Goal: Task Accomplishment & Management: Manage account settings

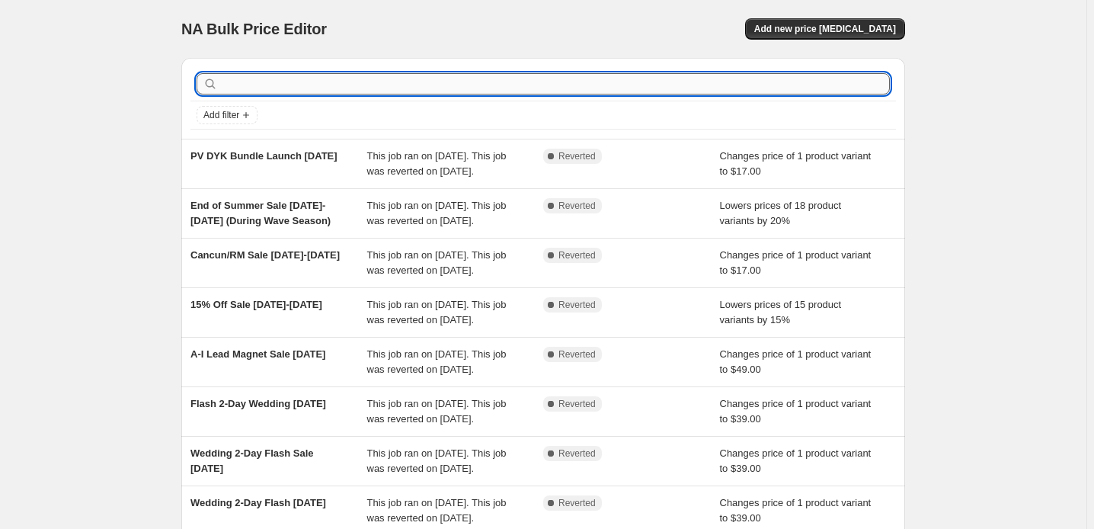
click at [240, 95] on input "text" at bounding box center [555, 83] width 669 height 21
type input "Blk [DATE]"
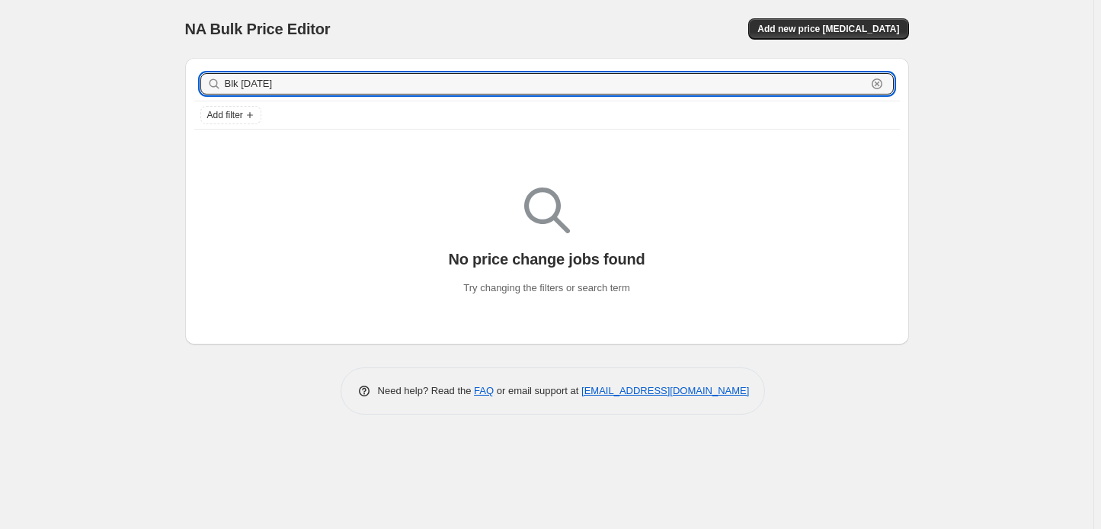
drag, startPoint x: 239, startPoint y: 106, endPoint x: 120, endPoint y: 99, distance: 119.1
click at [200, 95] on div "Blk [DATE] Clear" at bounding box center [547, 83] width 694 height 21
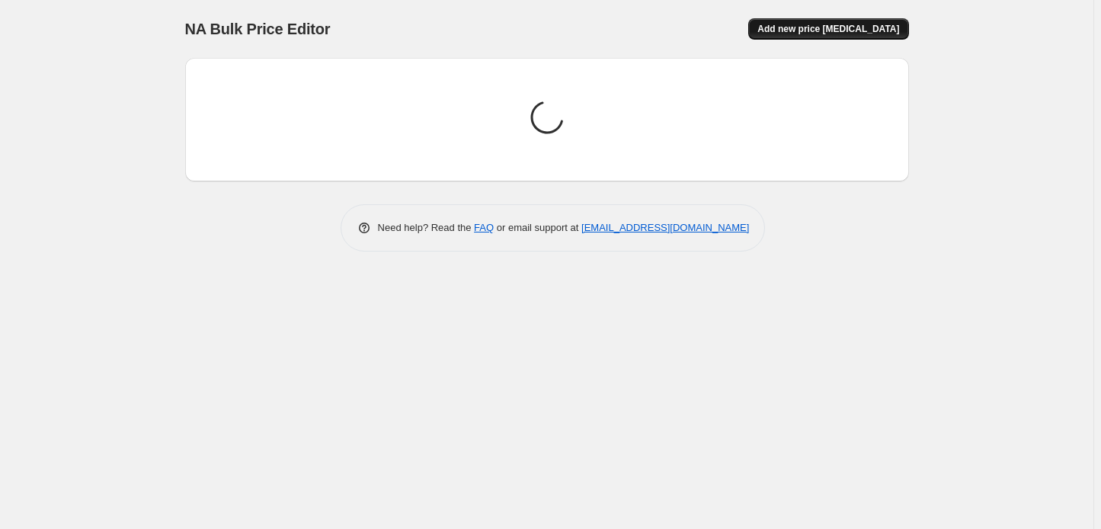
click at [857, 35] on span "Add new price [MEDICAL_DATA]" at bounding box center [829, 29] width 142 height 12
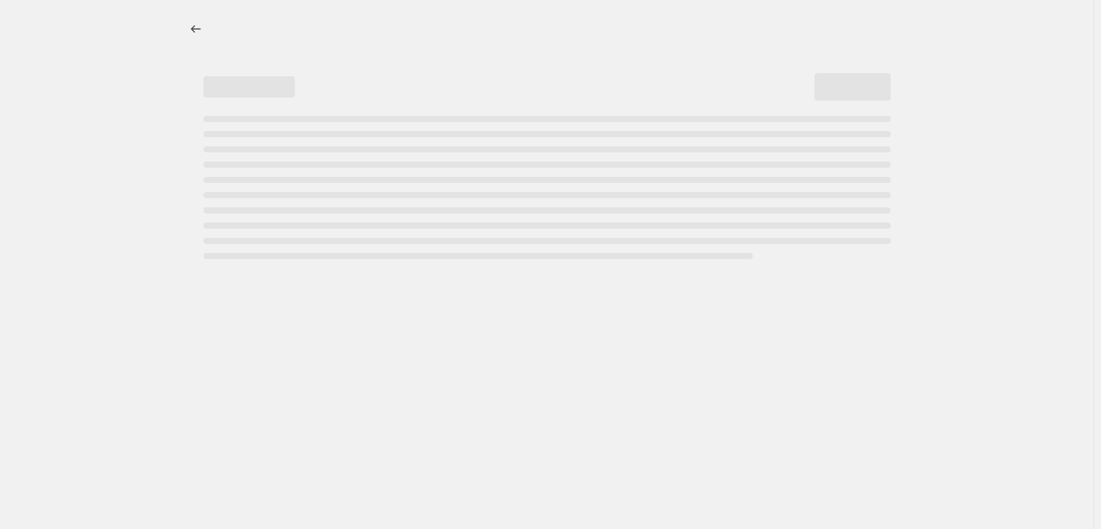
select select "percentage"
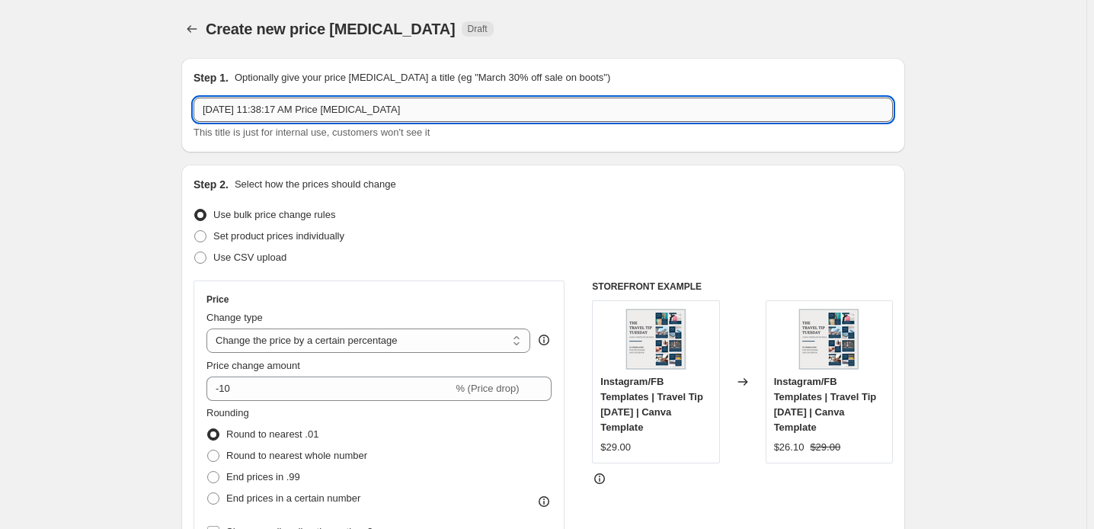
click at [194, 122] on input "[DATE] 11:38:17 AM Price [MEDICAL_DATA]" at bounding box center [544, 110] width 700 height 24
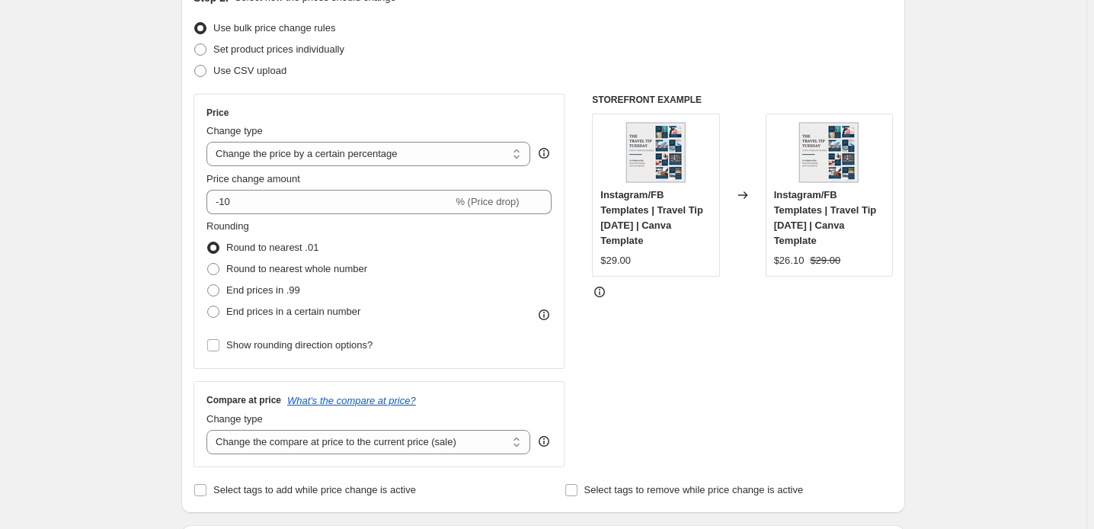
scroll to position [207, 0]
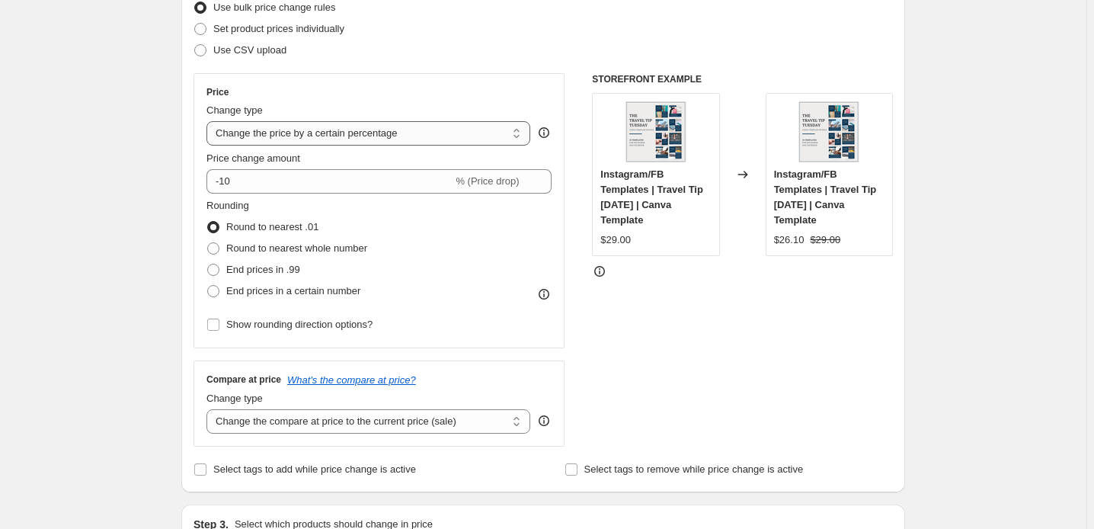
type input "Blk [DATE] Educate & Engage Bundle Sale $37 [DATE]-[DATE]"
click at [511, 146] on select "Change the price to a certain amount Change the price by a certain amount Chang…" at bounding box center [369, 133] width 324 height 24
select select "to"
click at [207, 146] on select "Change the price to a certain amount Change the price by a certain amount Chang…" at bounding box center [369, 133] width 324 height 24
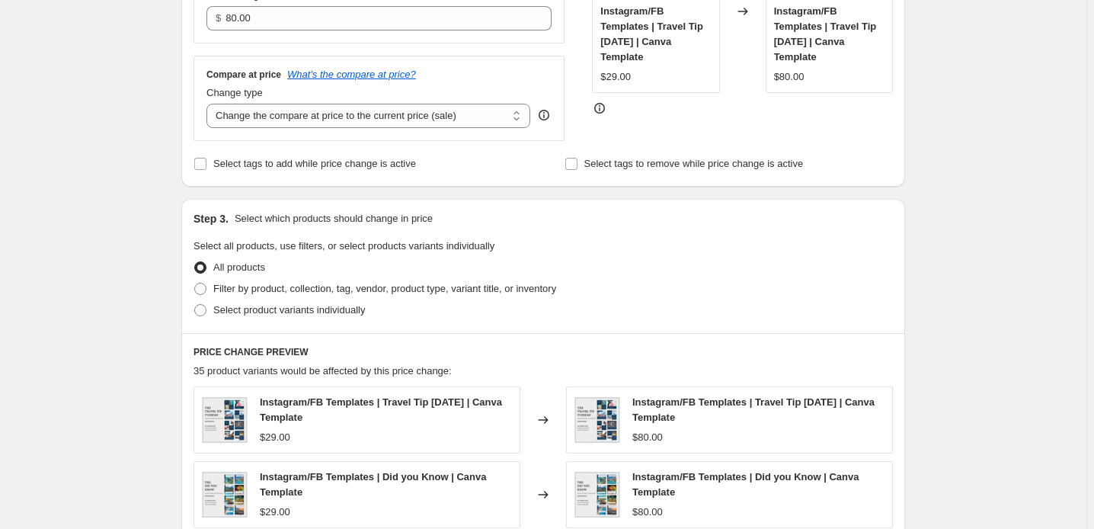
scroll to position [415, 0]
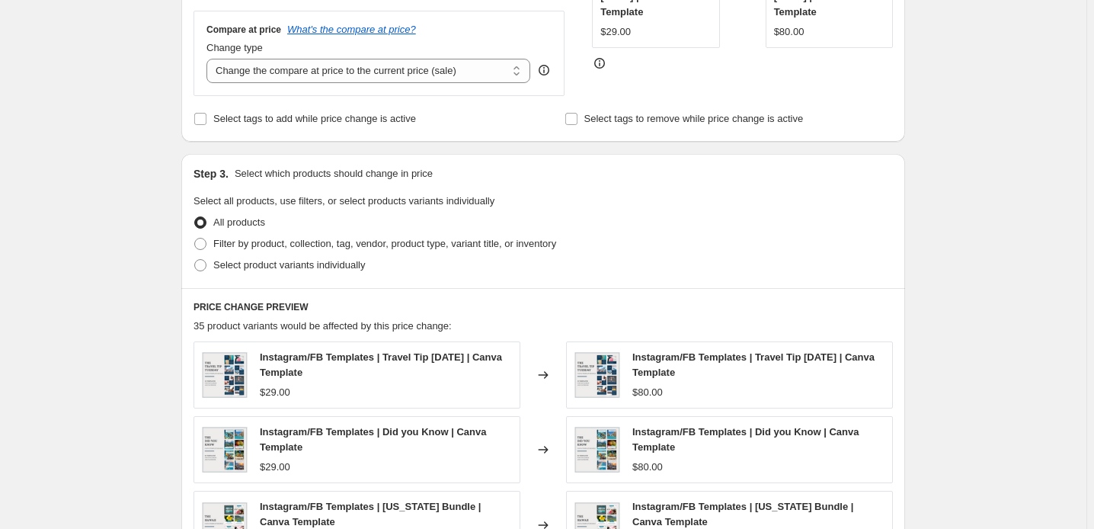
type input "37.00"
click at [542, 256] on div "Step 1. Optionally give your price [MEDICAL_DATA] a title (eg "March 30% off sa…" at bounding box center [537, 271] width 736 height 1283
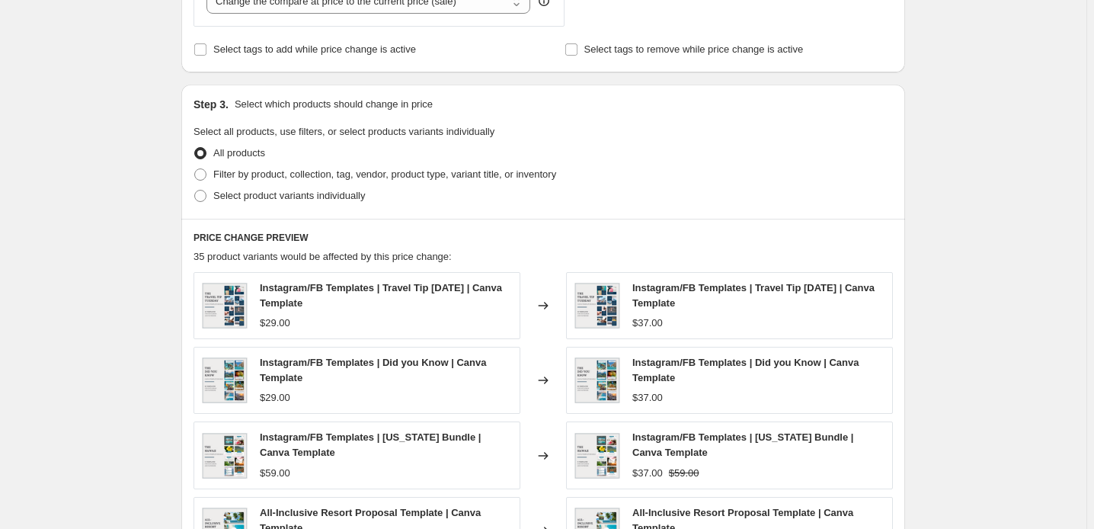
scroll to position [554, 0]
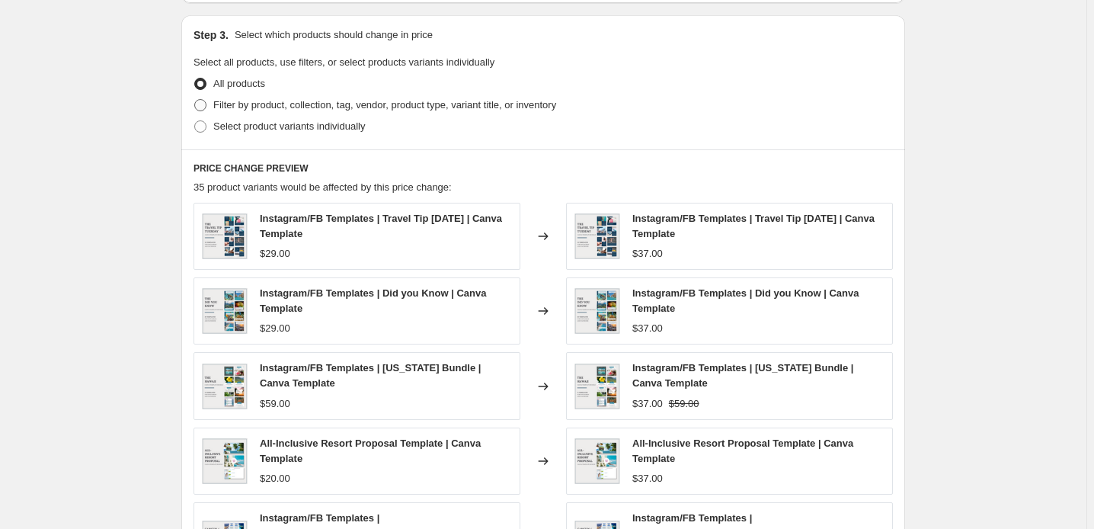
click at [194, 111] on span at bounding box center [200, 105] width 12 height 12
click at [194, 100] on input "Filter by product, collection, tag, vendor, product type, variant title, or inv…" at bounding box center [194, 99] width 1 height 1
radio input "true"
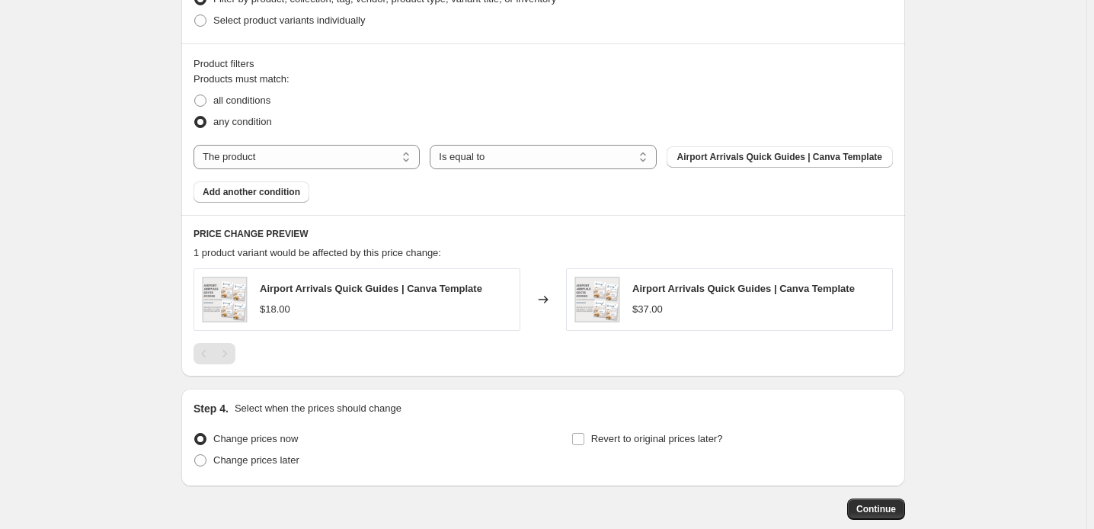
scroll to position [693, 0]
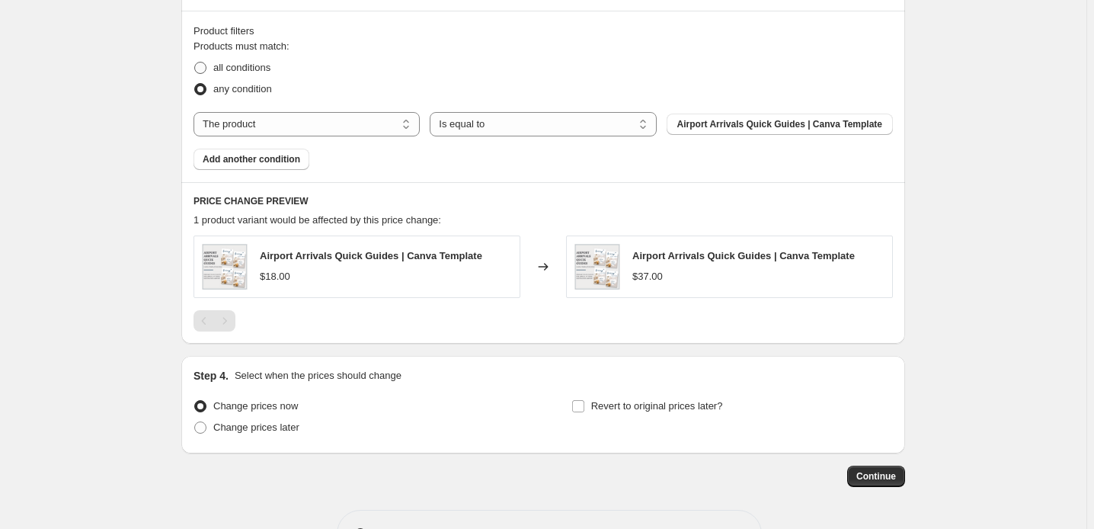
click at [194, 74] on span at bounding box center [200, 68] width 12 height 12
click at [194, 62] on input "all conditions" at bounding box center [194, 62] width 1 height 1
radio input "true"
click at [729, 130] on span "Airport Arrivals Quick Guides | Canva Template" at bounding box center [780, 124] width 205 height 12
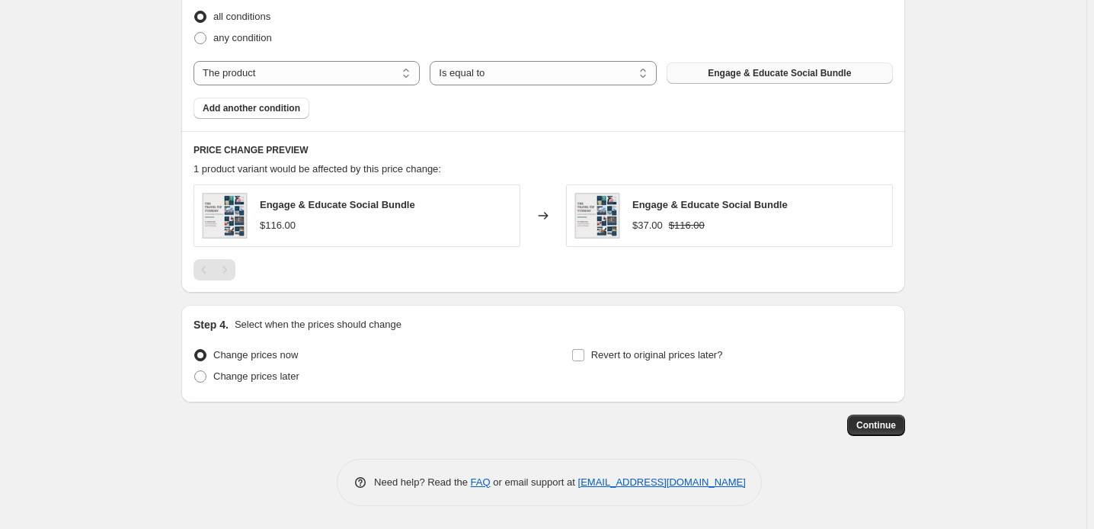
scroll to position [900, 0]
click at [203, 114] on span "Add another condition" at bounding box center [252, 108] width 98 height 12
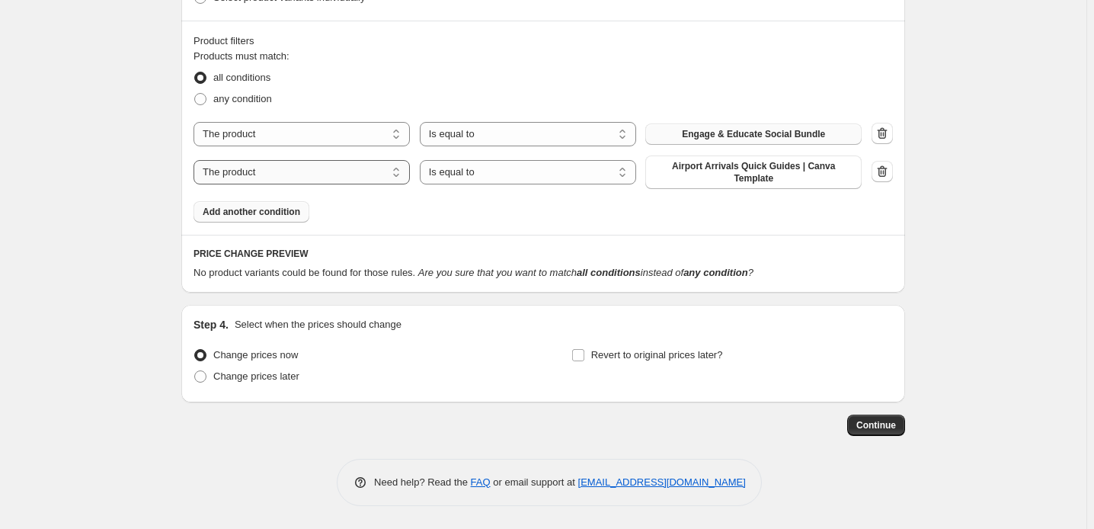
click at [321, 160] on select "The product The product's collection The product's tag The product's vendor The…" at bounding box center [302, 172] width 216 height 24
select select "collection"
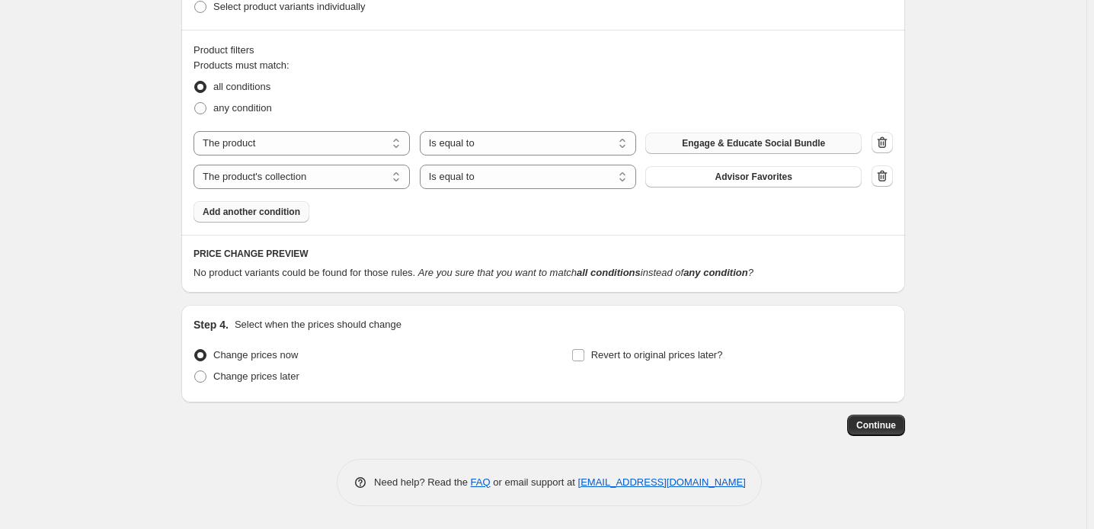
scroll to position [889, 0]
click at [755, 166] on button "Advisor Favorites" at bounding box center [754, 176] width 216 height 21
click at [194, 370] on span at bounding box center [200, 376] width 12 height 12
click at [194, 370] on input "Change prices later" at bounding box center [194, 370] width 1 height 1
radio input "true"
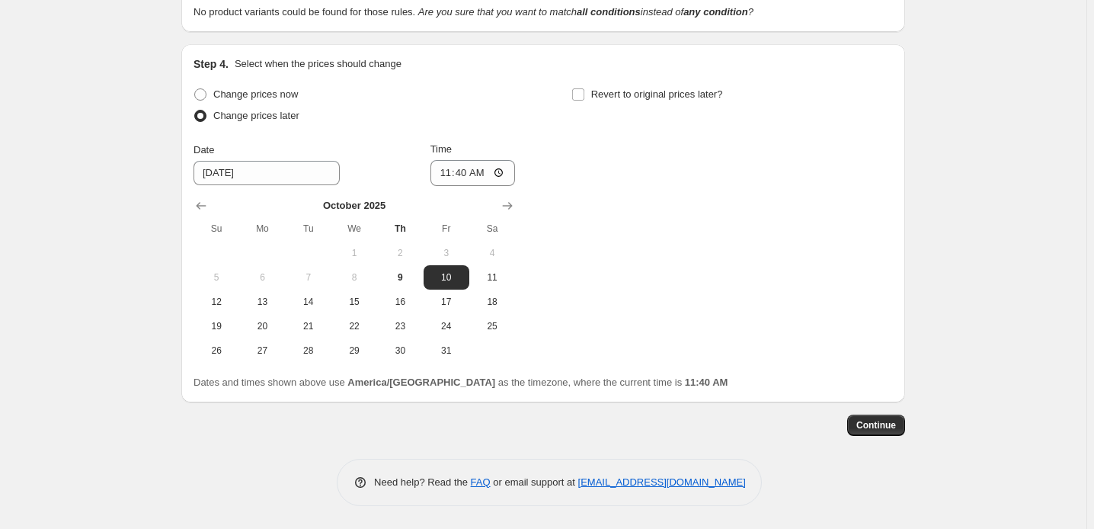
scroll to position [1166, 0]
click at [504, 198] on icon "Show next month, November 2025" at bounding box center [507, 205] width 15 height 15
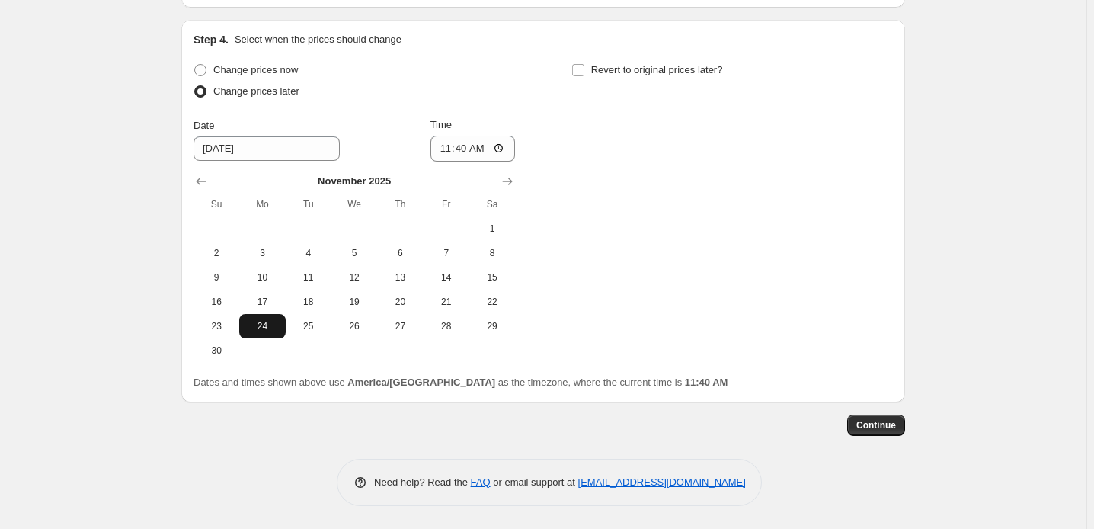
click at [245, 332] on span "24" at bounding box center [262, 326] width 34 height 12
type input "[DATE]"
click at [585, 64] on input "Revert to original prices later?" at bounding box center [578, 70] width 12 height 12
checkbox input "true"
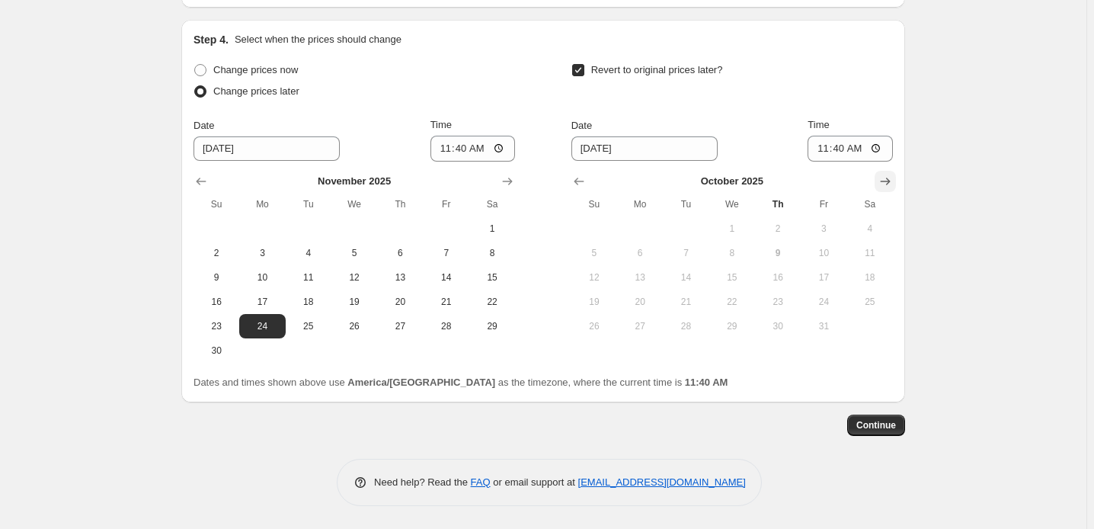
click at [893, 184] on icon "Show next month, November 2025" at bounding box center [885, 181] width 15 height 15
click at [893, 184] on icon "Show next month, December 2025" at bounding box center [885, 181] width 15 height 15
click at [657, 235] on span "1" at bounding box center [640, 229] width 34 height 12
type input "[DATE]"
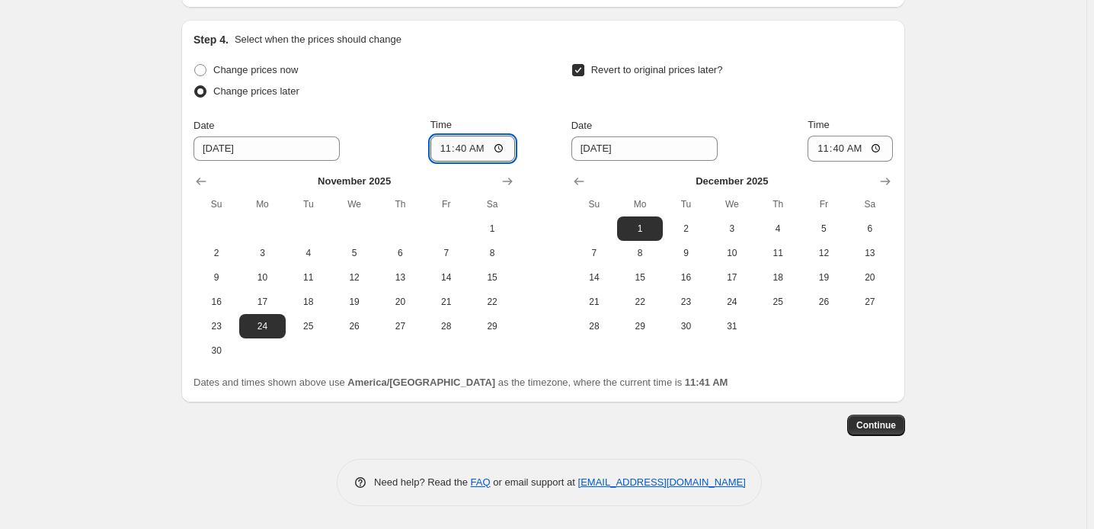
click at [431, 151] on input "11:40" at bounding box center [473, 149] width 85 height 26
click at [492, 147] on input "11:40" at bounding box center [473, 149] width 85 height 26
type input "04:00"
click at [537, 127] on div "Change prices now Change prices later Date [DATE] Time 04:00 [DATE] Su Mo Tu We…" at bounding box center [544, 210] width 700 height 303
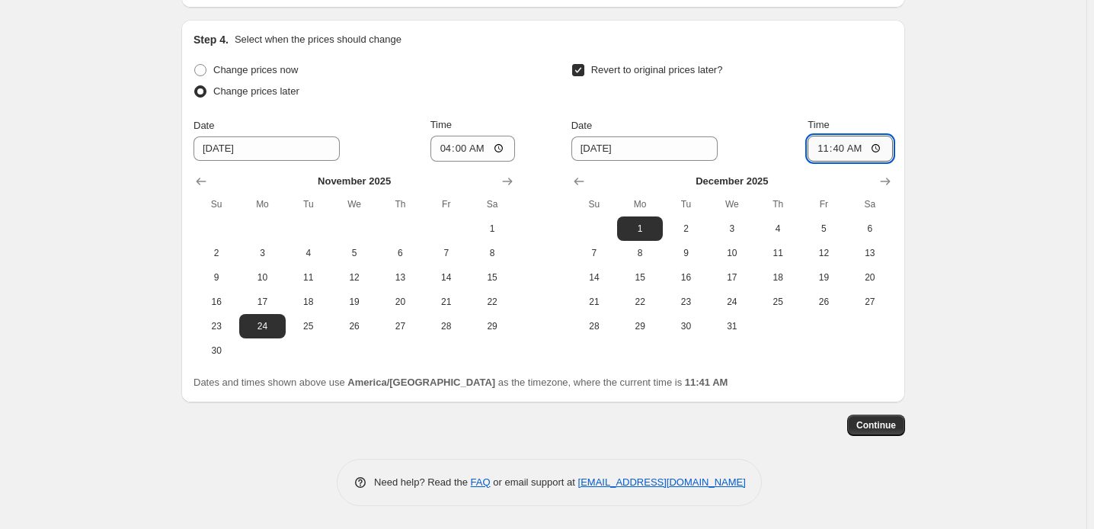
click at [893, 143] on input "11:40" at bounding box center [850, 149] width 85 height 26
type input "22:00"
click at [893, 59] on div "Revert to original prices later?" at bounding box center [733, 82] width 322 height 46
click at [896, 421] on span "Continue" at bounding box center [877, 425] width 40 height 12
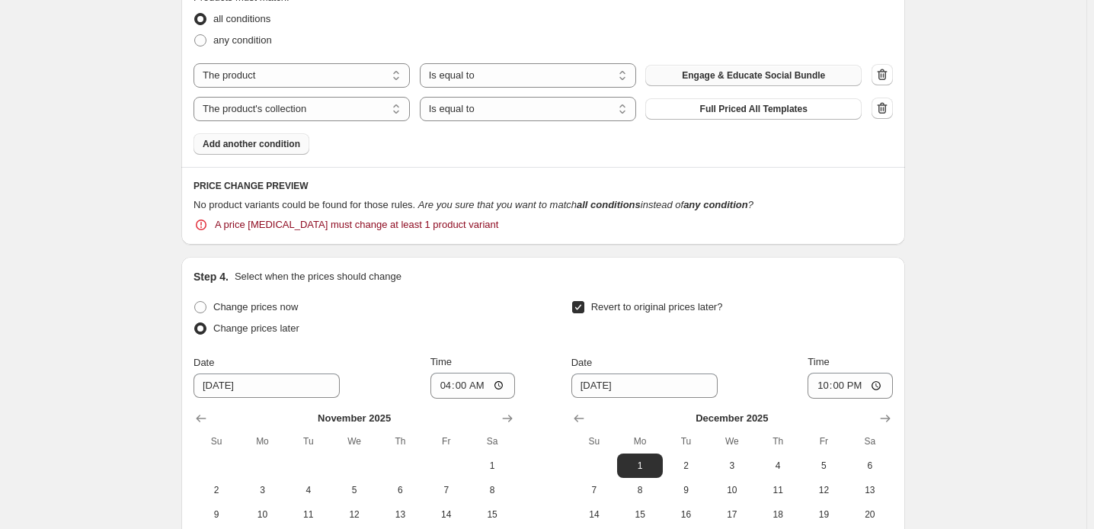
scroll to position [831, 0]
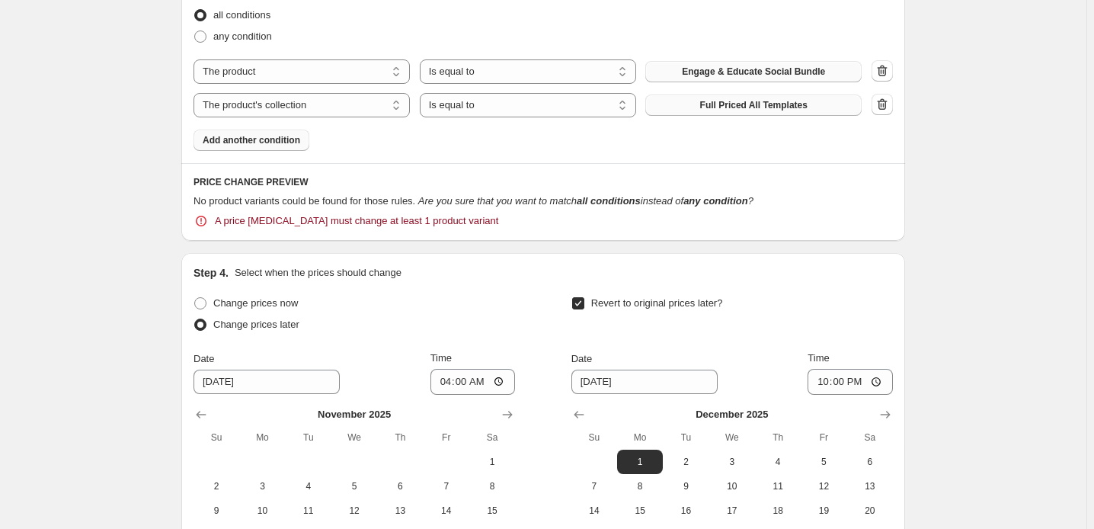
click at [731, 116] on button "Full Priced All Templates" at bounding box center [754, 105] width 216 height 21
click at [808, 111] on span "Full Priced All Templates" at bounding box center [753, 105] width 107 height 12
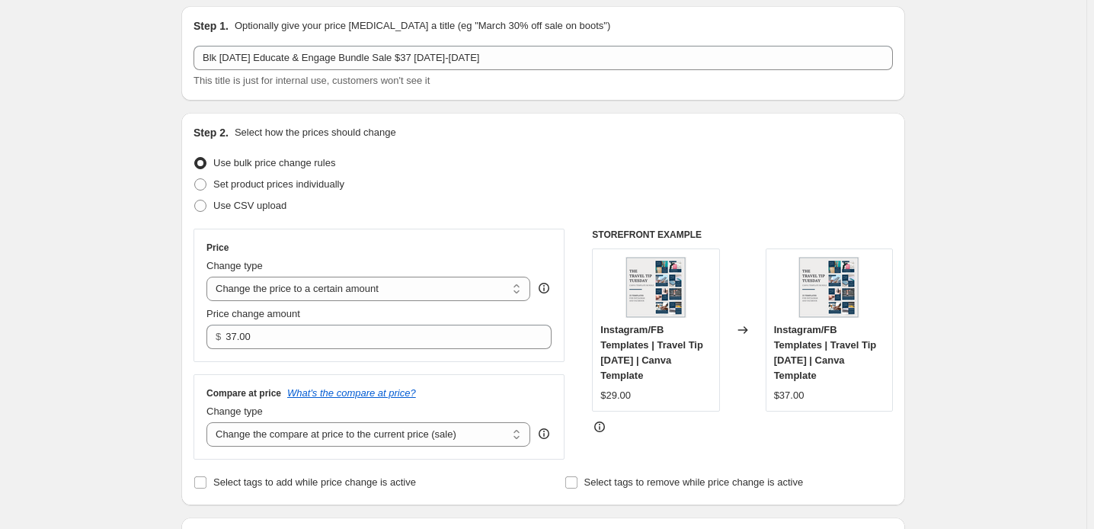
scroll to position [69, 0]
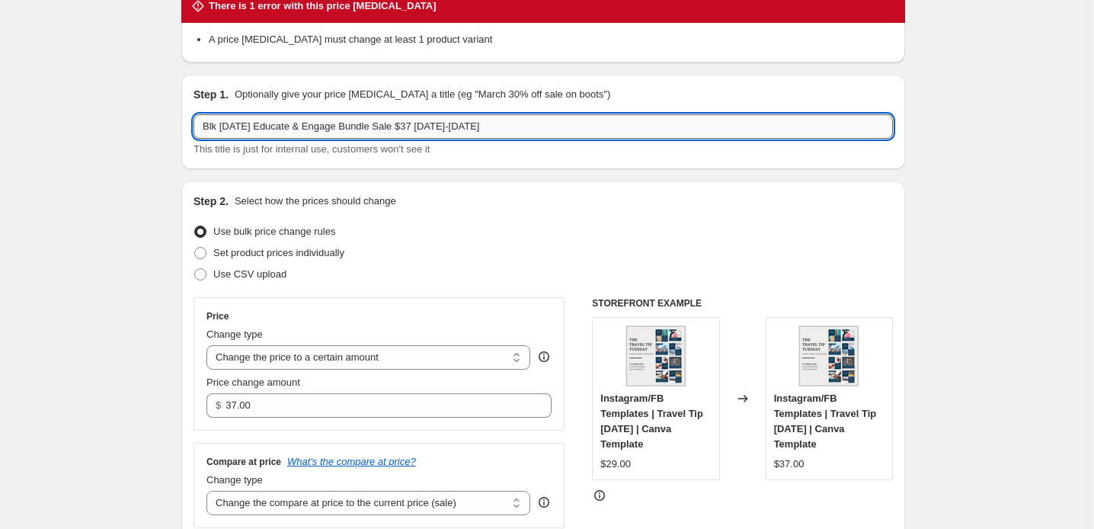
drag, startPoint x: 183, startPoint y: 173, endPoint x: 290, endPoint y: 171, distance: 106.7
click at [290, 139] on input "Blk [DATE] Educate & Engage Bundle Sale $37 [DATE]-[DATE]" at bounding box center [544, 126] width 700 height 24
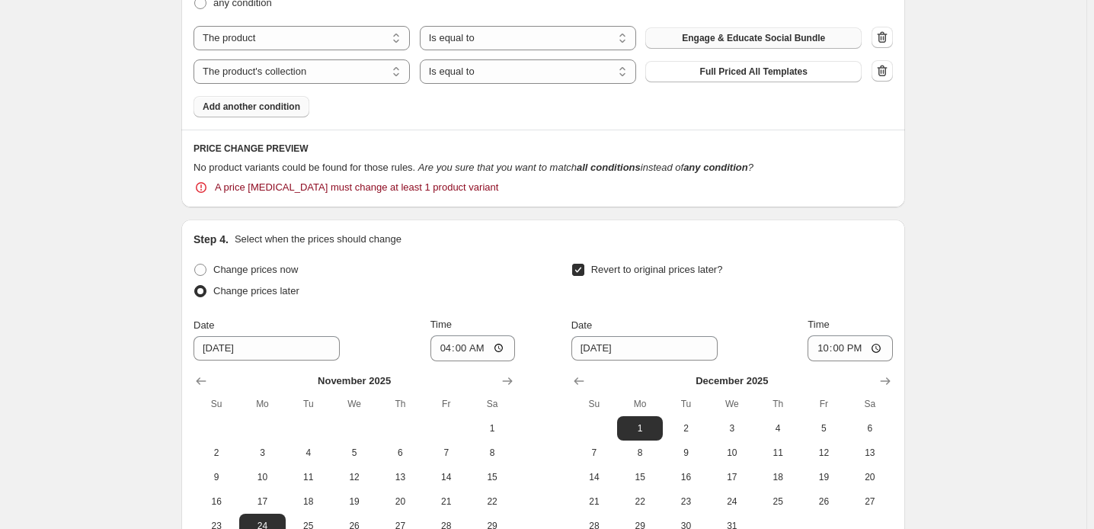
scroll to position [900, 0]
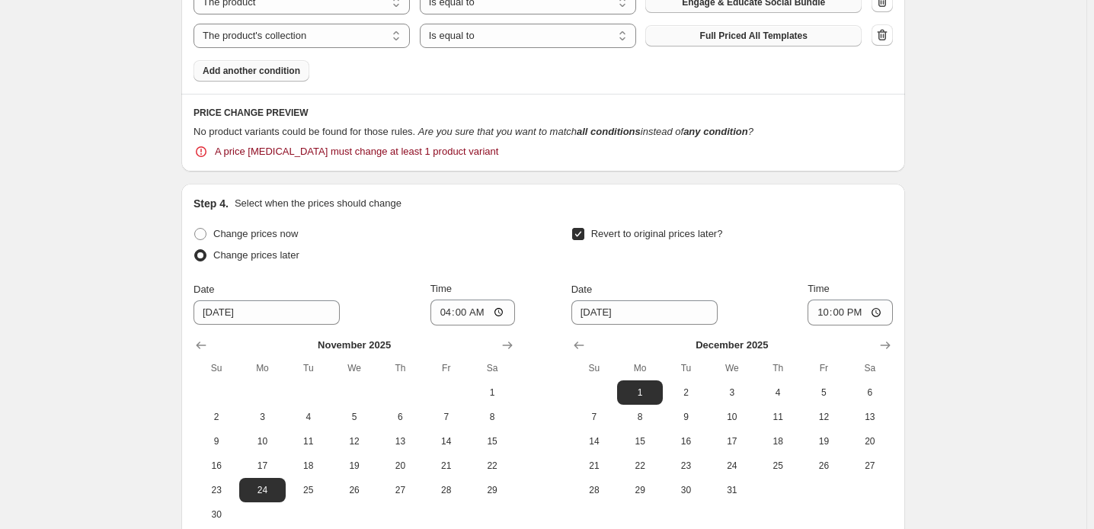
click at [787, 42] on span "Full Priced All Templates" at bounding box center [753, 36] width 107 height 12
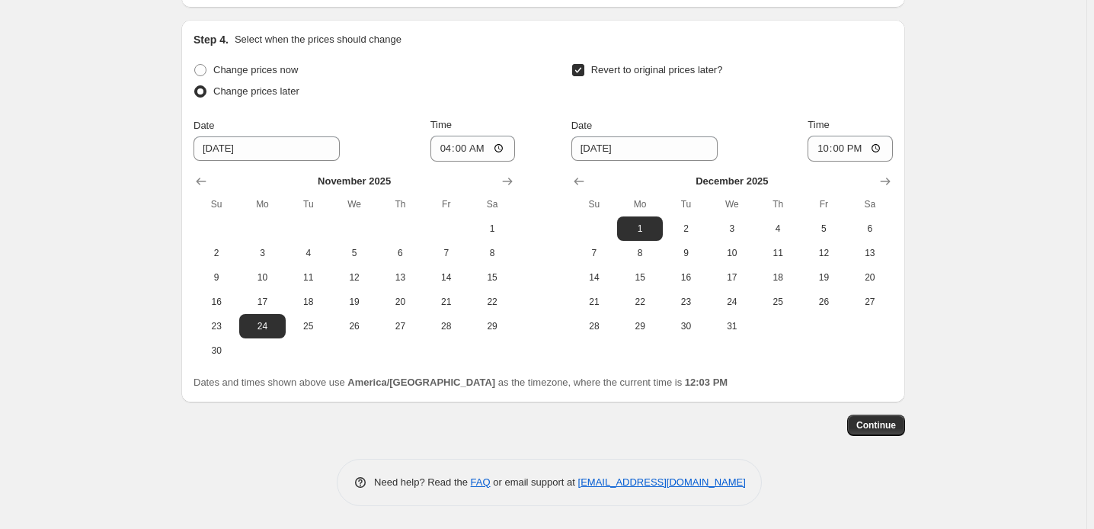
scroll to position [1071, 0]
click at [585, 76] on input "Revert to original prices later?" at bounding box center [578, 70] width 12 height 12
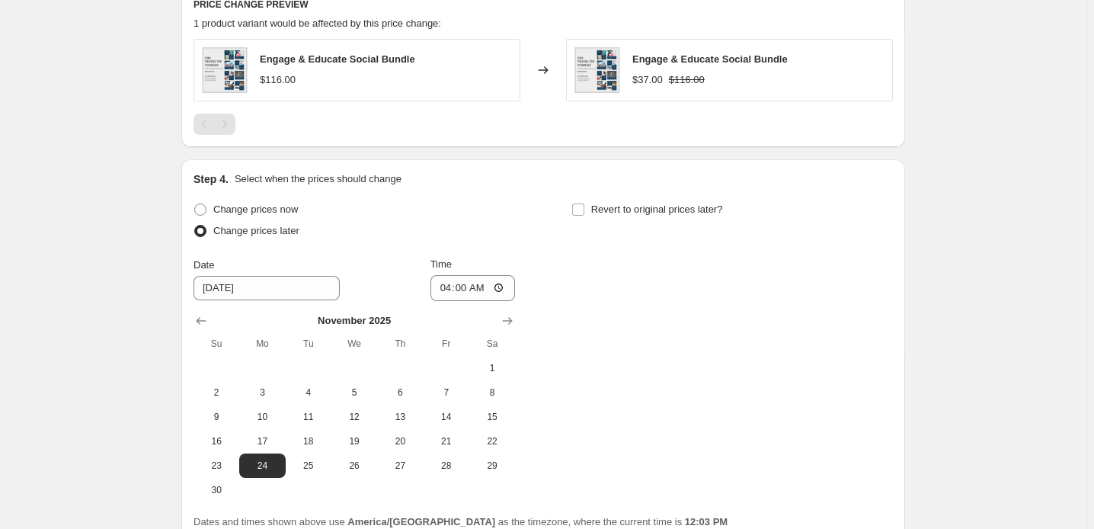
scroll to position [932, 0]
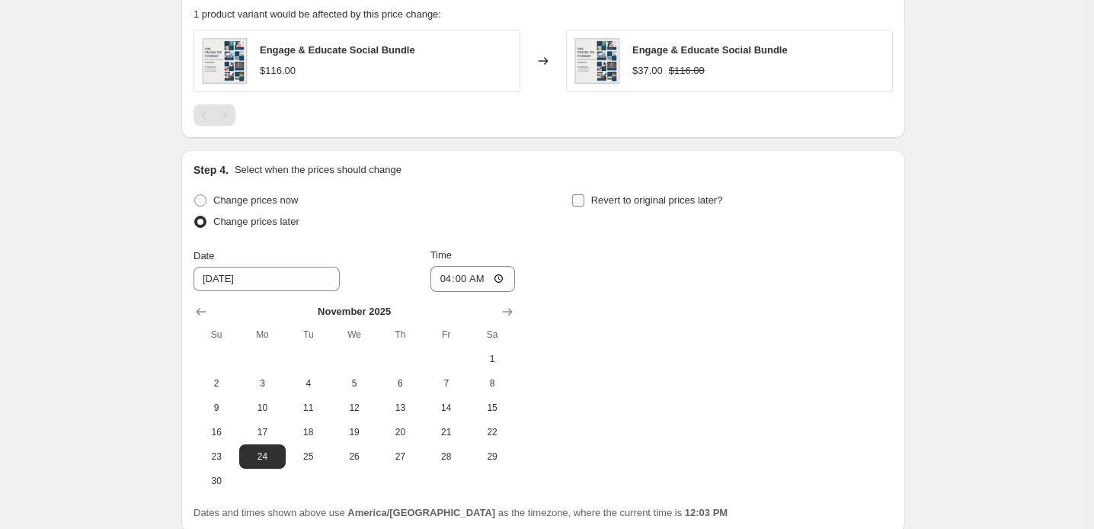
click at [585, 207] on input "Revert to original prices later?" at bounding box center [578, 200] width 12 height 12
checkbox input "true"
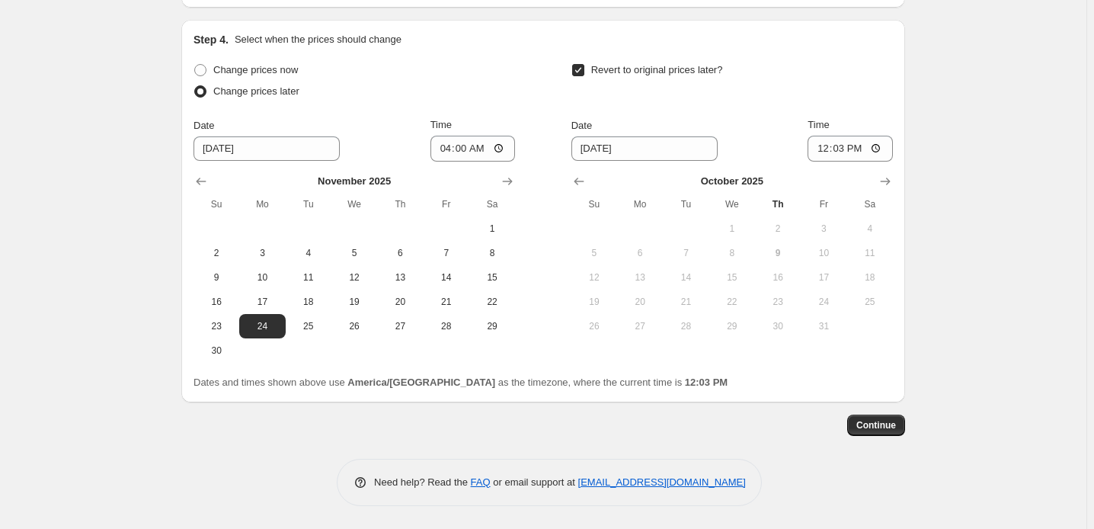
scroll to position [1210, 0]
click at [893, 189] on icon "Show next month, November 2025" at bounding box center [885, 181] width 15 height 15
click at [893, 189] on icon "Show next month, December 2025" at bounding box center [885, 181] width 15 height 15
click at [657, 235] on span "1" at bounding box center [640, 229] width 34 height 12
type input "[DATE]"
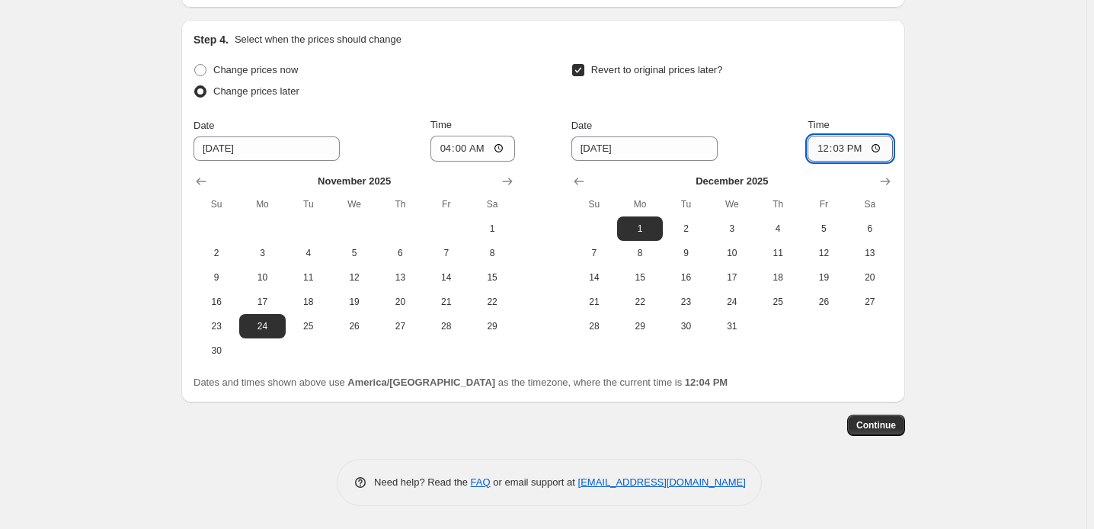
click at [893, 162] on input "12:03" at bounding box center [850, 149] width 85 height 26
type input "22:00"
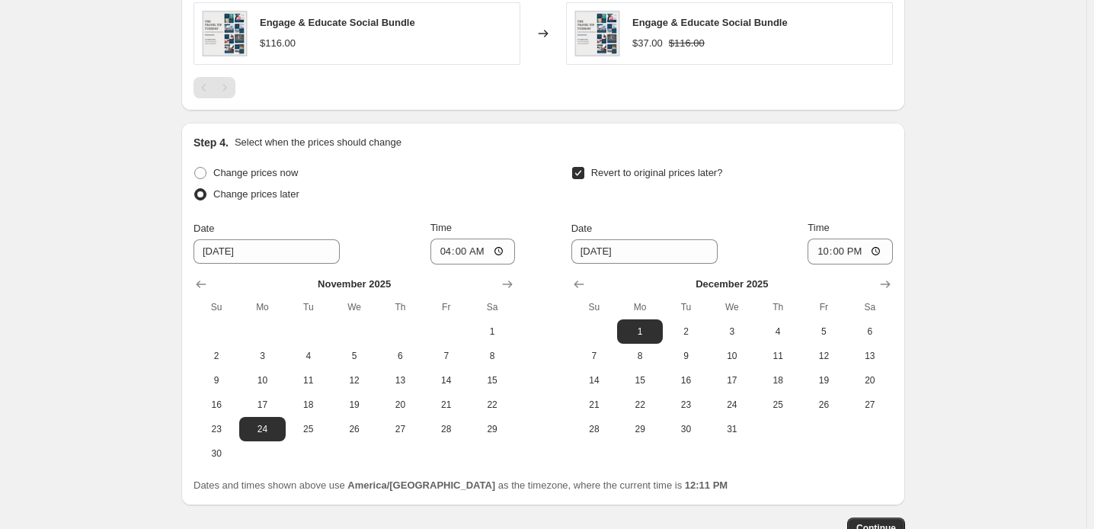
scroll to position [863, 0]
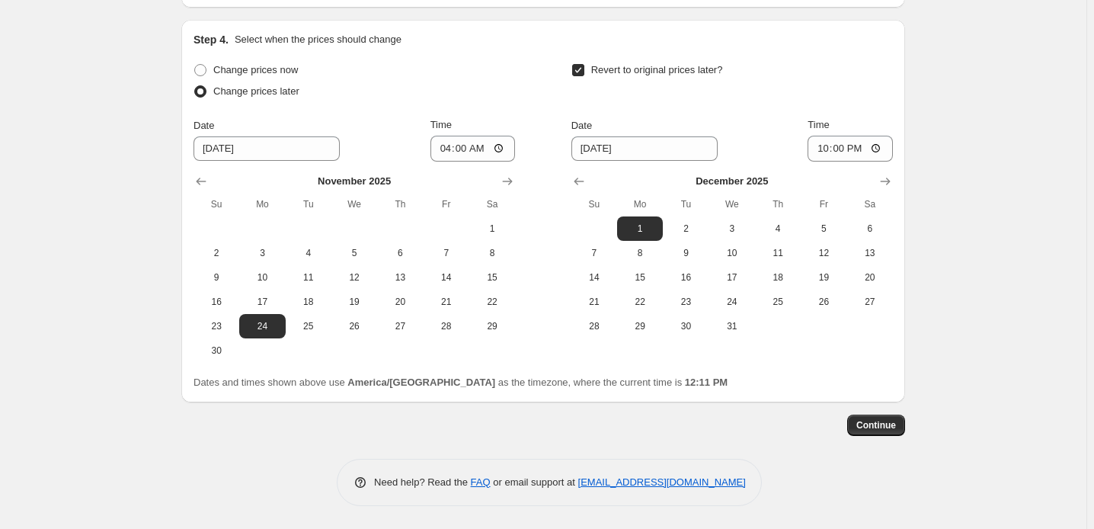
scroll to position [1344, 0]
click at [896, 419] on span "Continue" at bounding box center [877, 425] width 40 height 12
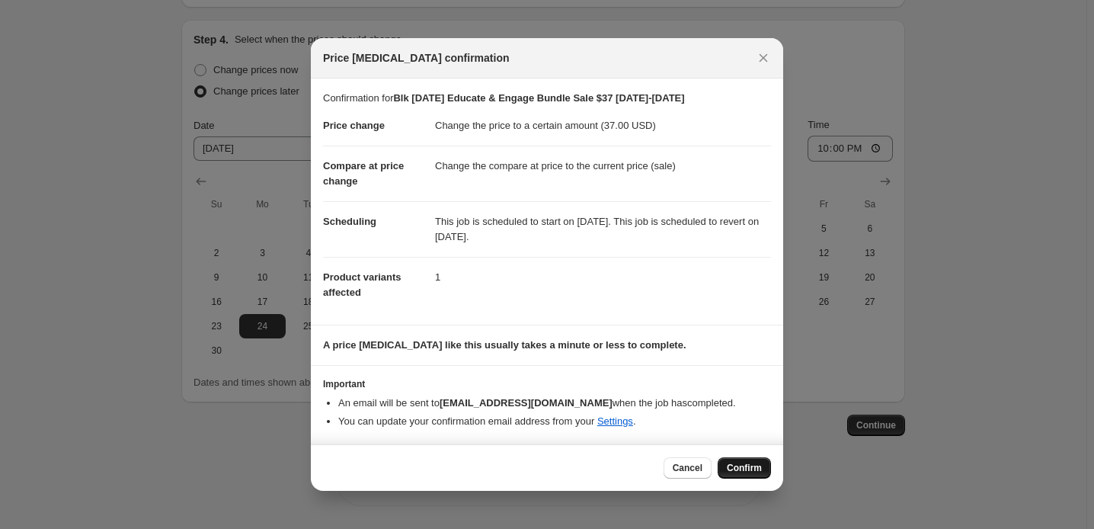
click at [762, 473] on span "Confirm" at bounding box center [744, 468] width 35 height 12
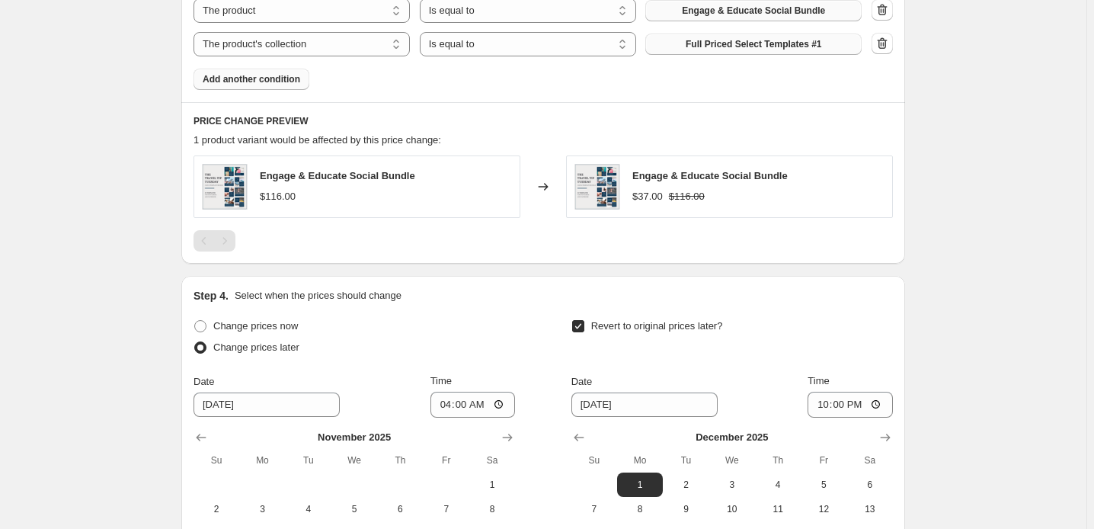
scroll to position [929, 0]
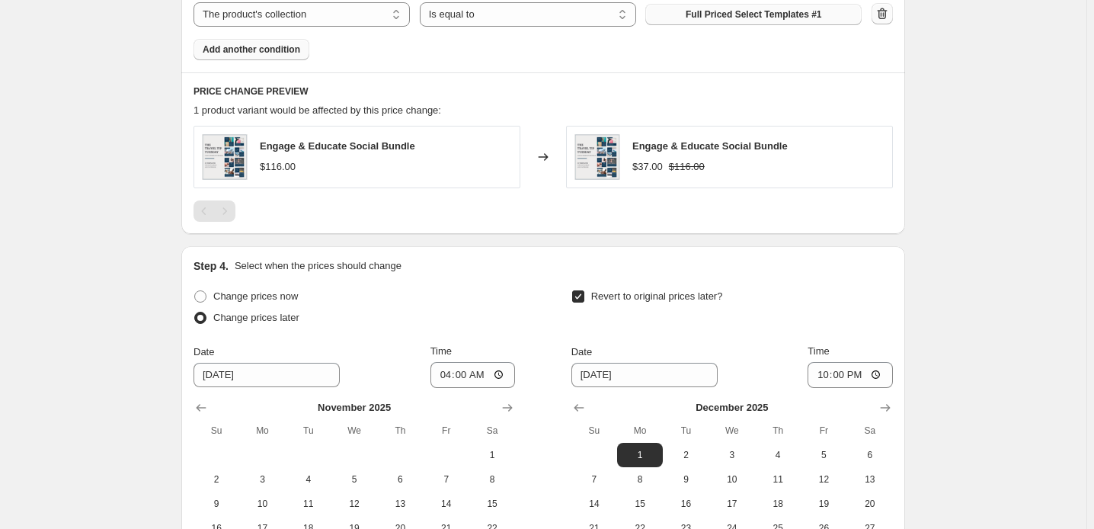
click at [890, 21] on icon "button" at bounding box center [882, 13] width 15 height 15
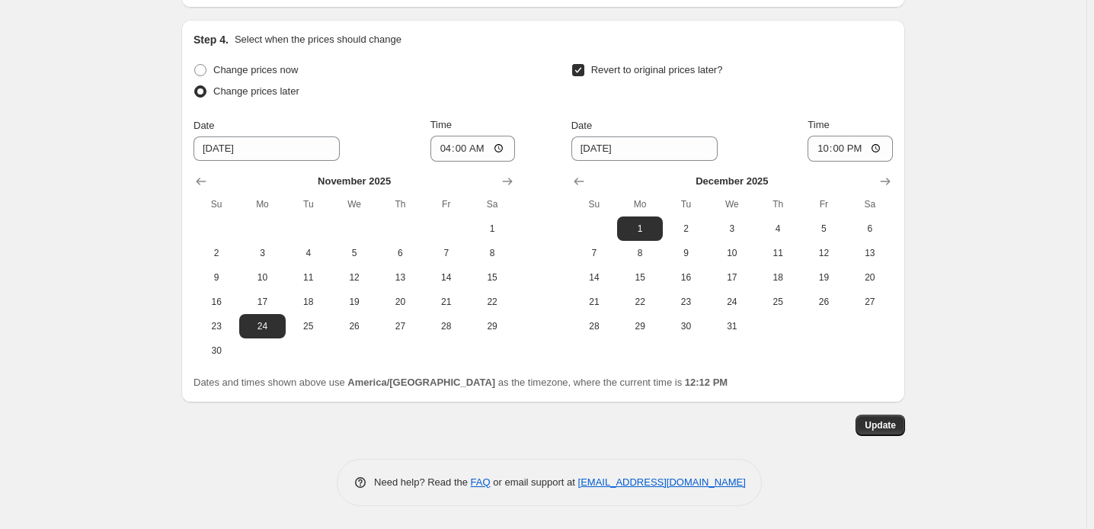
scroll to position [1416, 0]
click at [896, 420] on span "Update" at bounding box center [880, 425] width 31 height 12
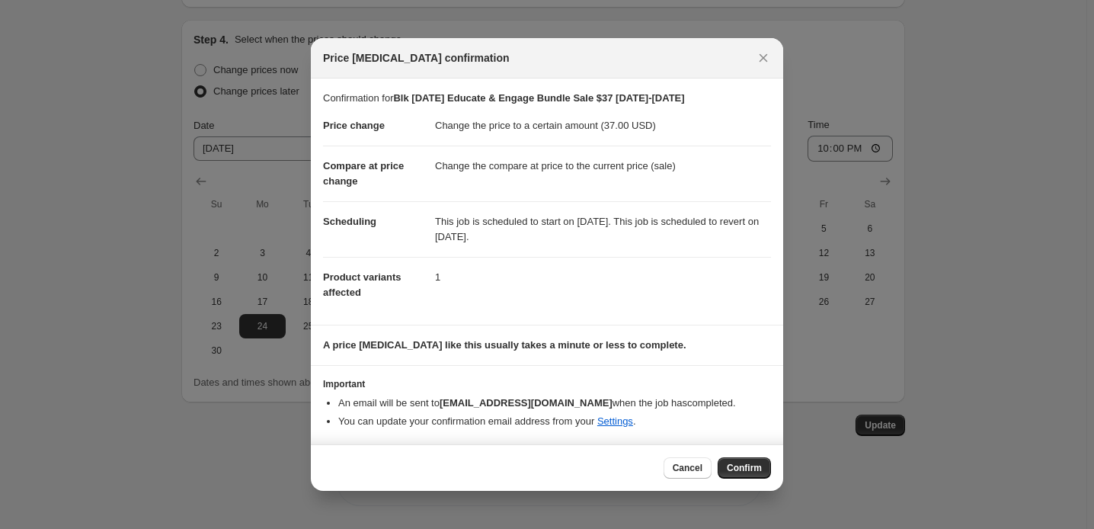
click at [762, 473] on span "Confirm" at bounding box center [744, 468] width 35 height 12
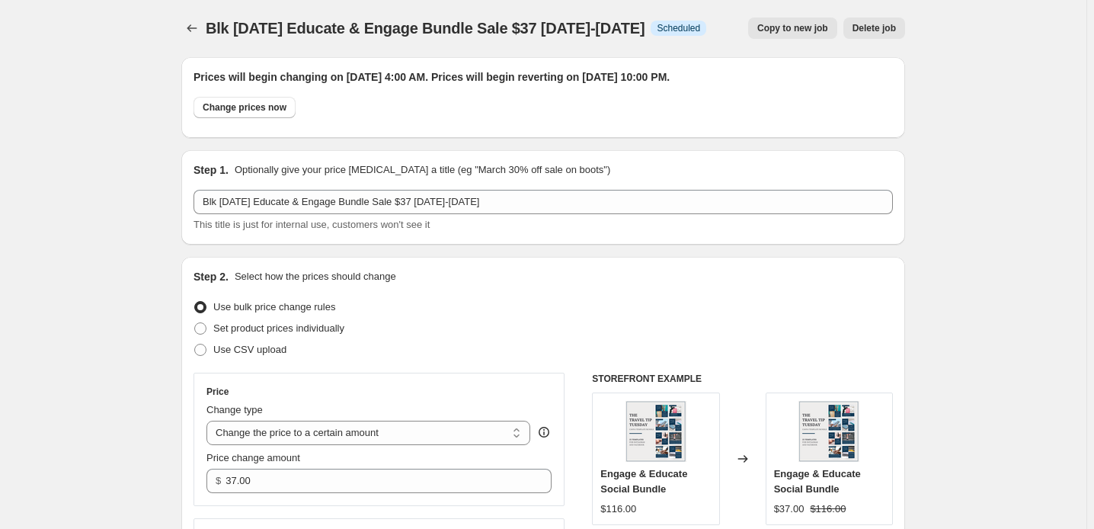
scroll to position [0, 0]
click at [184, 31] on icon "Price change jobs" at bounding box center [191, 28] width 15 height 15
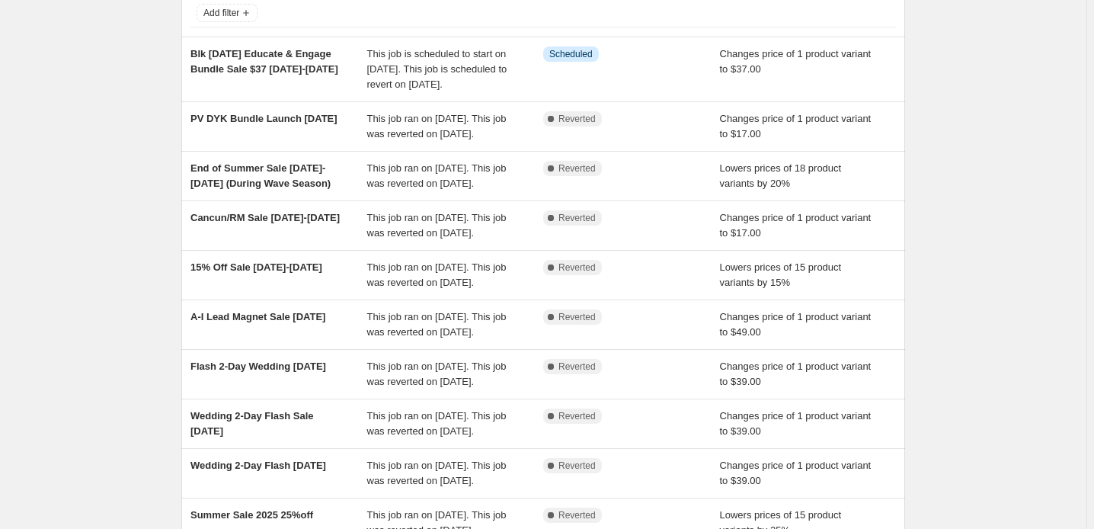
scroll to position [138, 0]
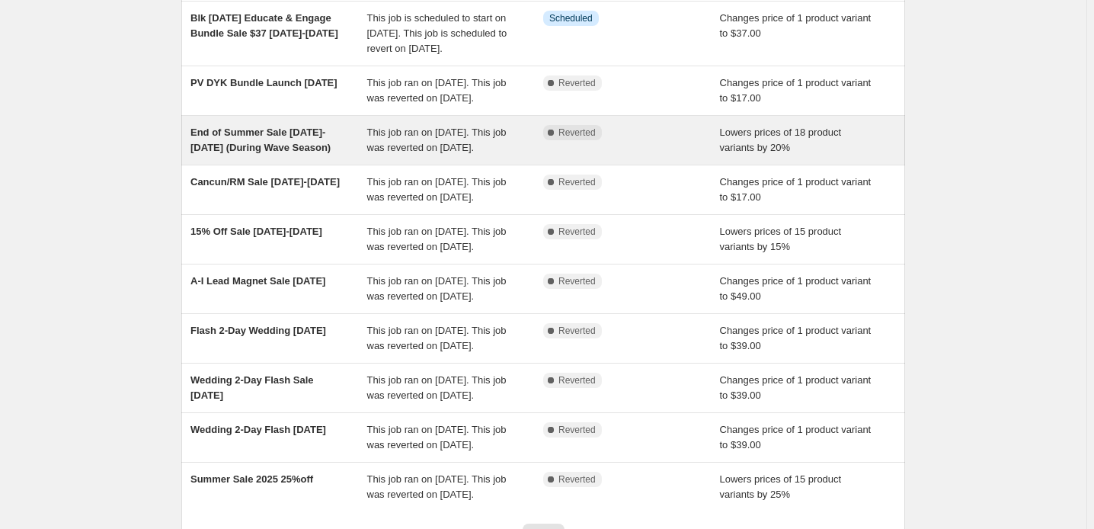
click at [396, 153] on span "This job ran on [DATE]. This job was reverted on [DATE]." at bounding box center [436, 140] width 139 height 27
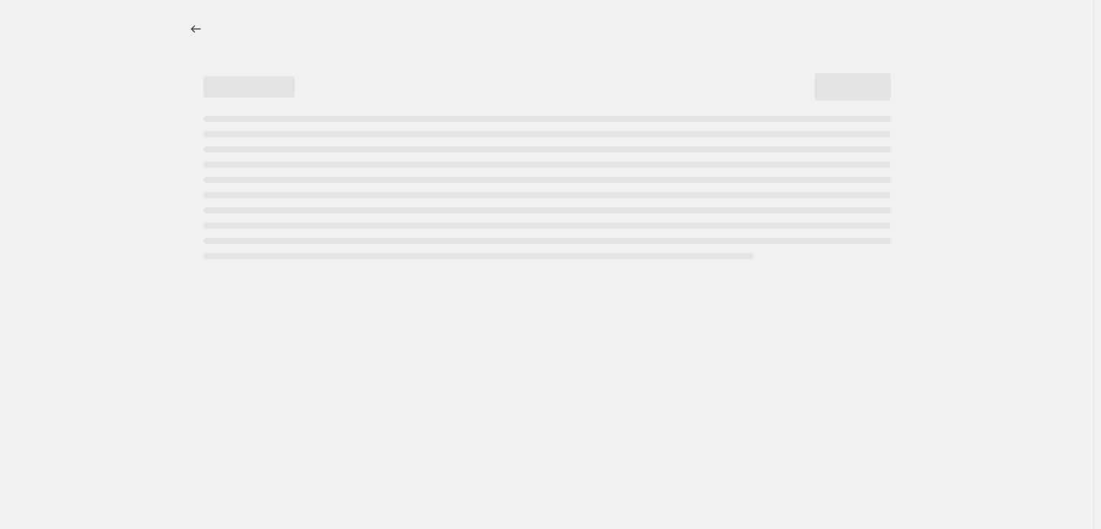
select select "percentage"
select select "collection"
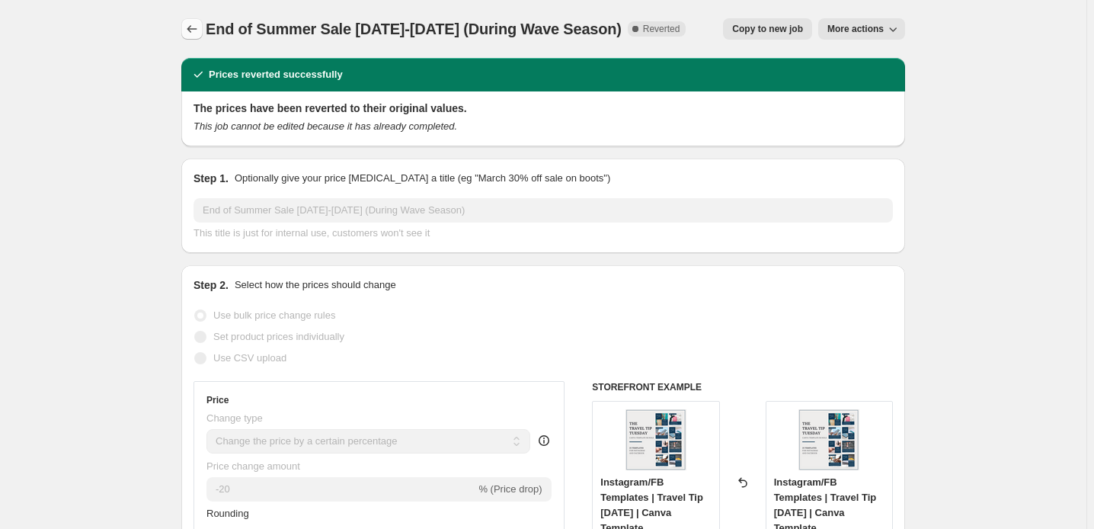
click at [184, 34] on icon "Price change jobs" at bounding box center [191, 28] width 15 height 15
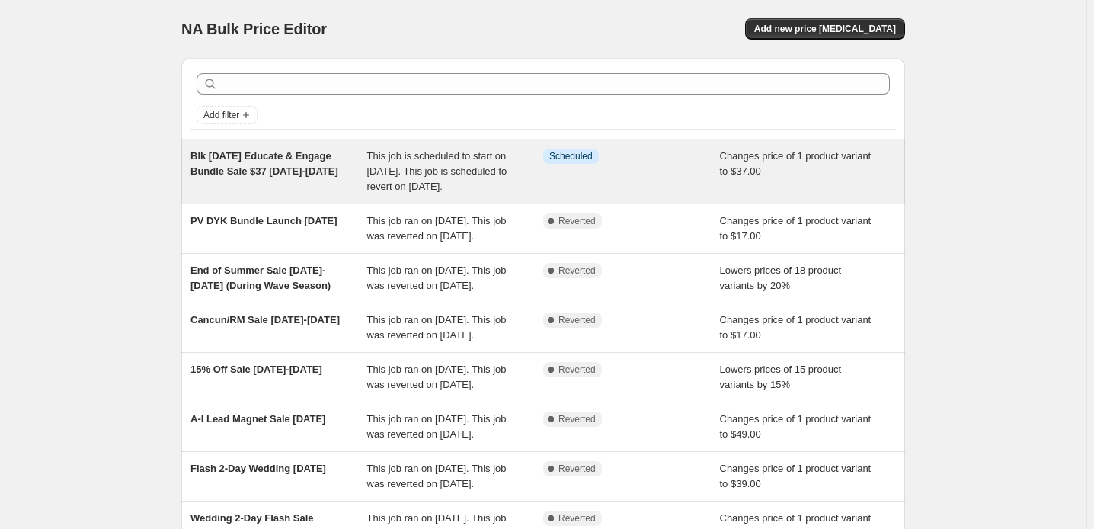
click at [435, 192] on span "This job is scheduled to start on [DATE]. This job is scheduled to revert on [D…" at bounding box center [437, 171] width 140 height 42
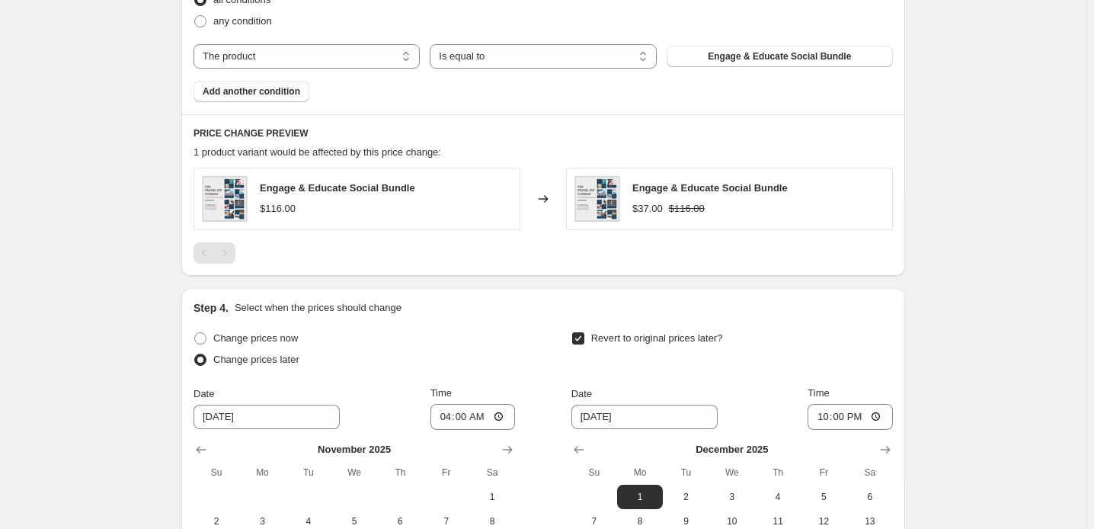
scroll to position [831, 0]
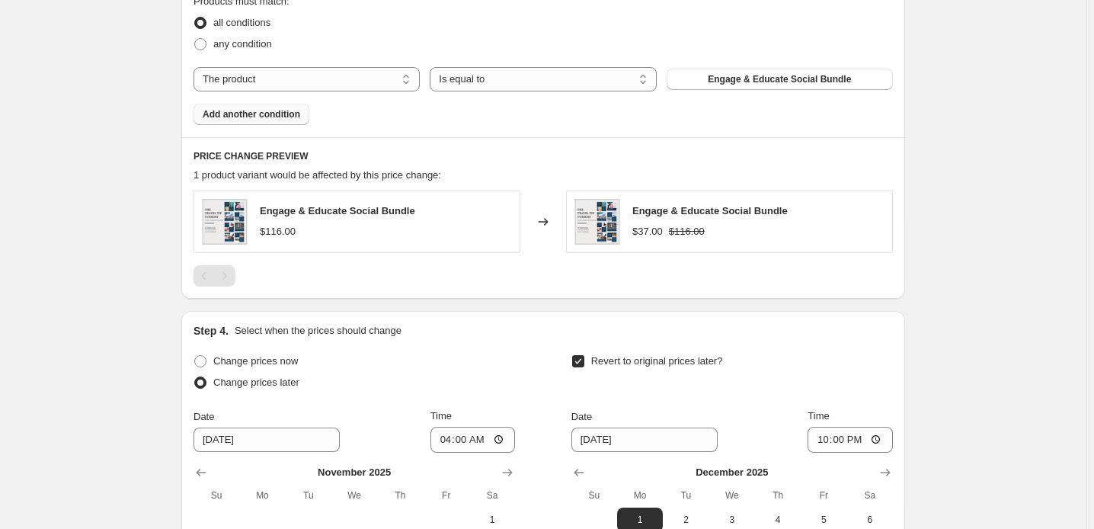
click at [229, 120] on span "Add another condition" at bounding box center [252, 114] width 98 height 12
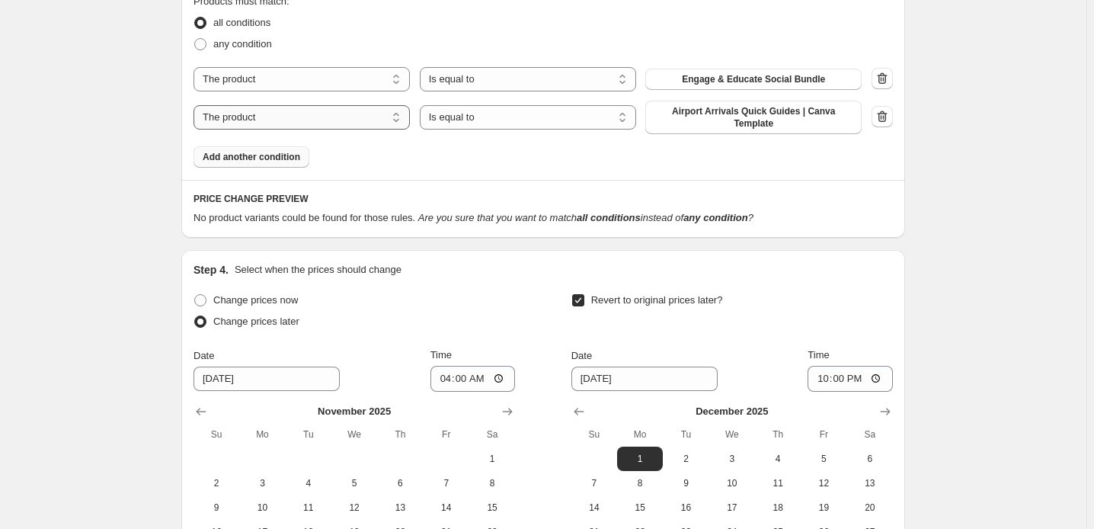
click at [357, 130] on select "The product The product's collection The product's tag The product's vendor The…" at bounding box center [302, 117] width 216 height 24
select select "collection"
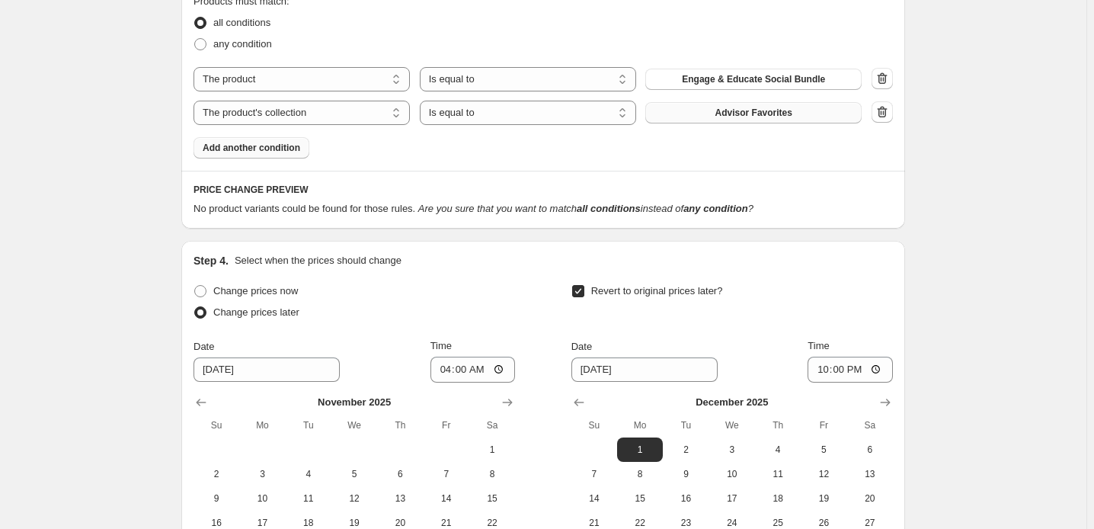
click at [739, 123] on button "Advisor Favorites" at bounding box center [754, 112] width 216 height 21
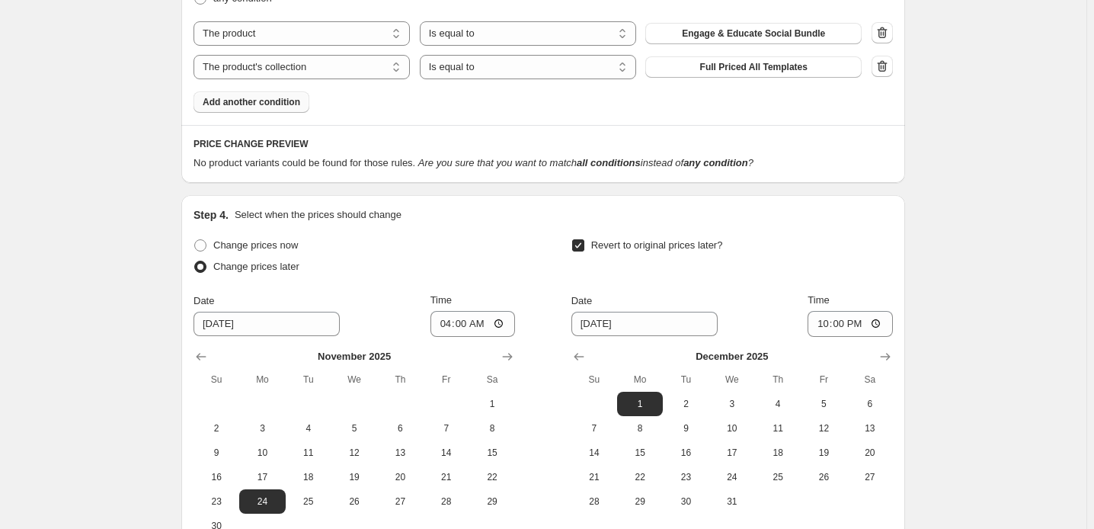
scroll to position [900, 0]
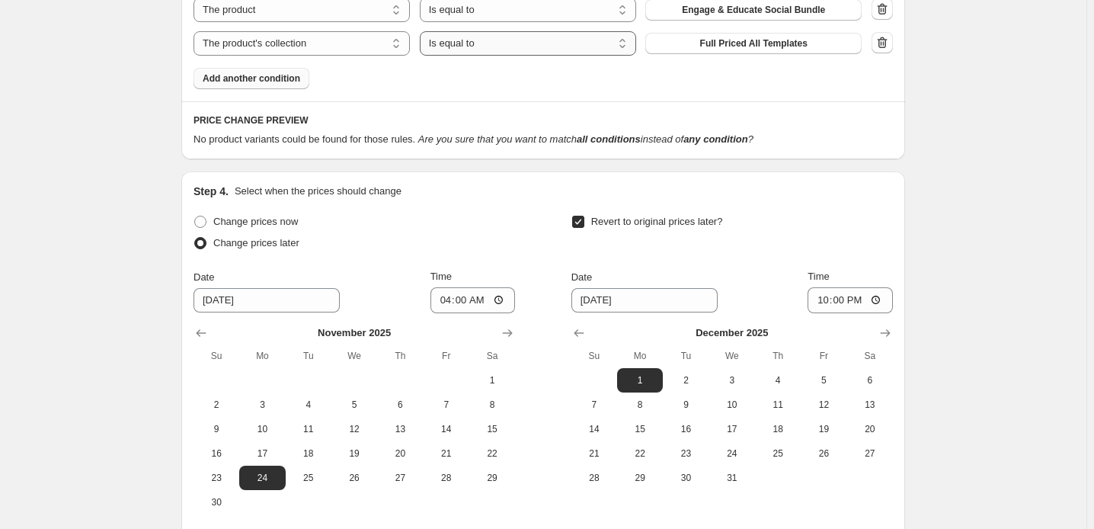
click at [582, 56] on select "Is equal to Is not equal to" at bounding box center [528, 43] width 216 height 24
click at [683, 89] on div "Products must match: all conditions any condition The product The product's col…" at bounding box center [544, 7] width 700 height 165
click at [331, 56] on select "The product The product's collection The product's tag The product's vendor The…" at bounding box center [302, 43] width 216 height 24
click at [505, 89] on div "Products must match: all conditions any condition The product The product's col…" at bounding box center [544, 7] width 700 height 165
click at [890, 50] on icon "button" at bounding box center [882, 42] width 15 height 15
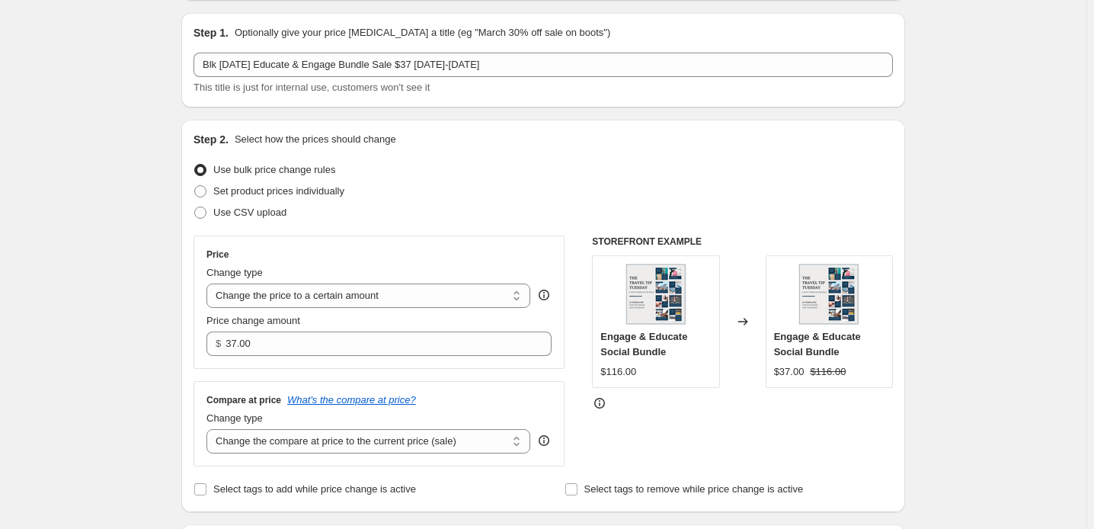
scroll to position [0, 0]
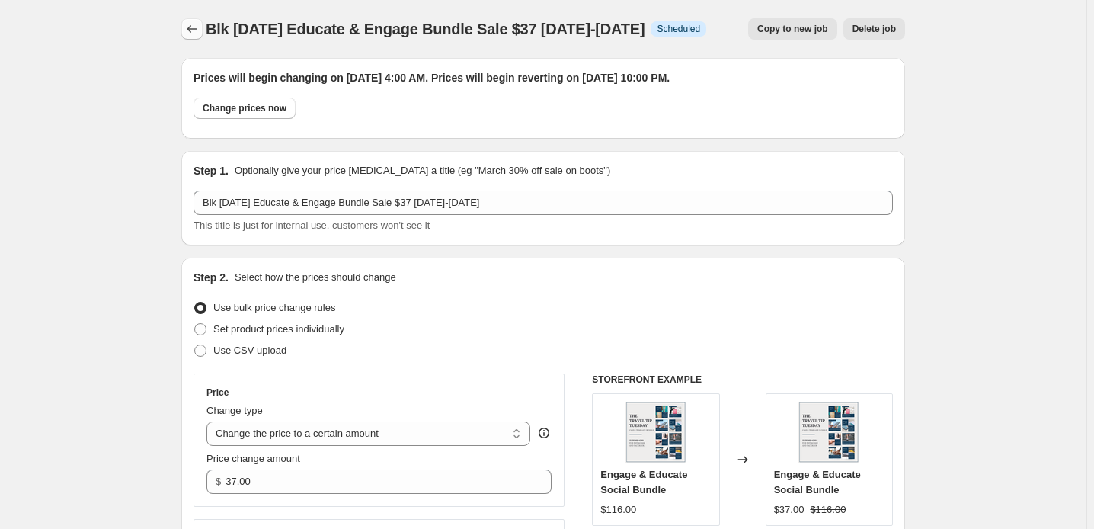
click at [187, 33] on icon "Price change jobs" at bounding box center [192, 29] width 10 height 8
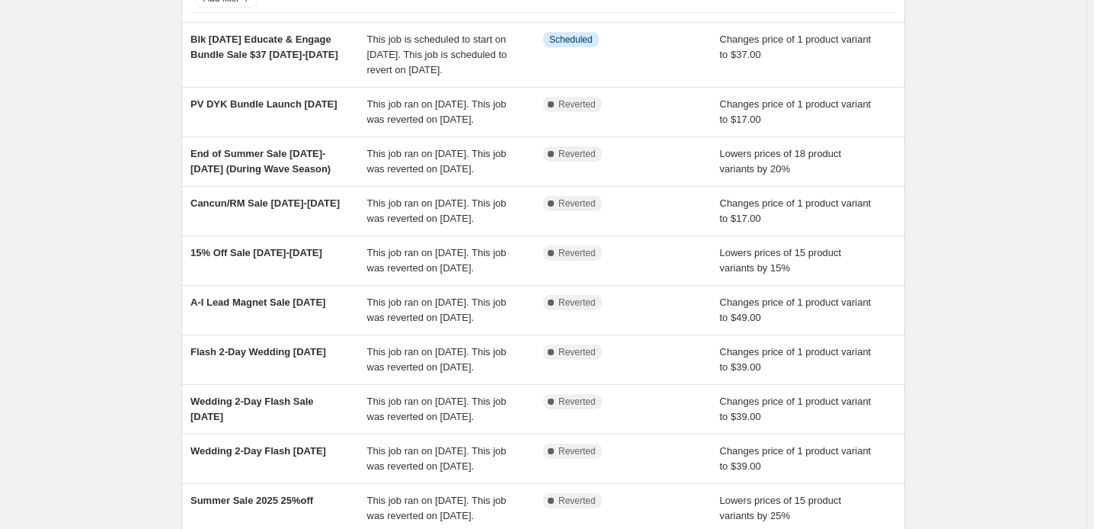
scroll to position [138, 0]
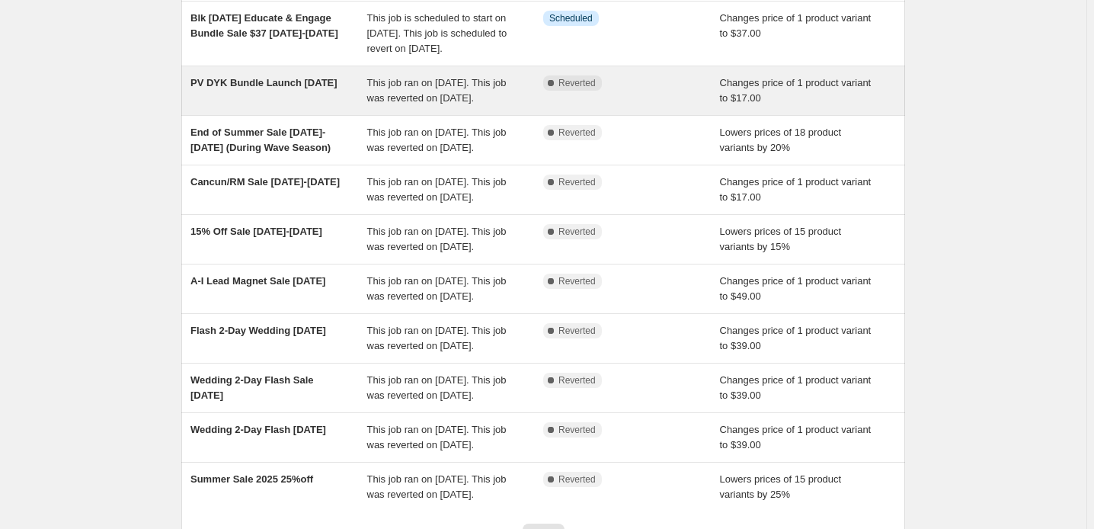
click at [399, 106] on div "This job ran on [DATE]. This job was reverted on [DATE]." at bounding box center [455, 90] width 177 height 30
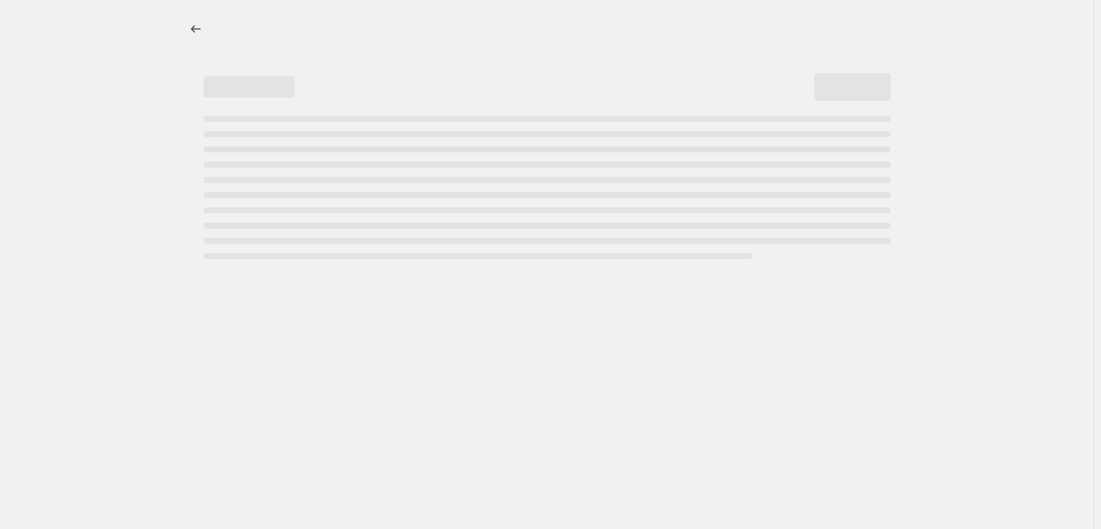
select select "collection"
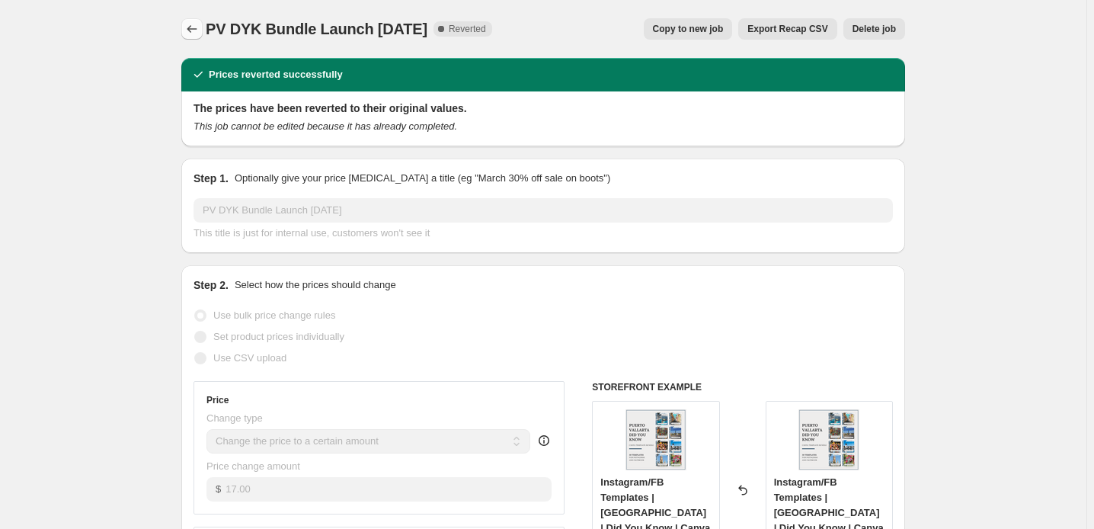
click at [184, 34] on icon "Price change jobs" at bounding box center [191, 28] width 15 height 15
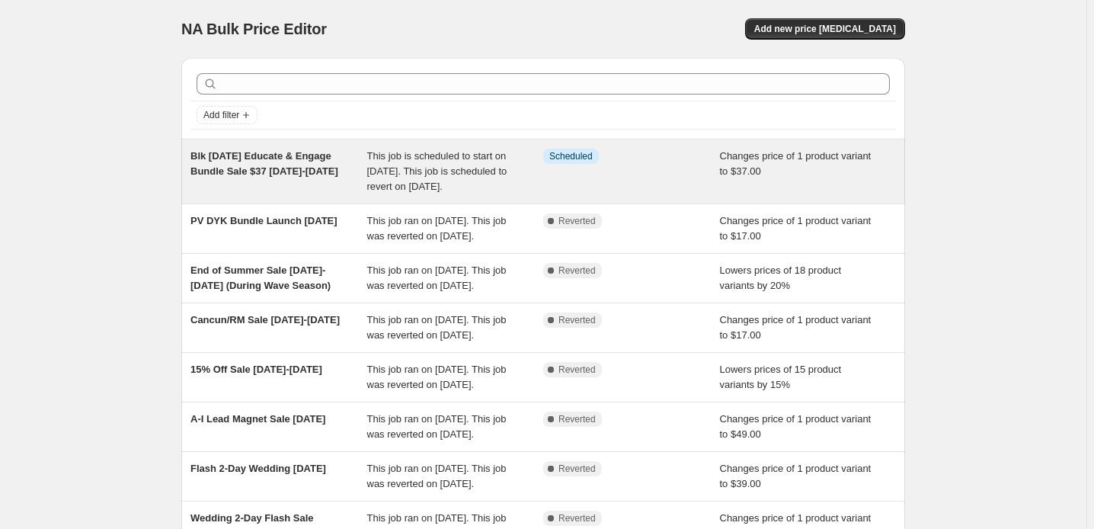
click at [410, 192] on span "This job is scheduled to start on [DATE]. This job is scheduled to revert on [D…" at bounding box center [437, 171] width 140 height 42
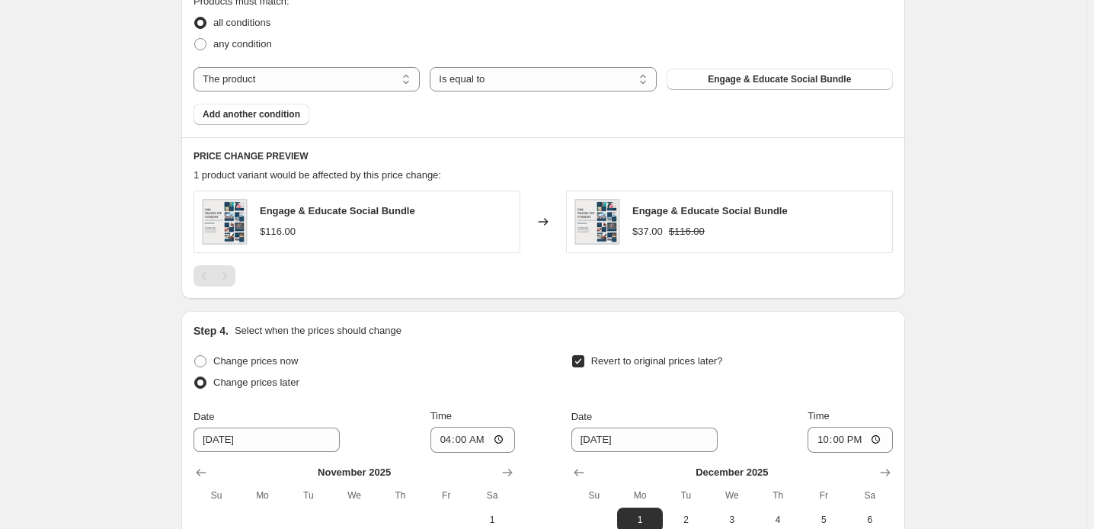
scroll to position [831, 0]
click at [351, 91] on select "The product The product's collection The product's tag The product's vendor The…" at bounding box center [307, 79] width 226 height 24
select select "collection"
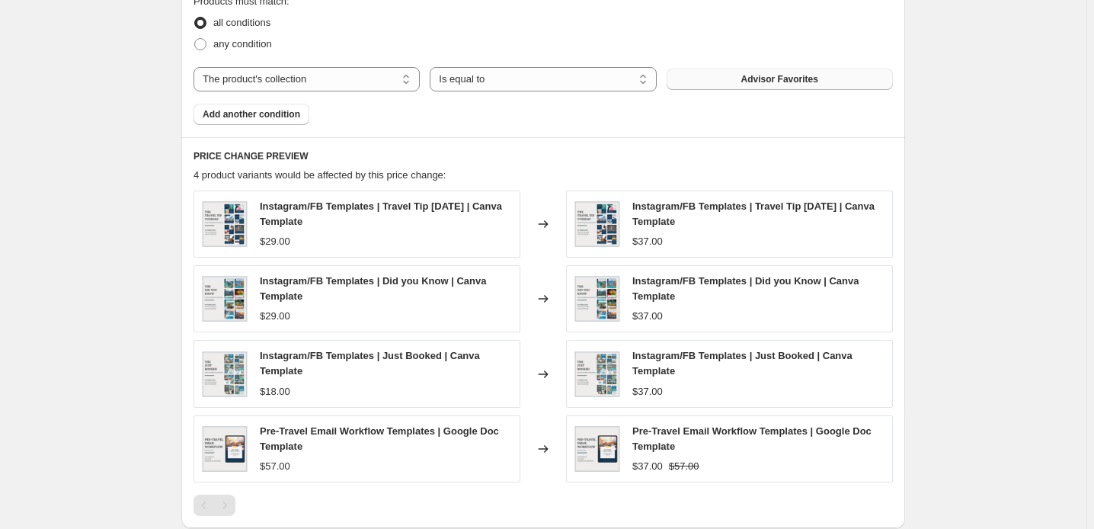
click at [819, 85] on span "Advisor Favorites" at bounding box center [780, 79] width 77 height 12
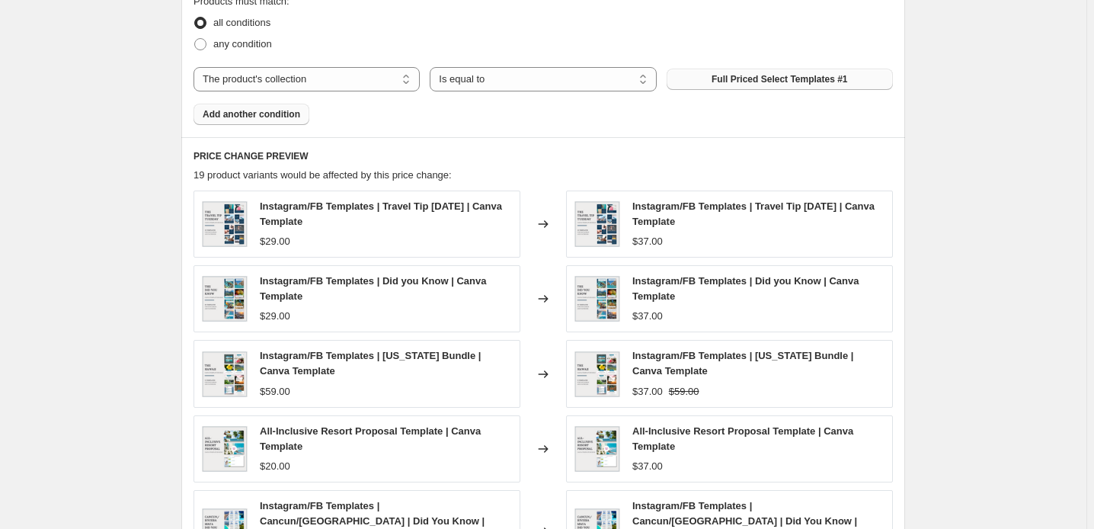
click at [209, 120] on span "Add another condition" at bounding box center [252, 114] width 98 height 12
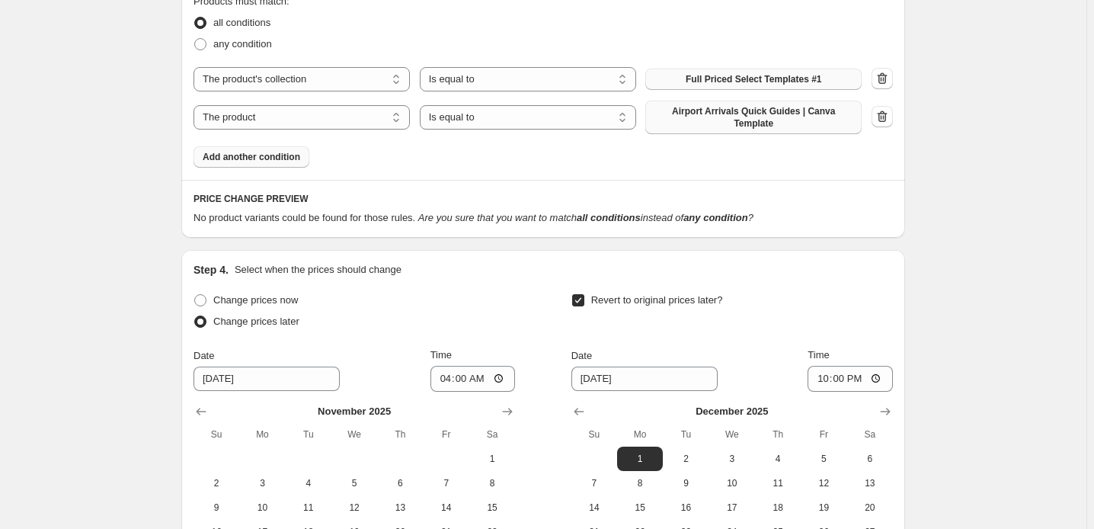
click at [762, 130] on span "Airport Arrivals Quick Guides | Canva Template" at bounding box center [754, 117] width 198 height 24
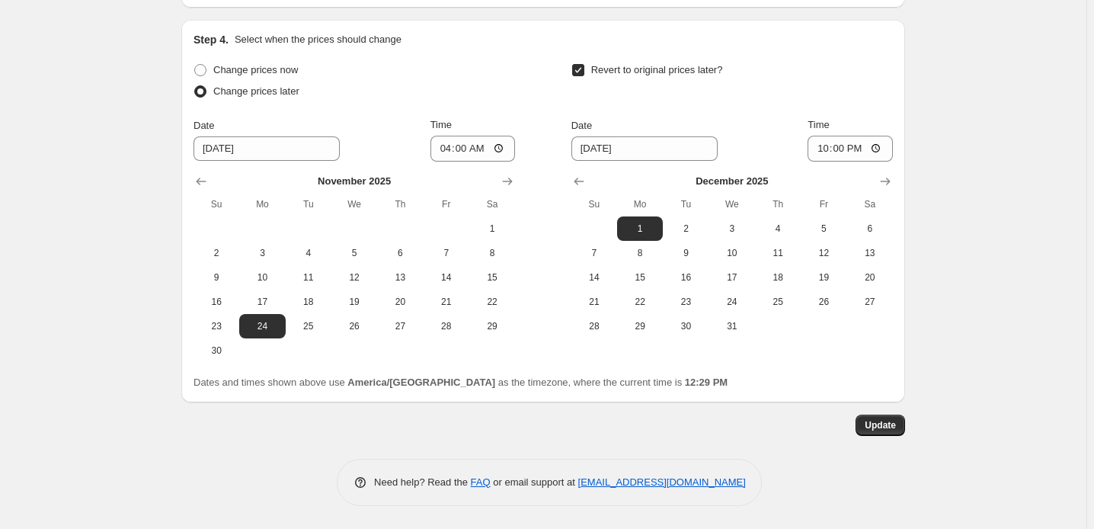
scroll to position [1456, 0]
click at [896, 419] on span "Update" at bounding box center [880, 425] width 31 height 12
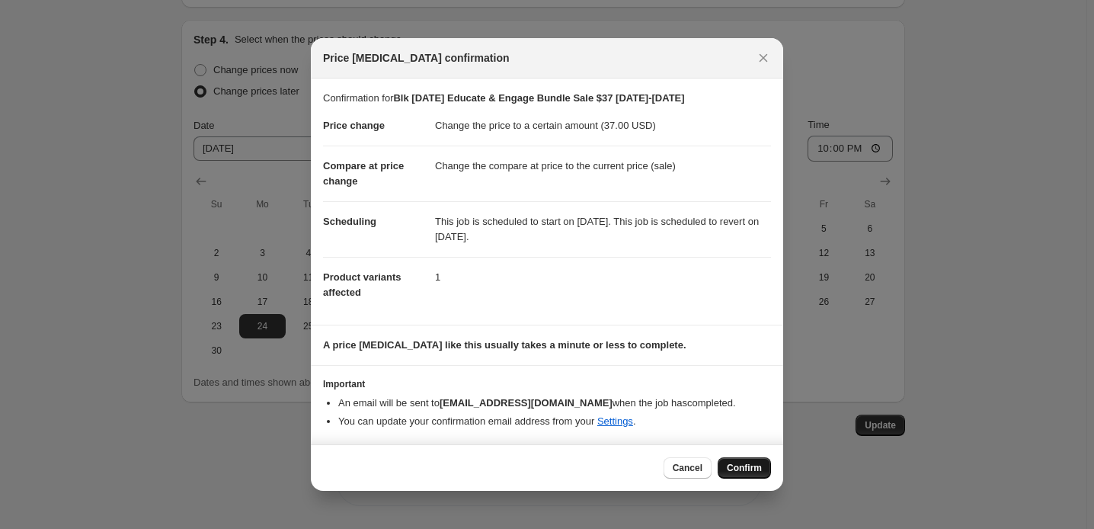
click at [762, 471] on span "Confirm" at bounding box center [744, 468] width 35 height 12
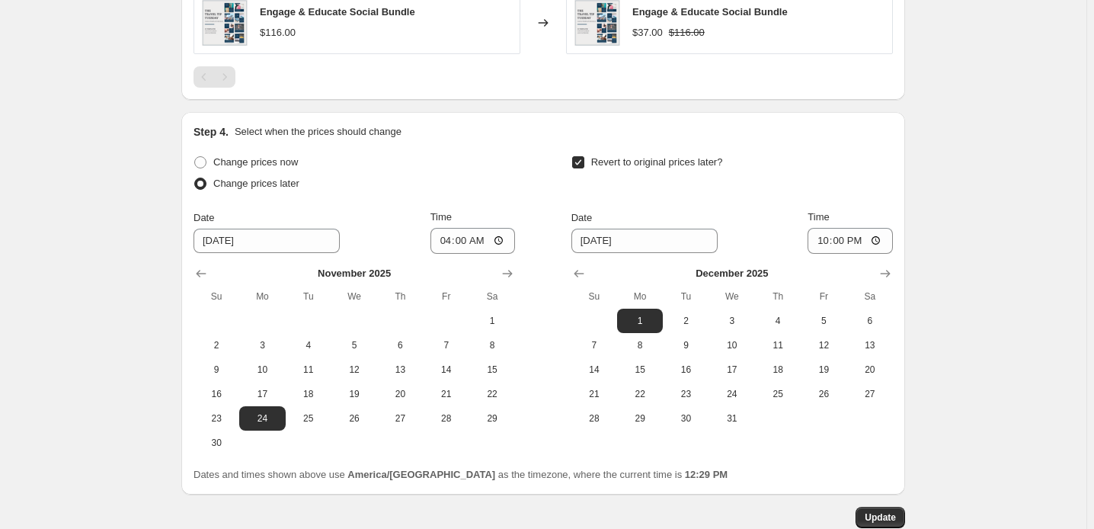
scroll to position [1316, 0]
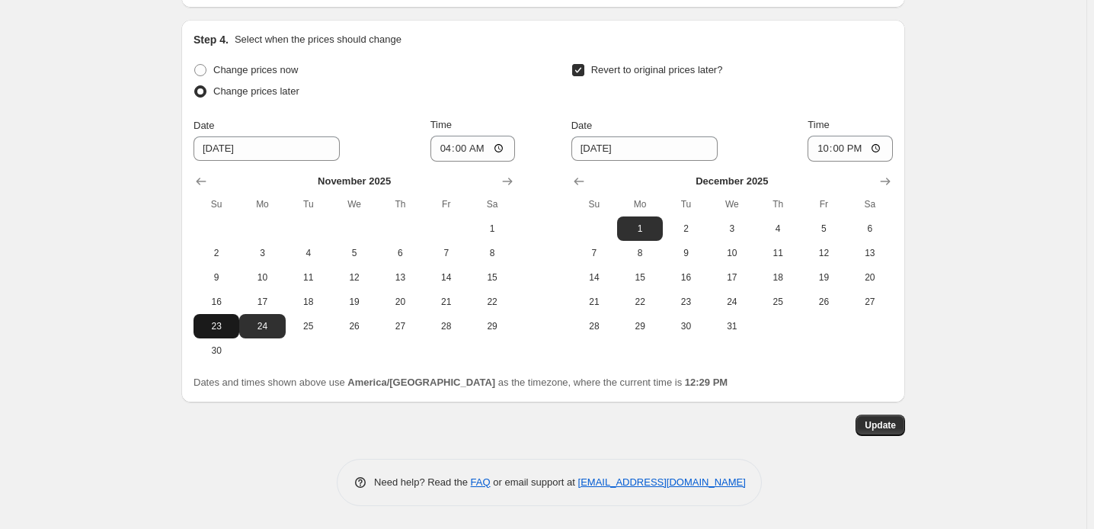
click at [200, 332] on span "23" at bounding box center [217, 326] width 34 height 12
type input "[DATE]"
click at [495, 136] on input "04:00" at bounding box center [473, 149] width 85 height 26
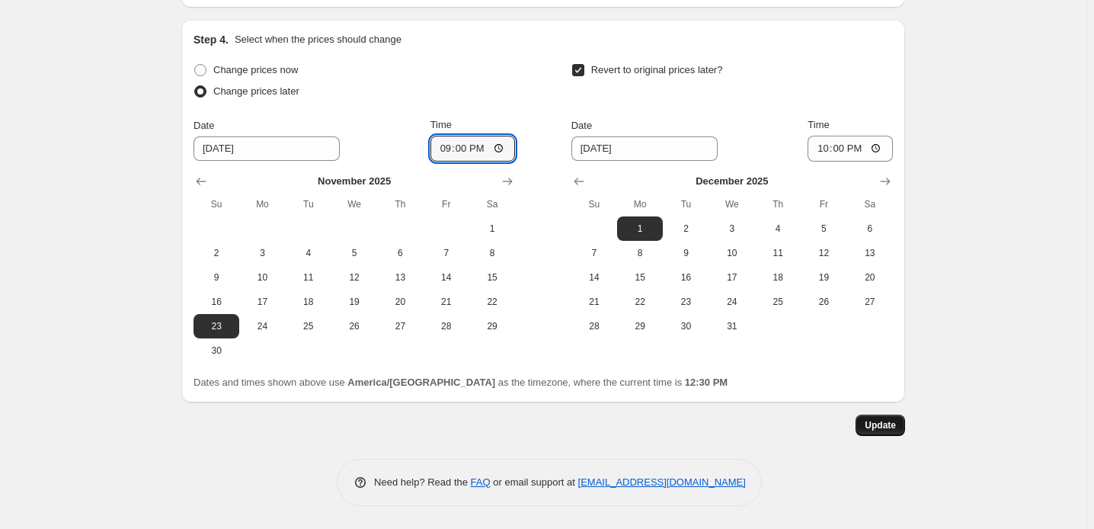
type input "21:00"
click at [896, 420] on span "Update" at bounding box center [880, 425] width 31 height 12
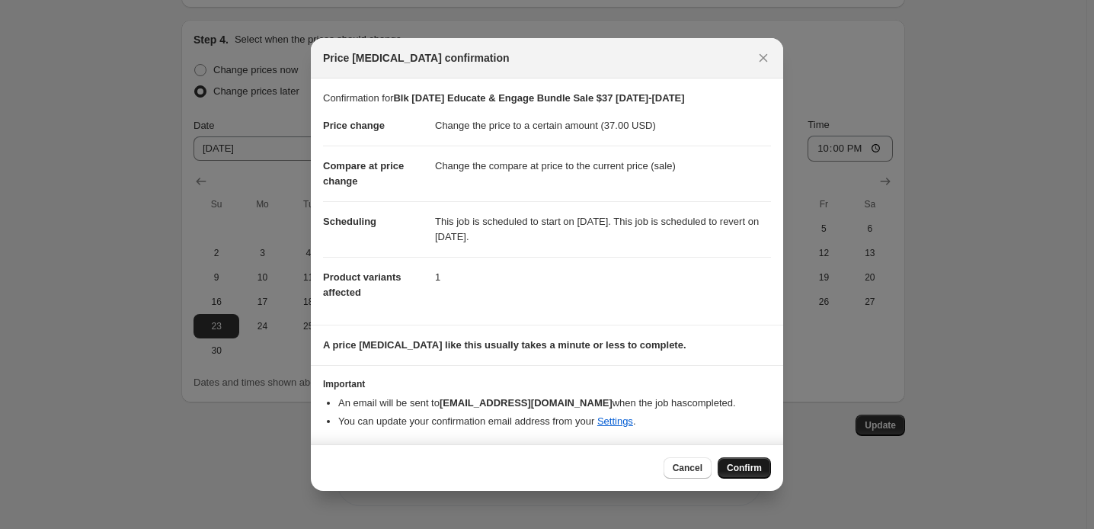
click at [762, 468] on span "Confirm" at bounding box center [744, 468] width 35 height 12
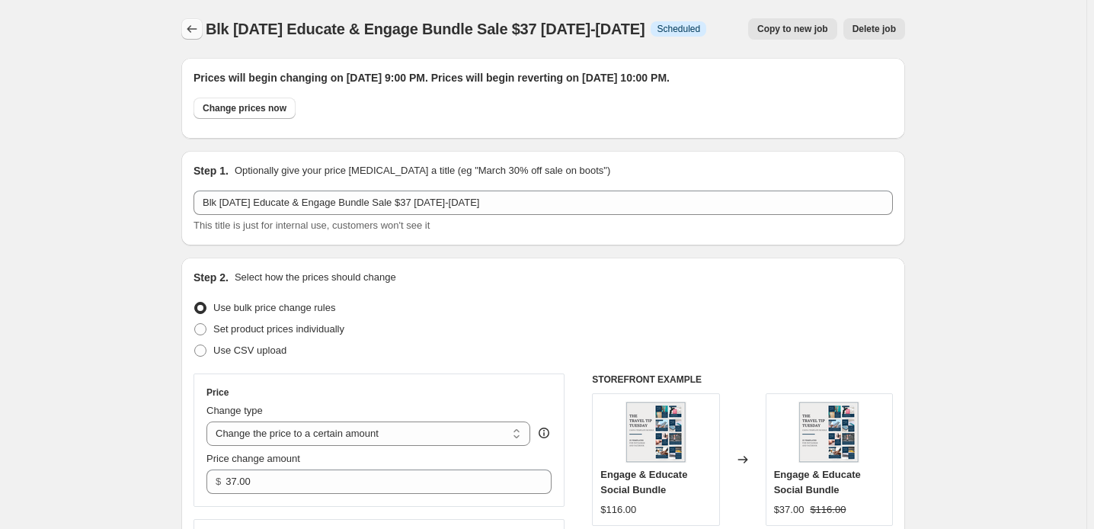
click at [184, 37] on icon "Price change jobs" at bounding box center [191, 28] width 15 height 15
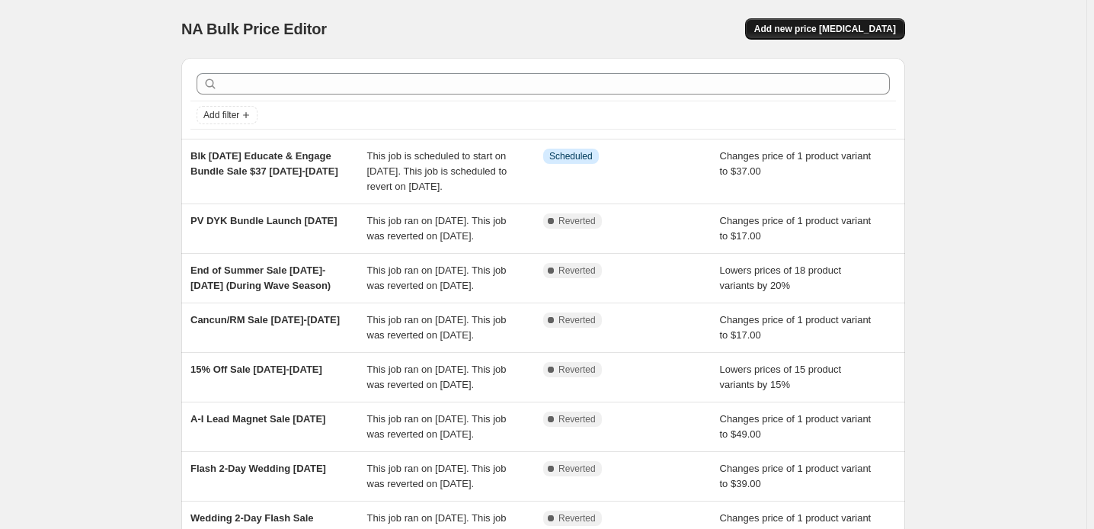
click at [864, 35] on span "Add new price [MEDICAL_DATA]" at bounding box center [826, 29] width 142 height 12
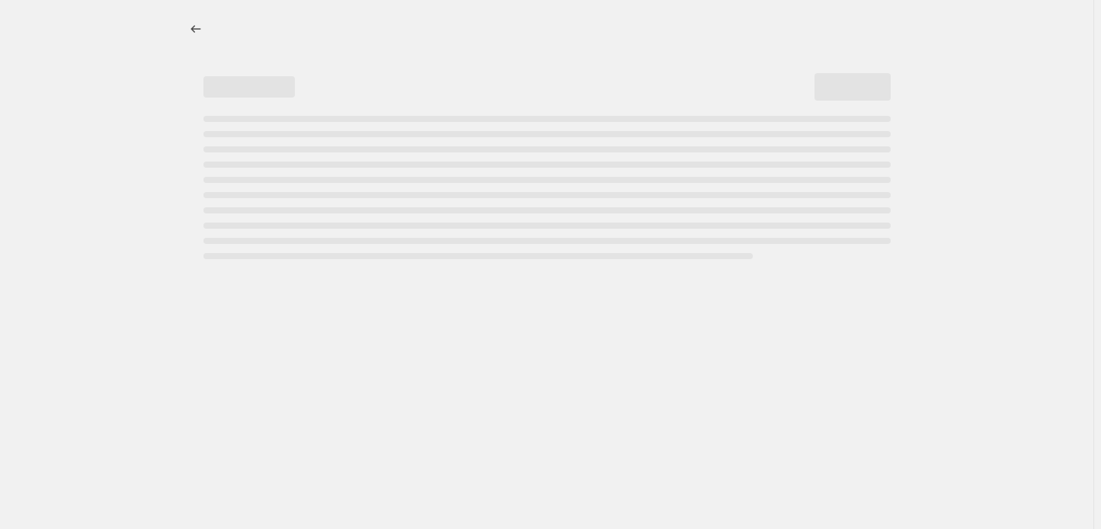
select select "percentage"
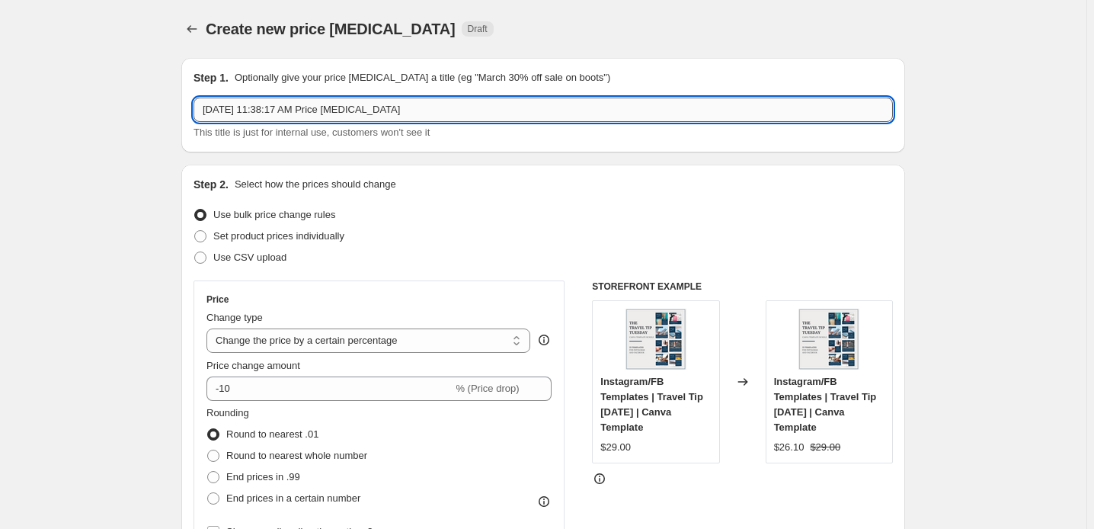
click at [254, 122] on input "[DATE] 11:38:17 AM Price [MEDICAL_DATA]" at bounding box center [544, 110] width 700 height 24
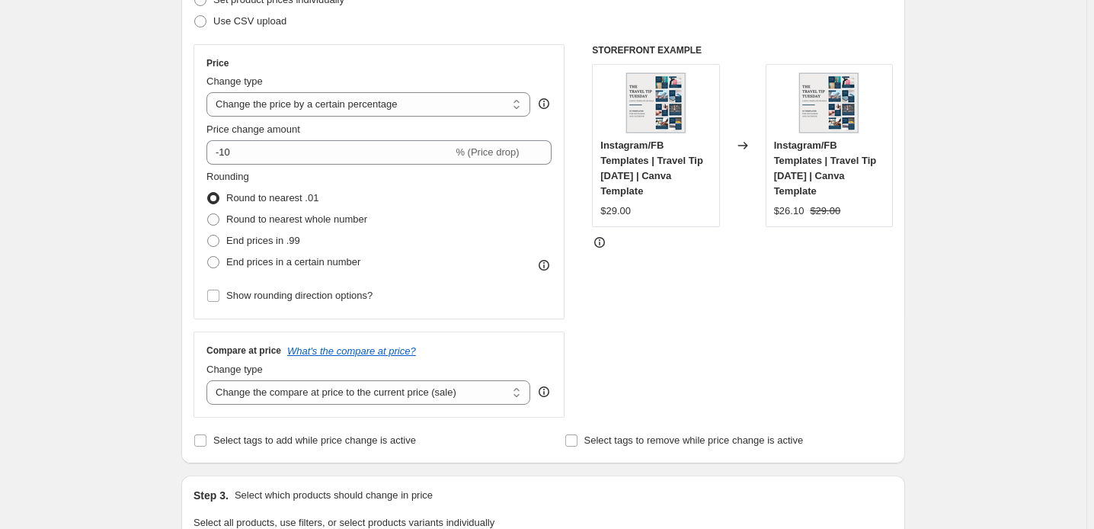
scroll to position [277, 0]
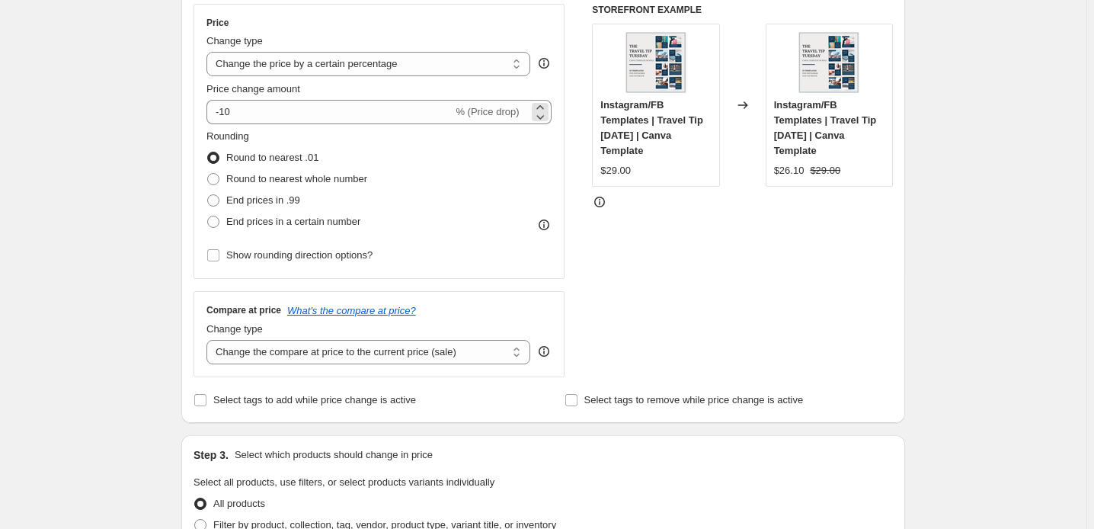
type input "Blk [DATE] 2025 25% Off"
click at [501, 117] on span "% (Price drop)" at bounding box center [487, 111] width 63 height 11
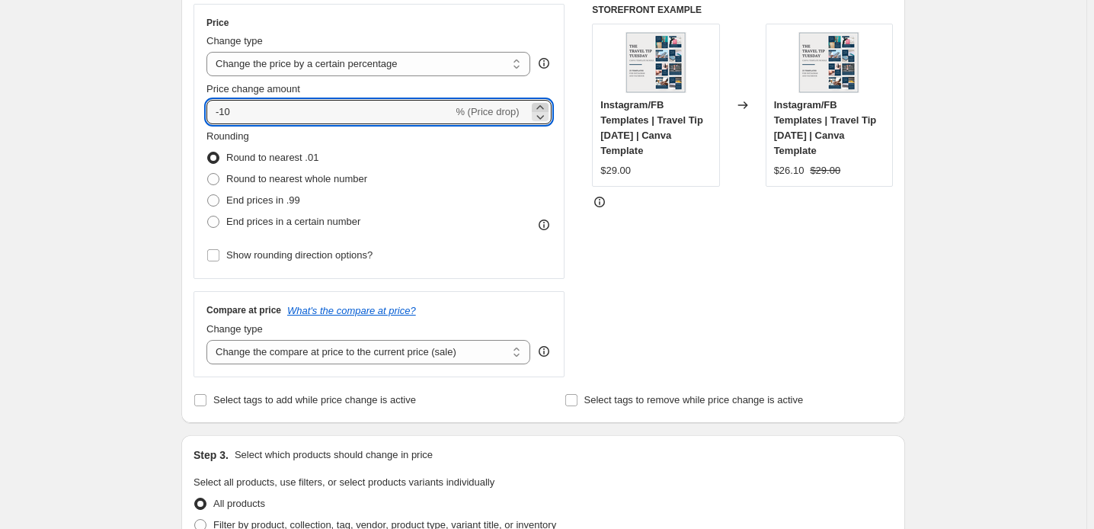
click at [543, 115] on icon at bounding box center [540, 107] width 15 height 15
click at [546, 124] on icon at bounding box center [540, 116] width 15 height 15
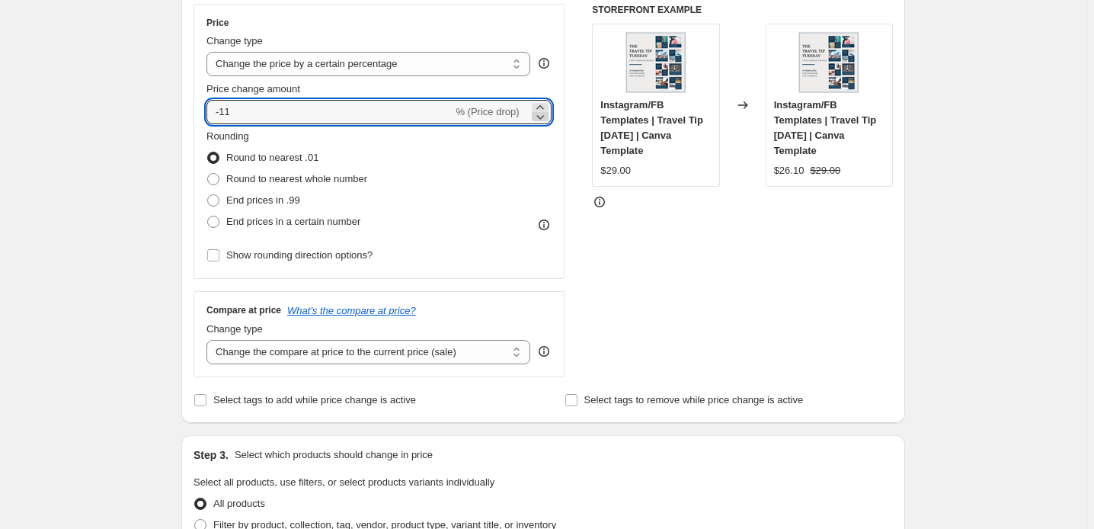
click at [546, 124] on icon at bounding box center [540, 116] width 15 height 15
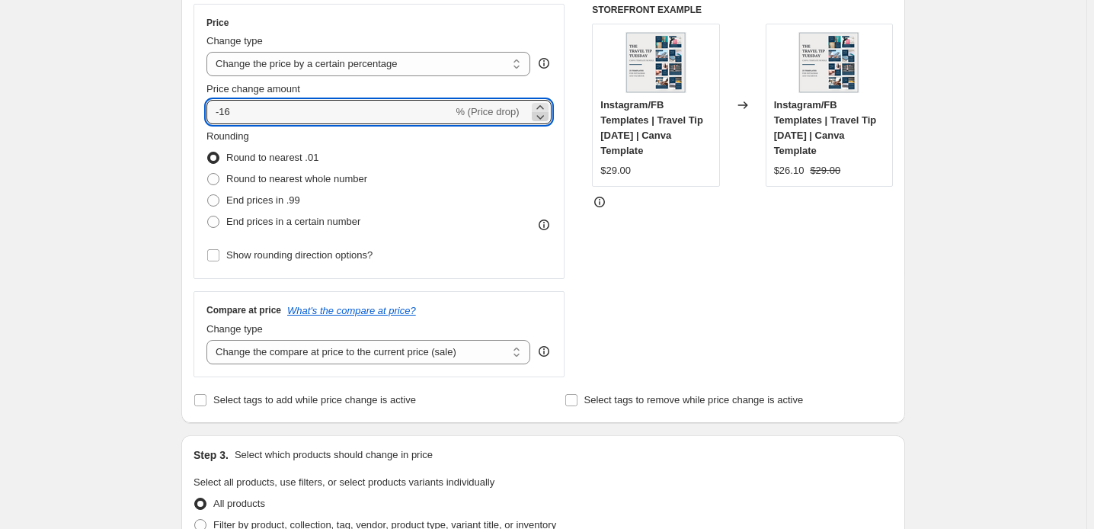
click at [546, 124] on icon at bounding box center [540, 116] width 15 height 15
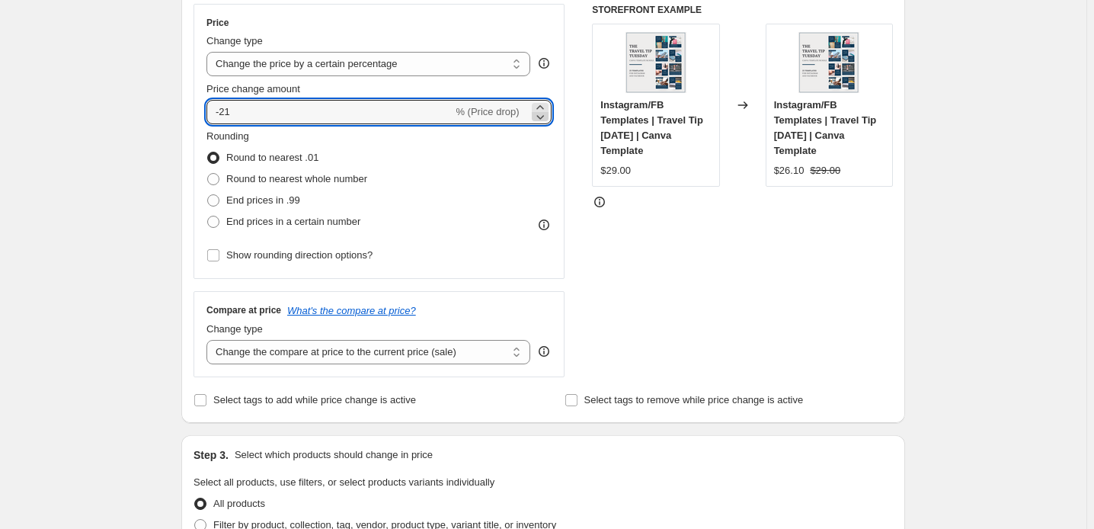
click at [546, 124] on icon at bounding box center [540, 116] width 15 height 15
type input "-25"
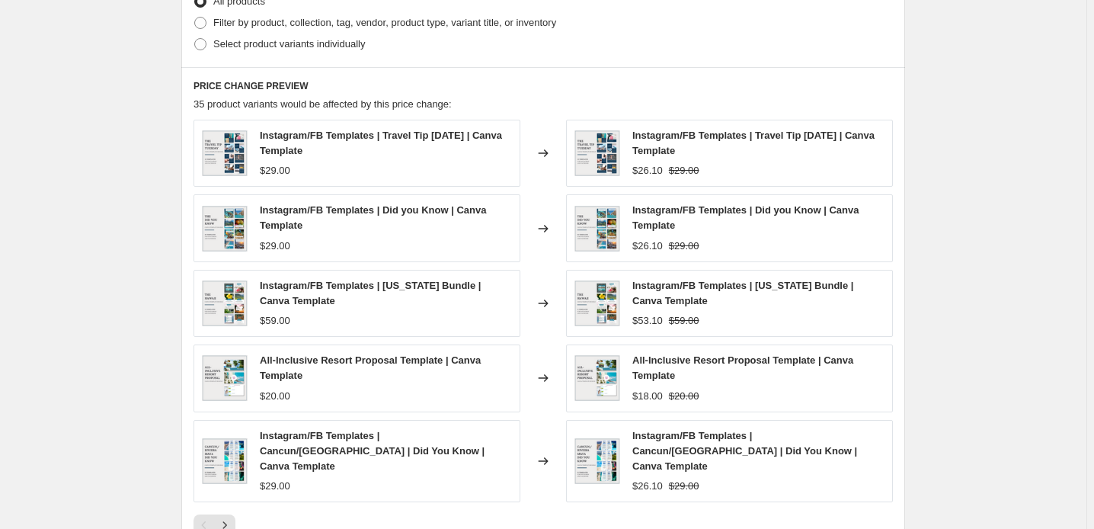
scroll to position [762, 0]
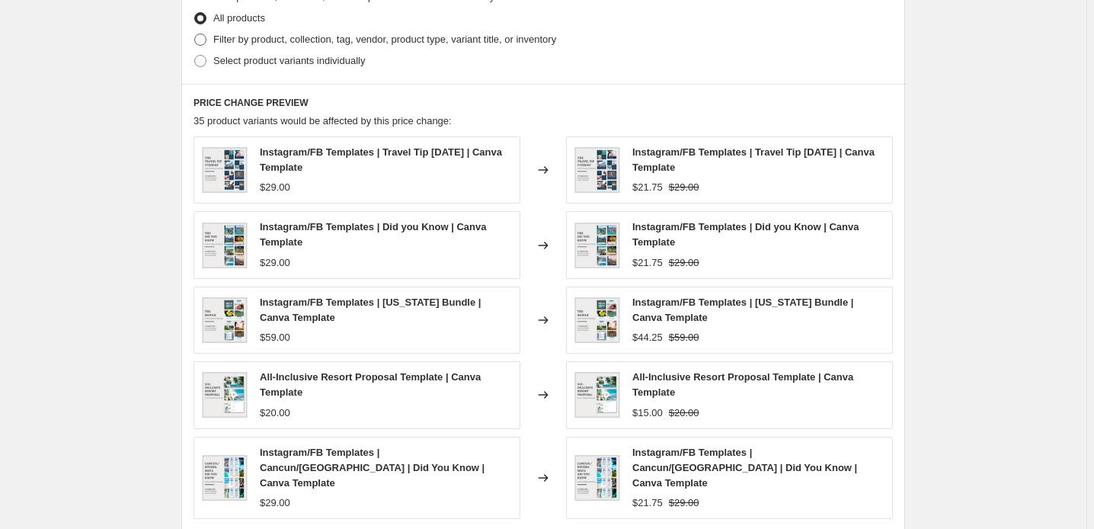
click at [194, 46] on span at bounding box center [200, 40] width 12 height 12
click at [194, 34] on input "Filter by product, collection, tag, vendor, product type, variant title, or inv…" at bounding box center [194, 34] width 1 height 1
radio input "true"
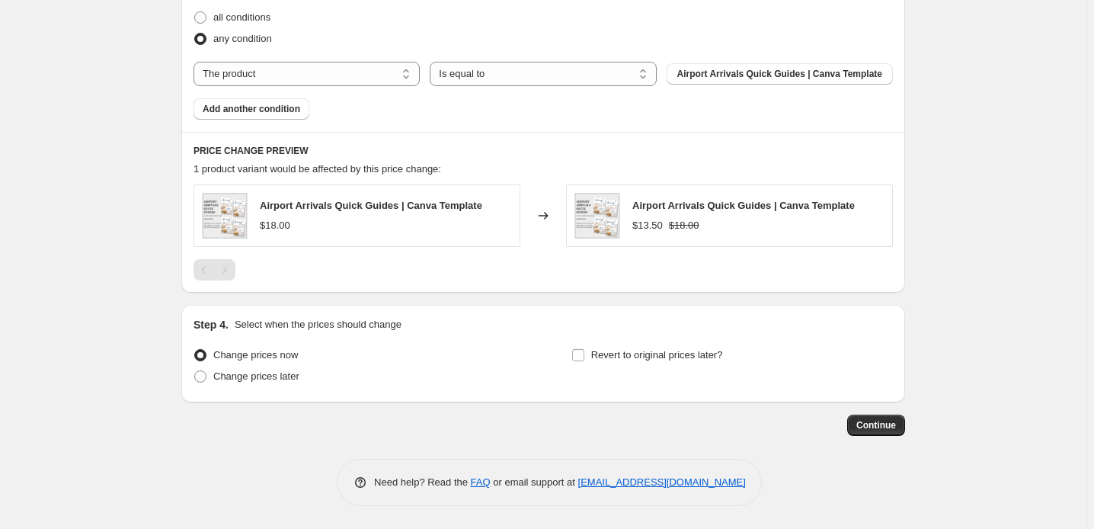
scroll to position [900, 0]
click at [194, 24] on span at bounding box center [200, 17] width 12 height 12
click at [194, 12] on input "all conditions" at bounding box center [194, 11] width 1 height 1
radio input "true"
click at [361, 86] on select "The product The product's collection The product's tag The product's vendor The…" at bounding box center [307, 74] width 226 height 24
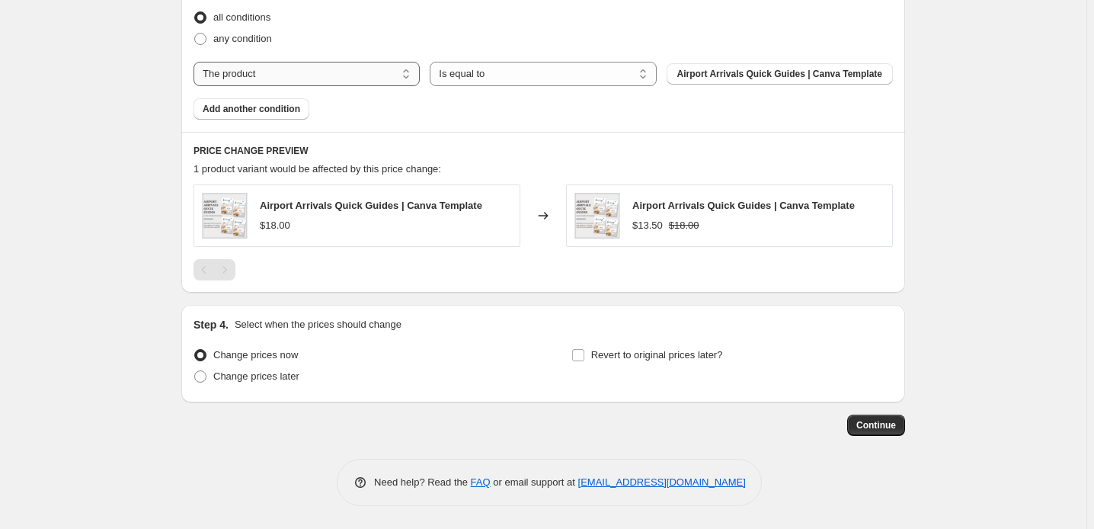
select select "collection"
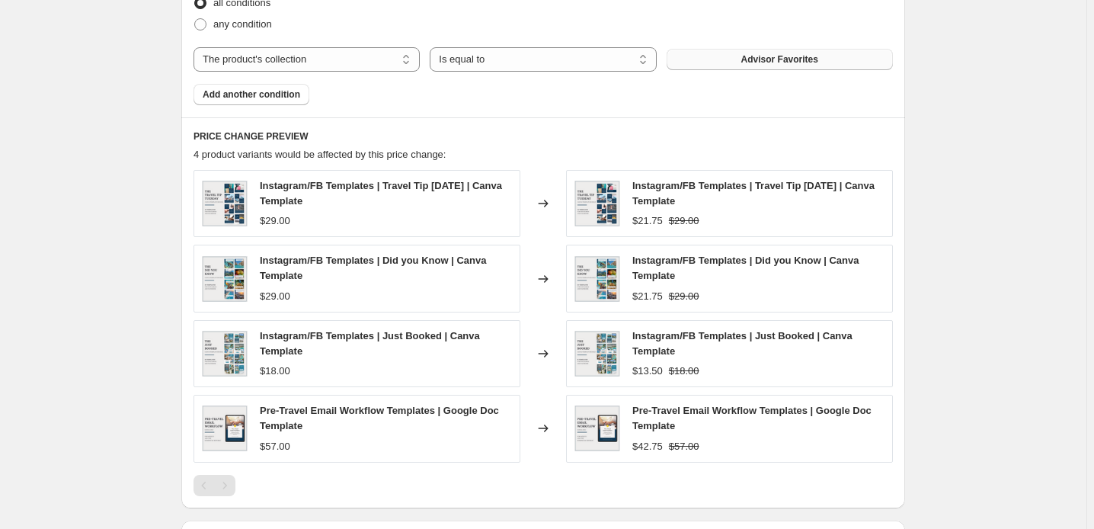
click at [761, 70] on button "Advisor Favorites" at bounding box center [780, 59] width 226 height 21
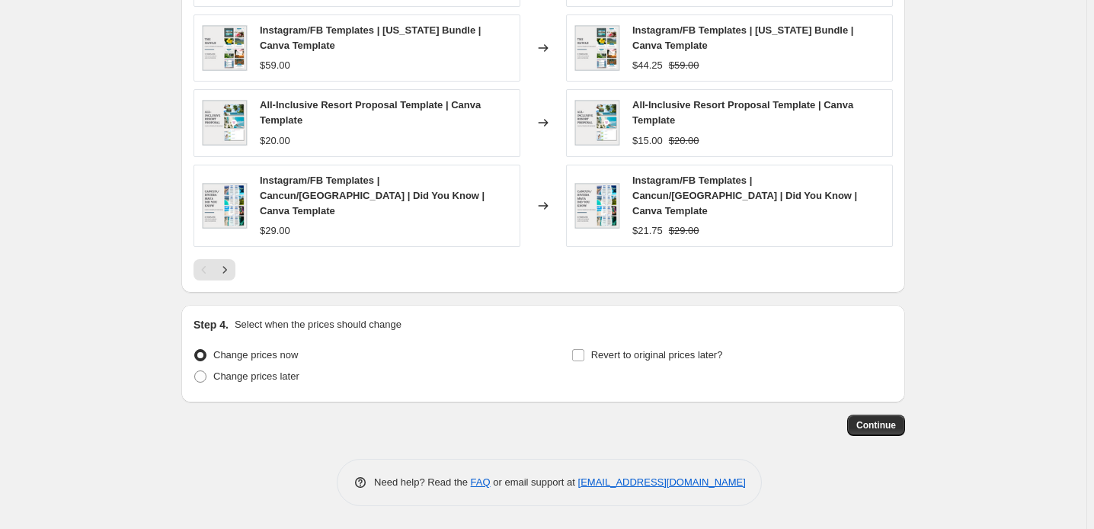
scroll to position [1455, 0]
click at [217, 277] on icon "Next" at bounding box center [224, 269] width 15 height 15
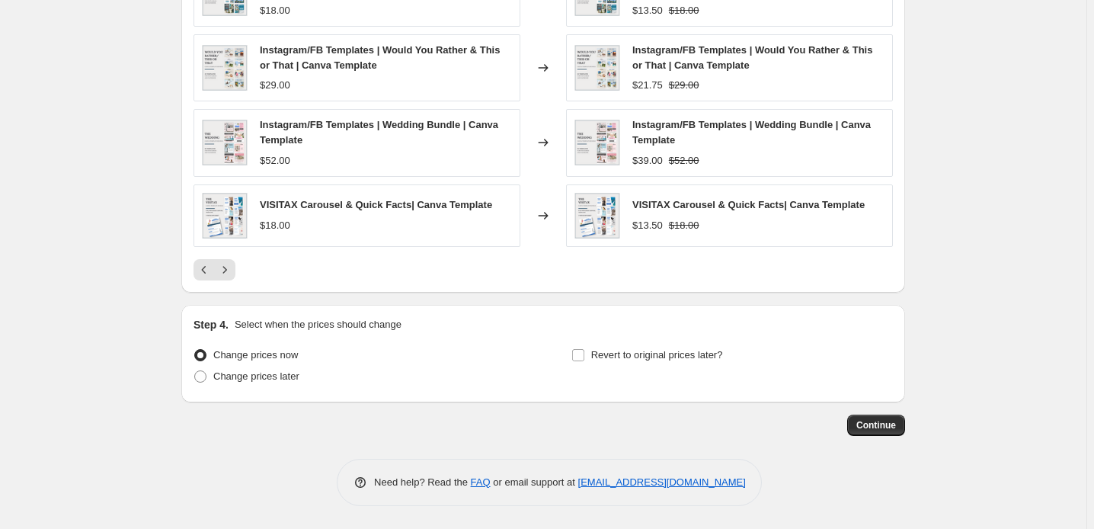
scroll to position [1386, 0]
click at [217, 277] on icon "Next" at bounding box center [224, 269] width 15 height 15
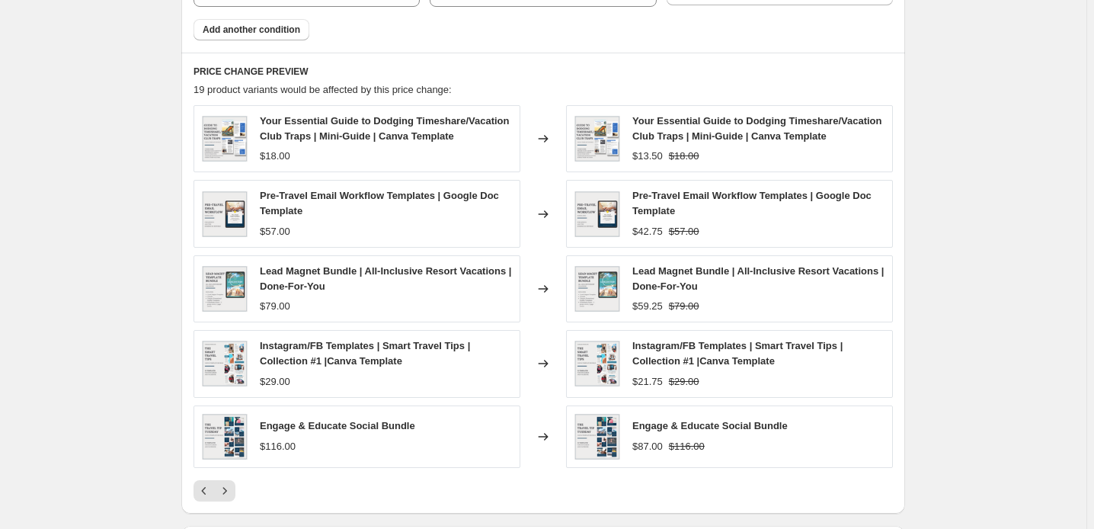
scroll to position [970, 0]
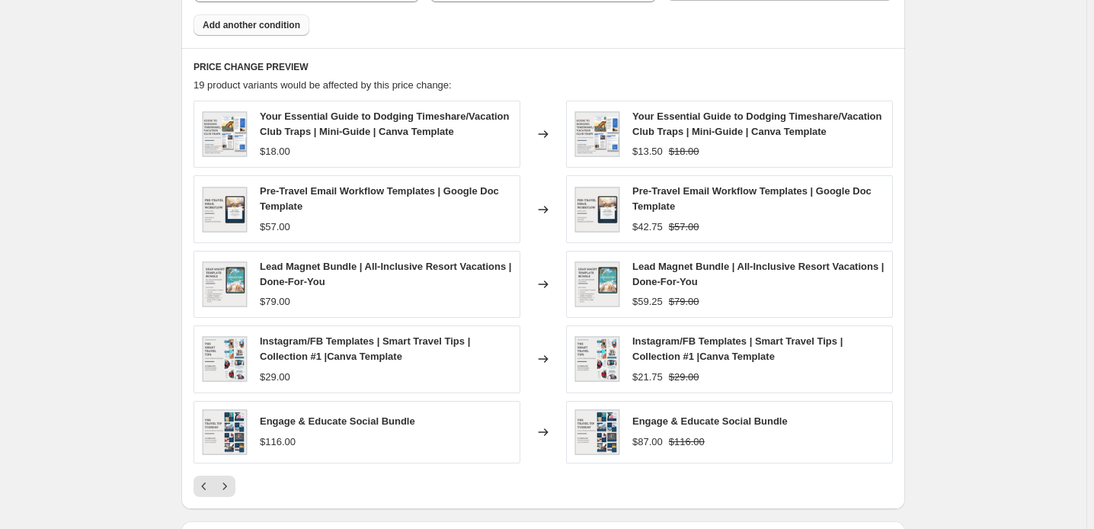
click at [231, 31] on span "Add another condition" at bounding box center [252, 25] width 98 height 12
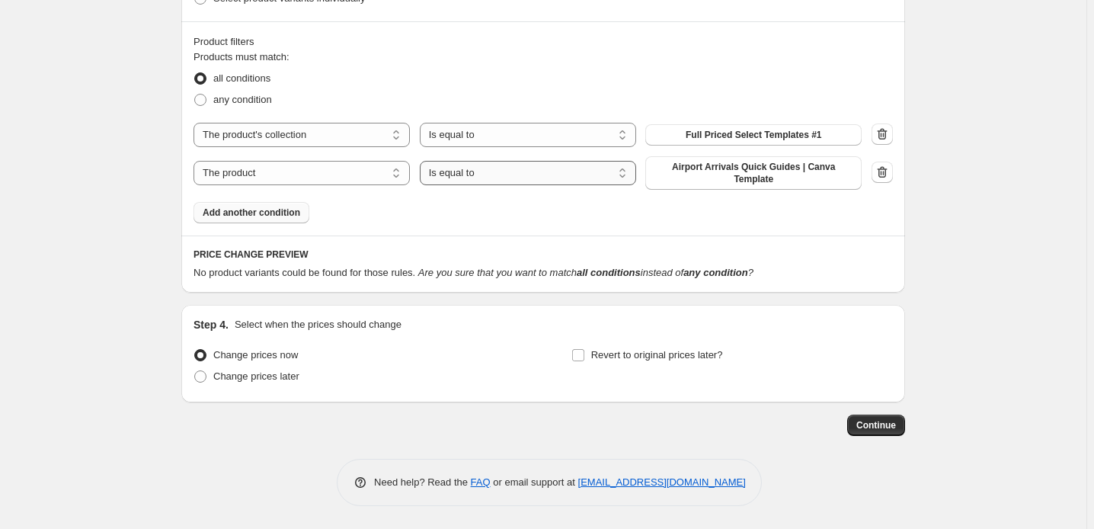
click at [440, 185] on select "Is equal to Is not equal to" at bounding box center [528, 173] width 216 height 24
select select "not_equal"
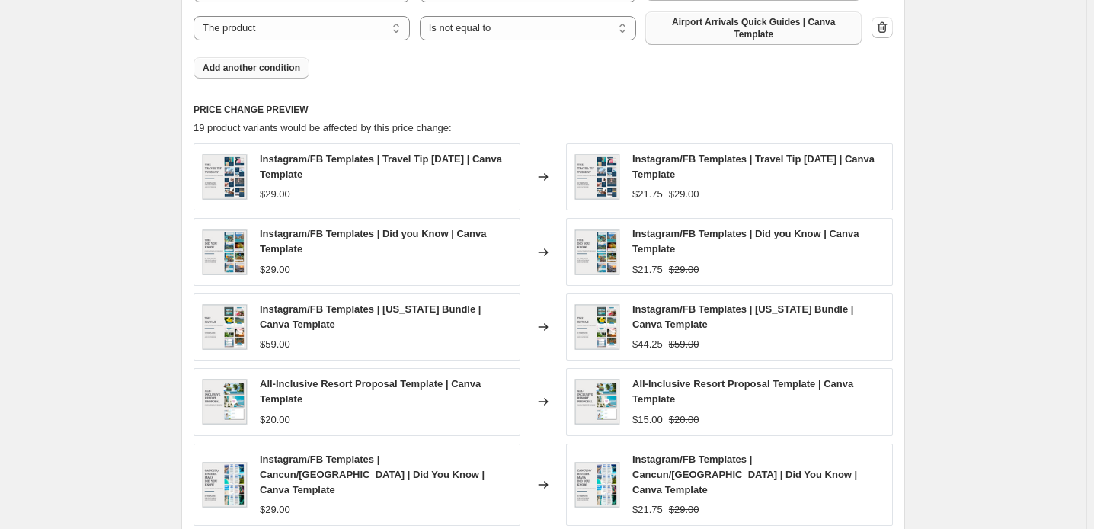
click at [792, 40] on span "Airport Arrivals Quick Guides | Canva Template" at bounding box center [754, 28] width 198 height 24
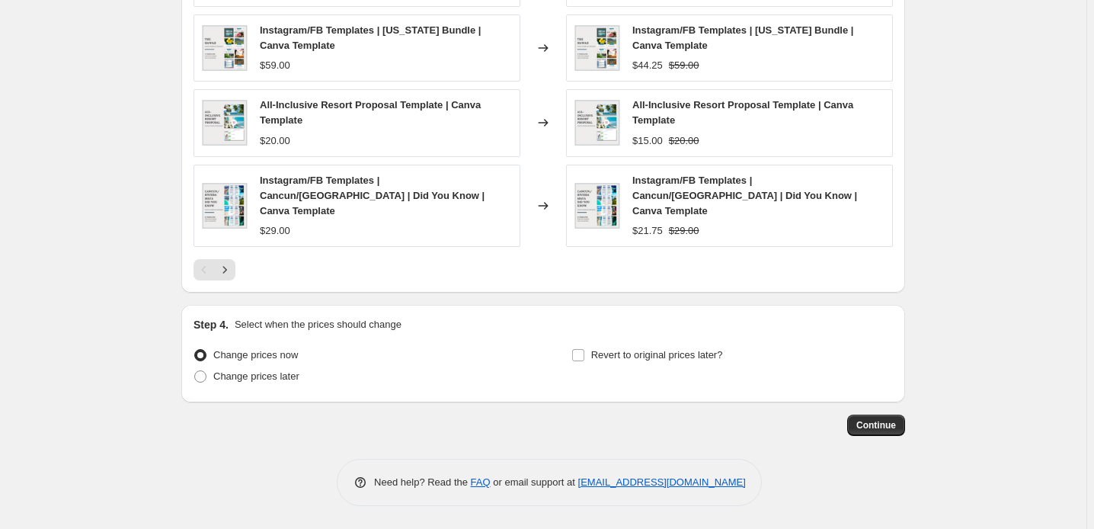
scroll to position [1455, 0]
click at [217, 277] on icon "Next" at bounding box center [224, 269] width 15 height 15
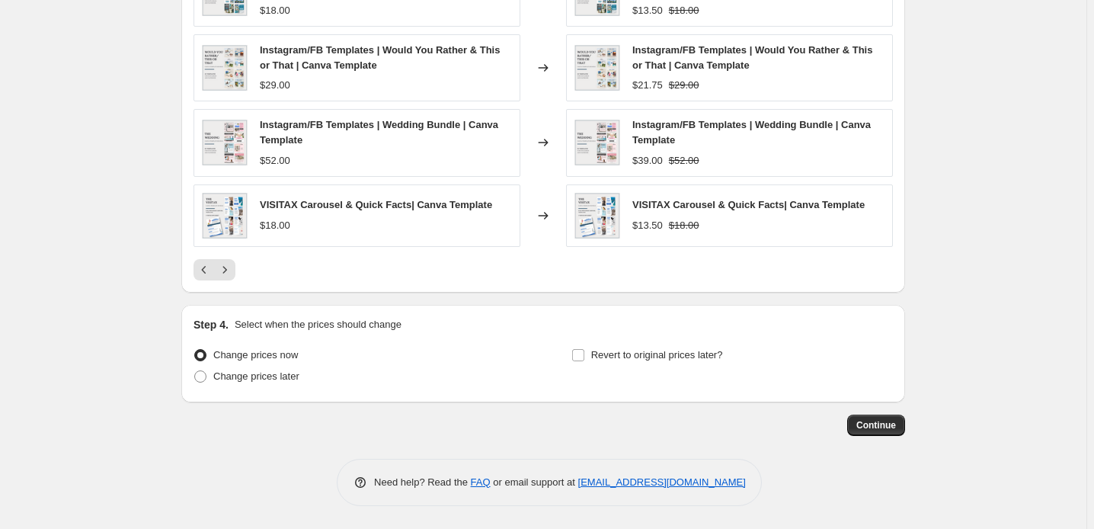
scroll to position [1316, 0]
click at [223, 273] on icon "Next" at bounding box center [225, 269] width 4 height 7
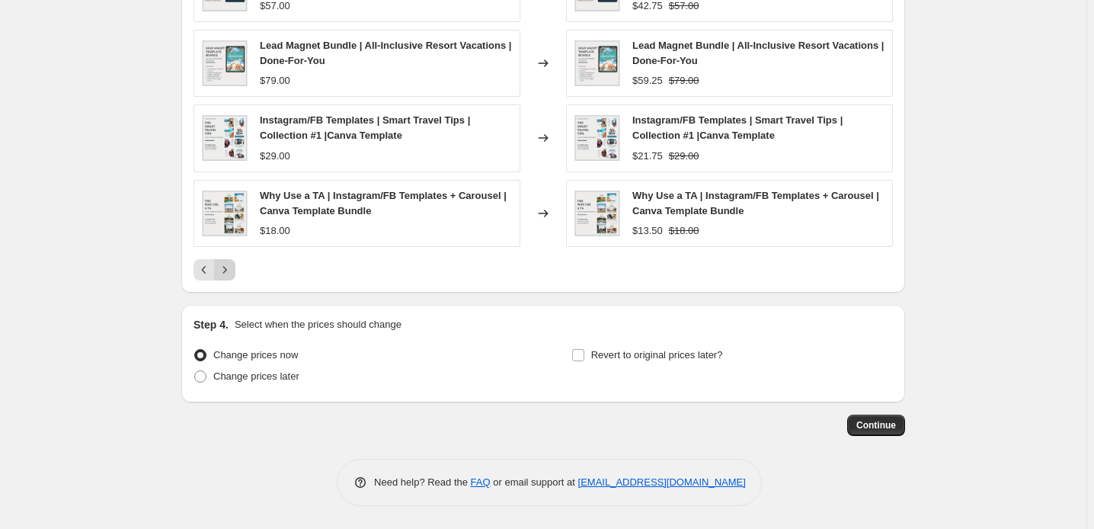
click at [217, 277] on icon "Next" at bounding box center [224, 269] width 15 height 15
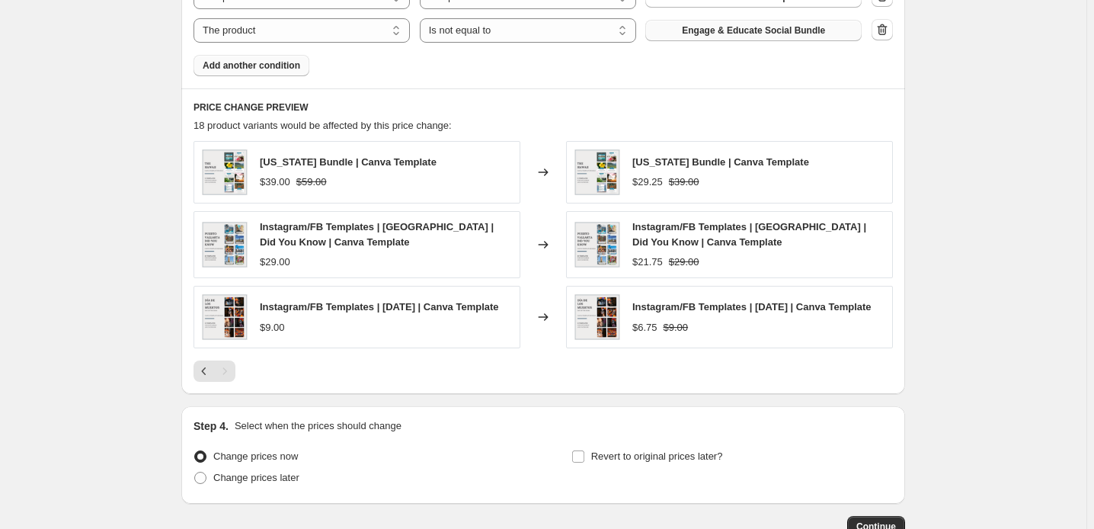
scroll to position [970, 0]
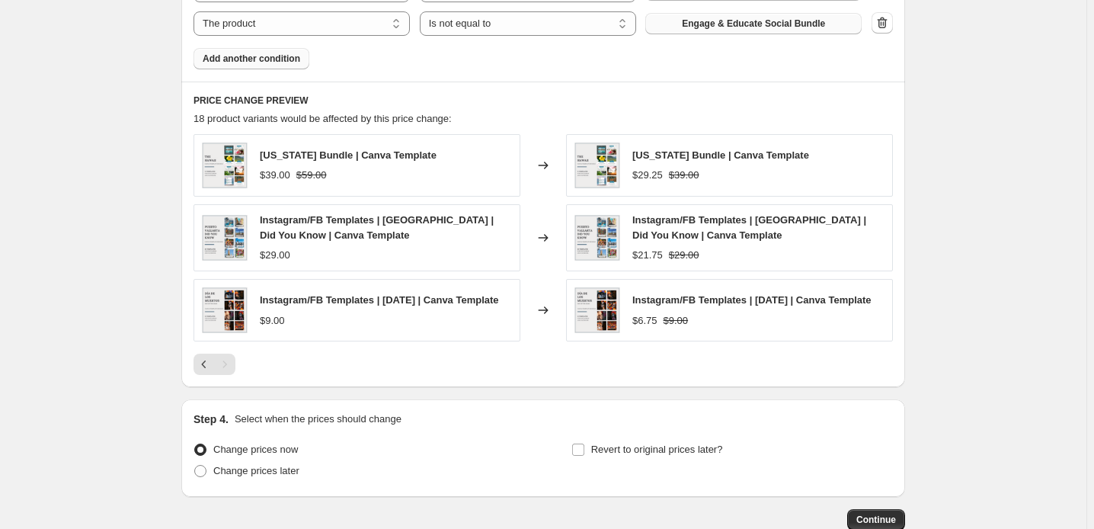
click at [239, 69] on button "Add another condition" at bounding box center [252, 58] width 116 height 21
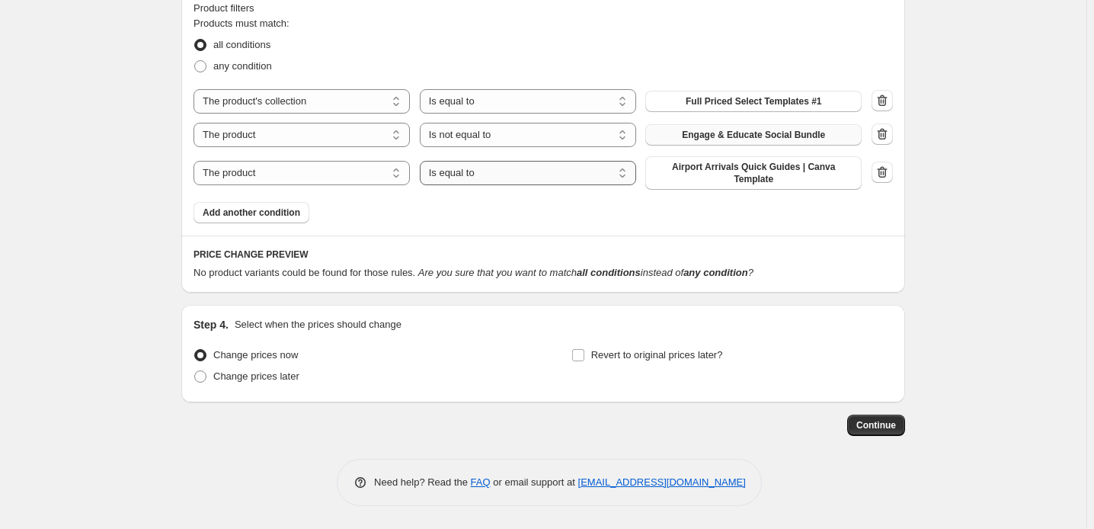
click at [572, 185] on select "Is equal to Is not equal to" at bounding box center [528, 173] width 216 height 24
select select "not_equal"
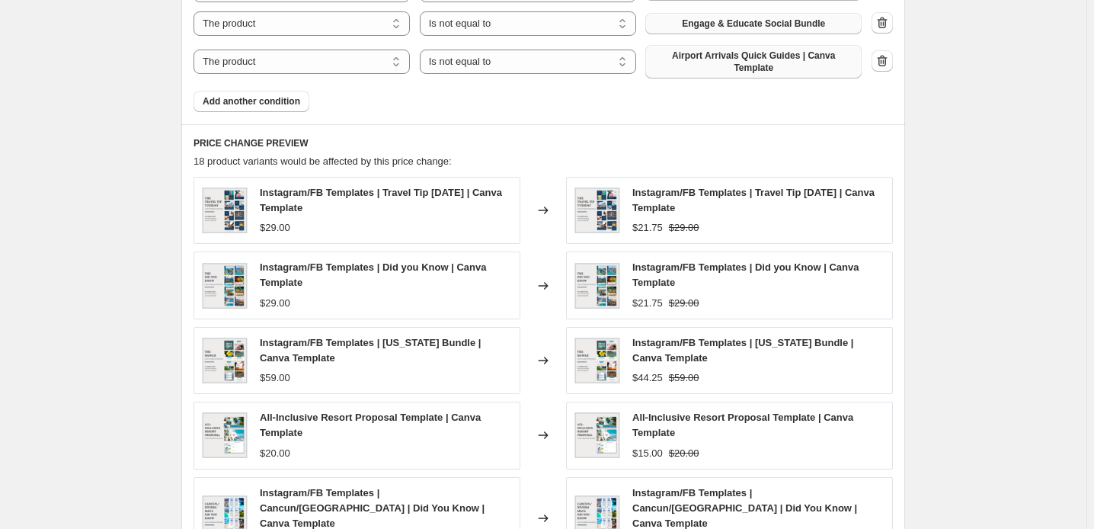
click at [807, 74] on span "Airport Arrivals Quick Guides | Canva Template" at bounding box center [754, 62] width 198 height 24
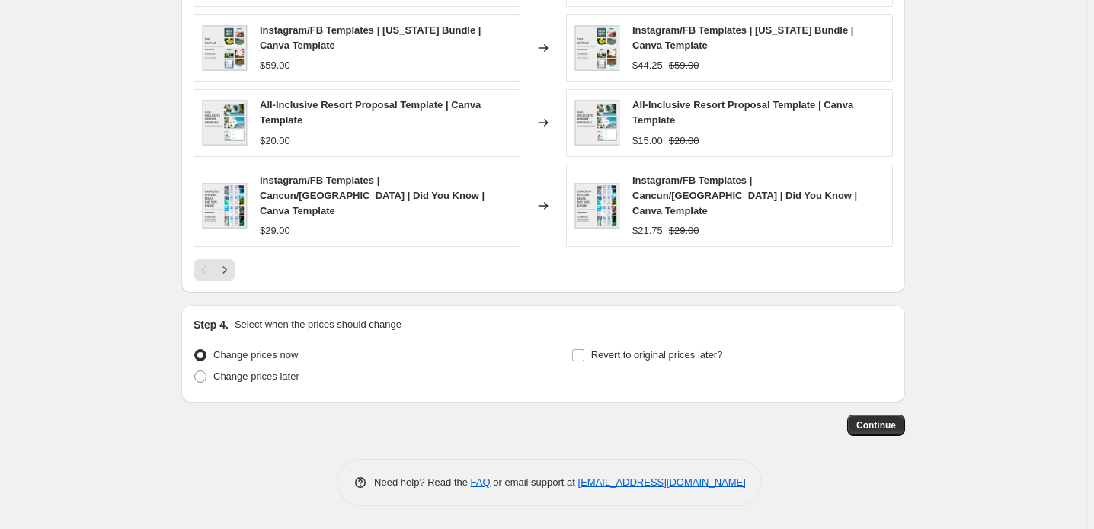
scroll to position [1316, 0]
click at [217, 277] on icon "Next" at bounding box center [224, 269] width 15 height 15
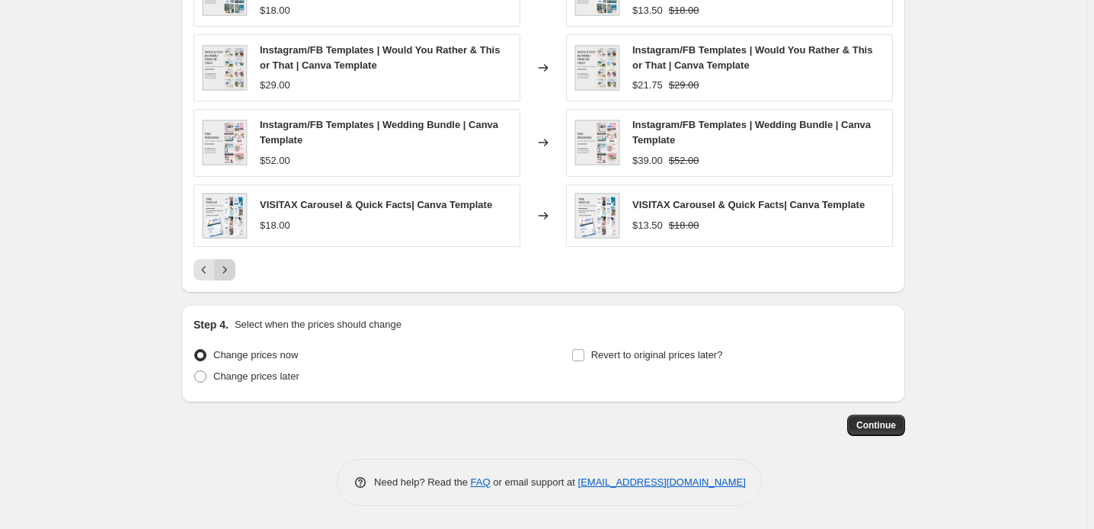
click at [217, 277] on icon "Next" at bounding box center [224, 269] width 15 height 15
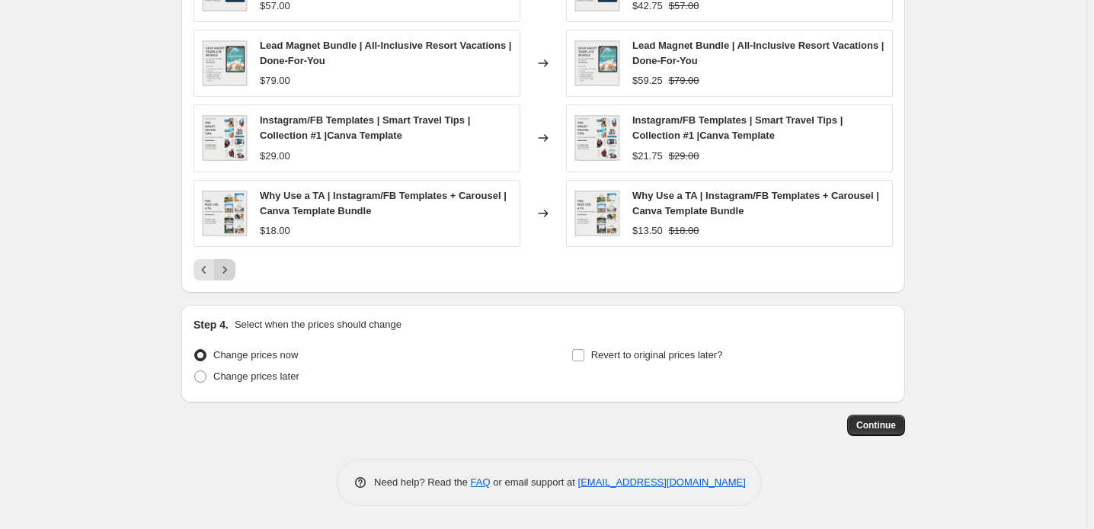
click at [214, 280] on button "Next" at bounding box center [224, 269] width 21 height 21
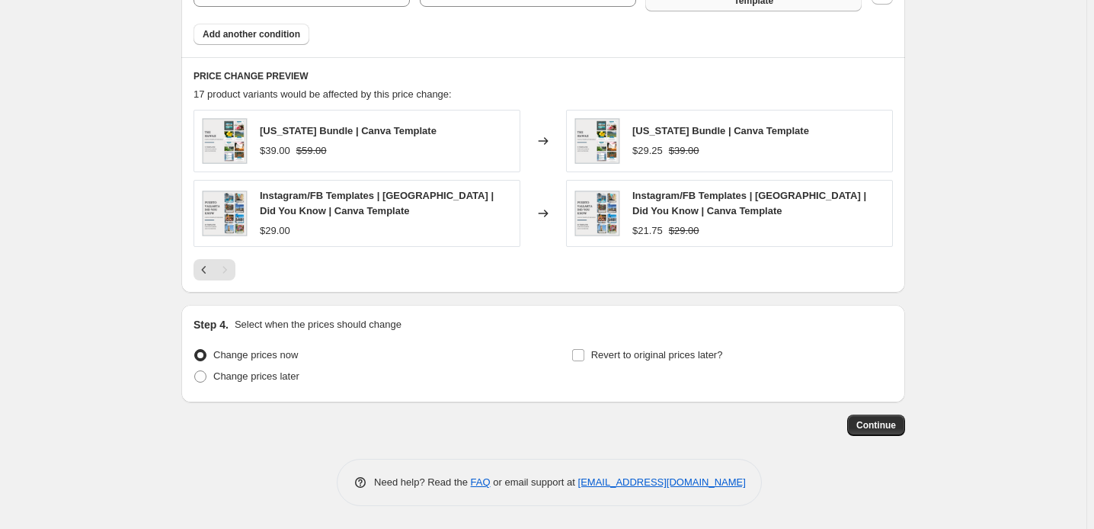
scroll to position [1242, 0]
click at [197, 277] on icon "Previous" at bounding box center [204, 269] width 15 height 15
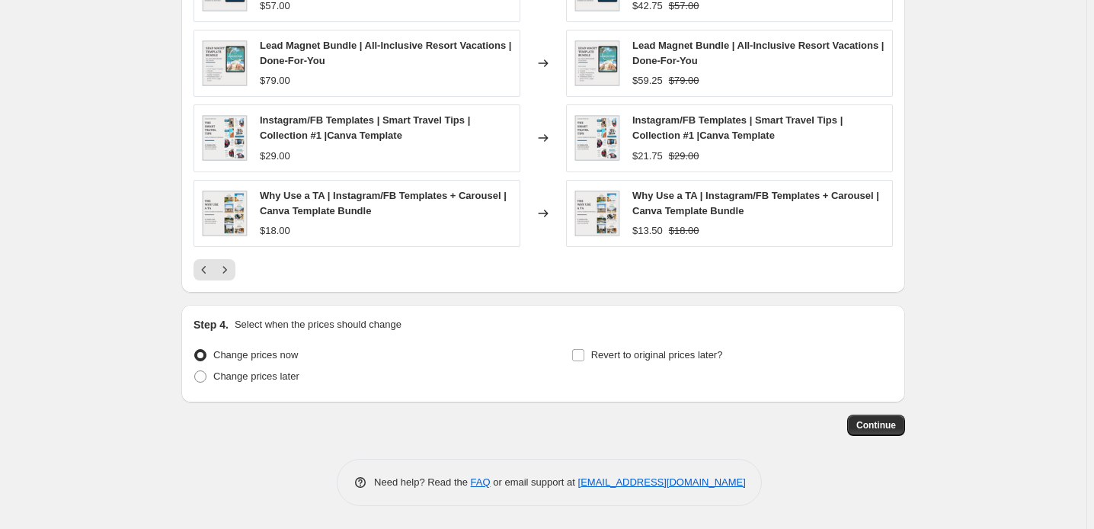
scroll to position [1380, 0]
click at [197, 277] on icon "Previous" at bounding box center [204, 269] width 15 height 15
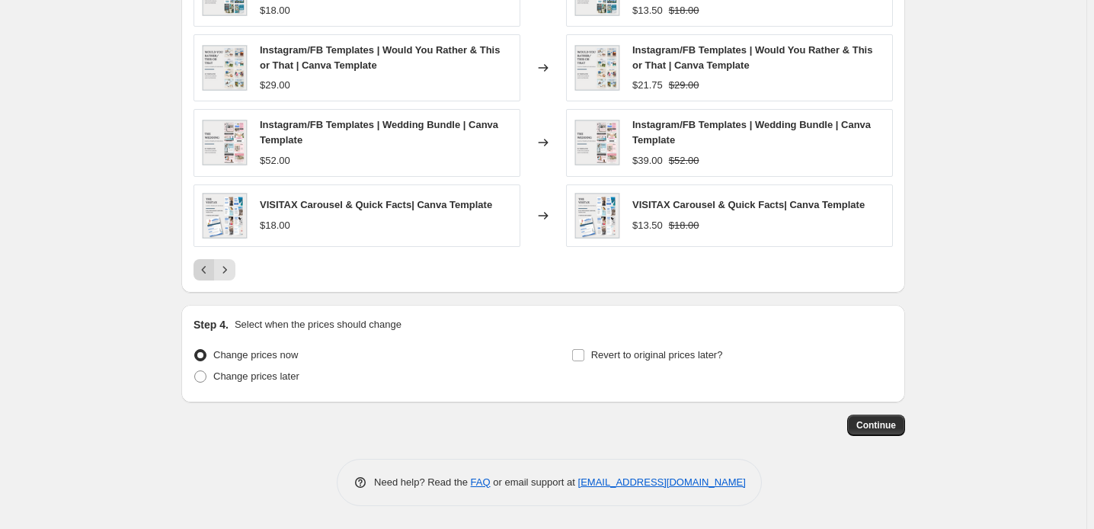
click at [197, 277] on icon "Previous" at bounding box center [204, 269] width 15 height 15
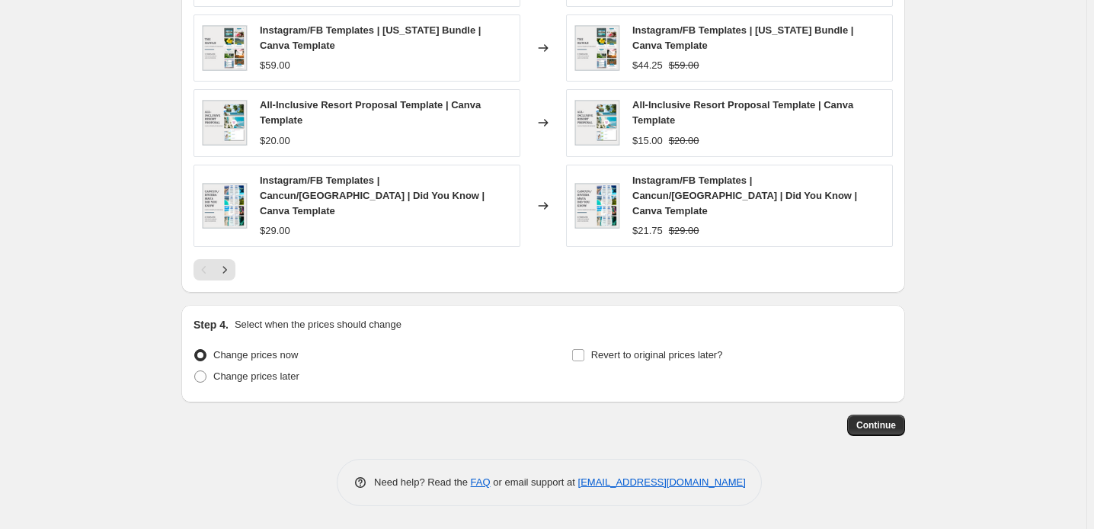
scroll to position [1588, 0]
click at [194, 370] on span at bounding box center [200, 376] width 12 height 12
click at [194, 370] on input "Change prices later" at bounding box center [194, 370] width 1 height 1
radio input "true"
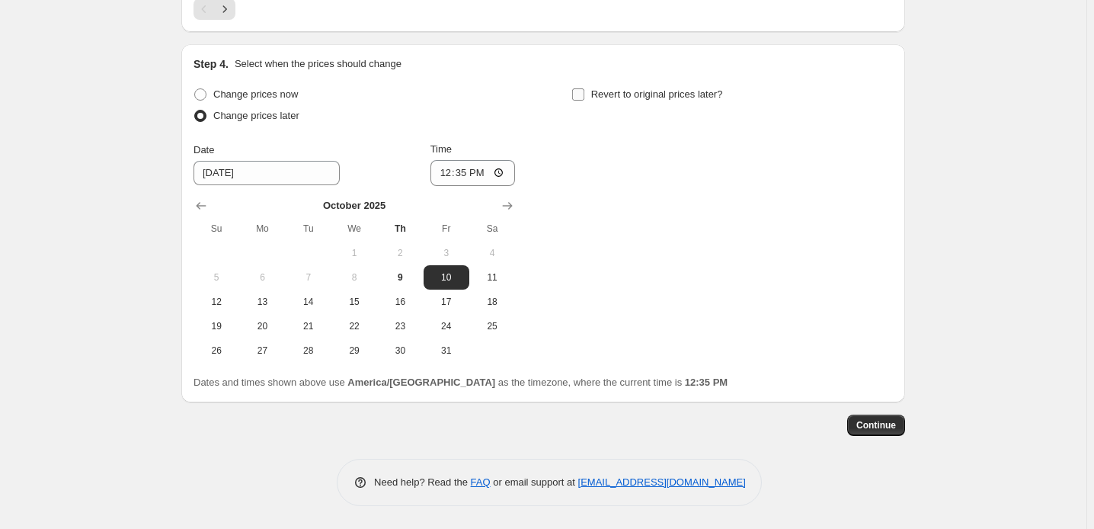
click at [585, 101] on input "Revert to original prices later?" at bounding box center [578, 94] width 12 height 12
checkbox input "true"
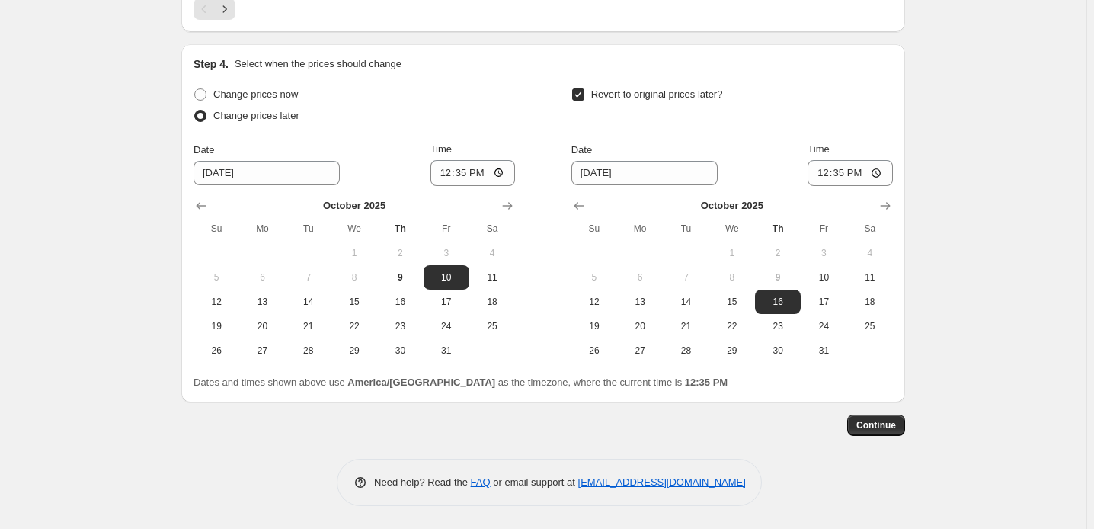
scroll to position [1907, 0]
click at [505, 198] on icon "Show next month, November 2025" at bounding box center [507, 205] width 15 height 15
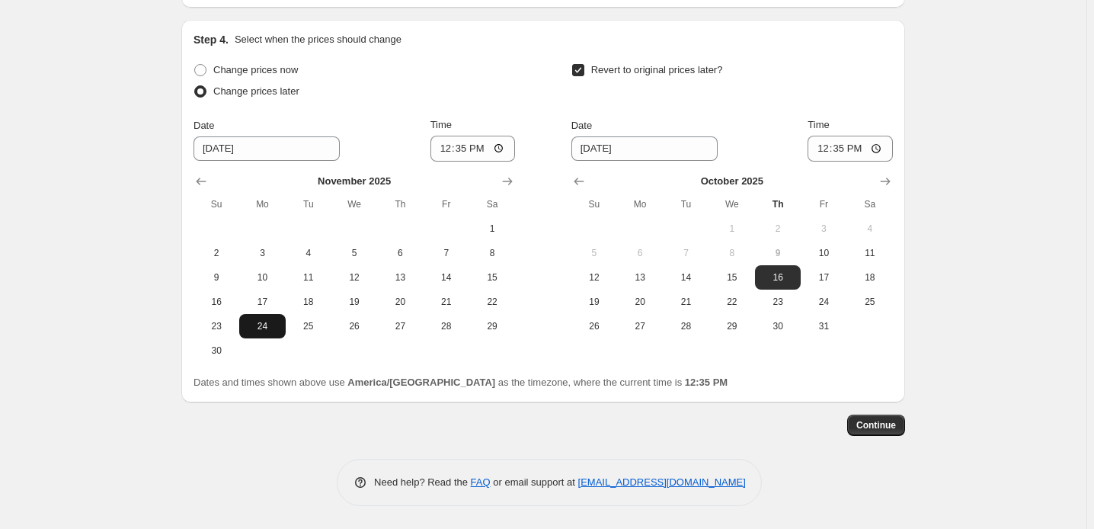
click at [245, 326] on span "24" at bounding box center [262, 326] width 34 height 12
type input "[DATE]"
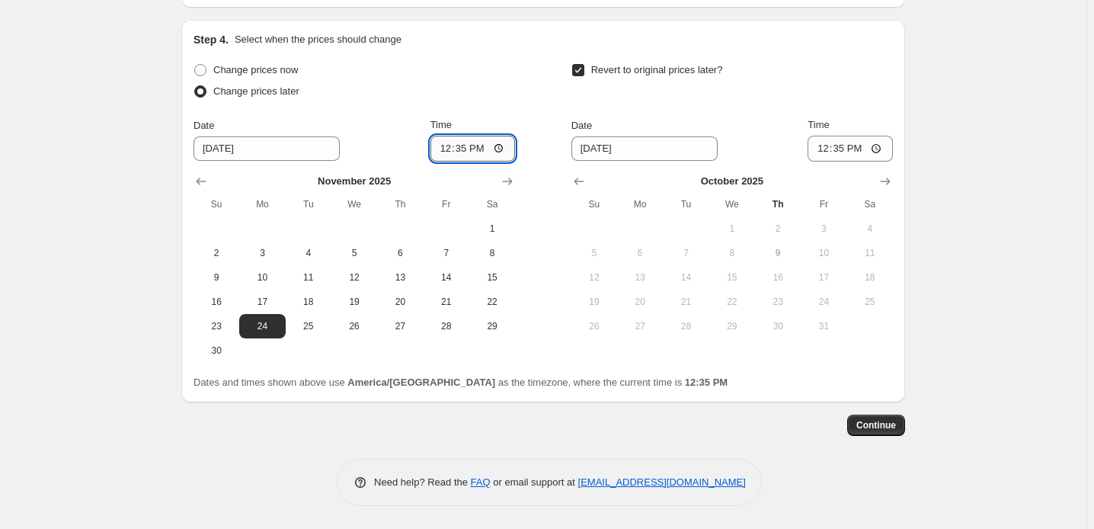
click at [431, 136] on input "12:35" at bounding box center [473, 149] width 85 height 26
click at [493, 136] on input "12:35" at bounding box center [473, 149] width 85 height 26
type input "04:59"
click at [893, 174] on icon "Show next month, November 2025" at bounding box center [885, 181] width 15 height 15
click at [893, 174] on icon "Show next month, December 2025" at bounding box center [885, 181] width 15 height 15
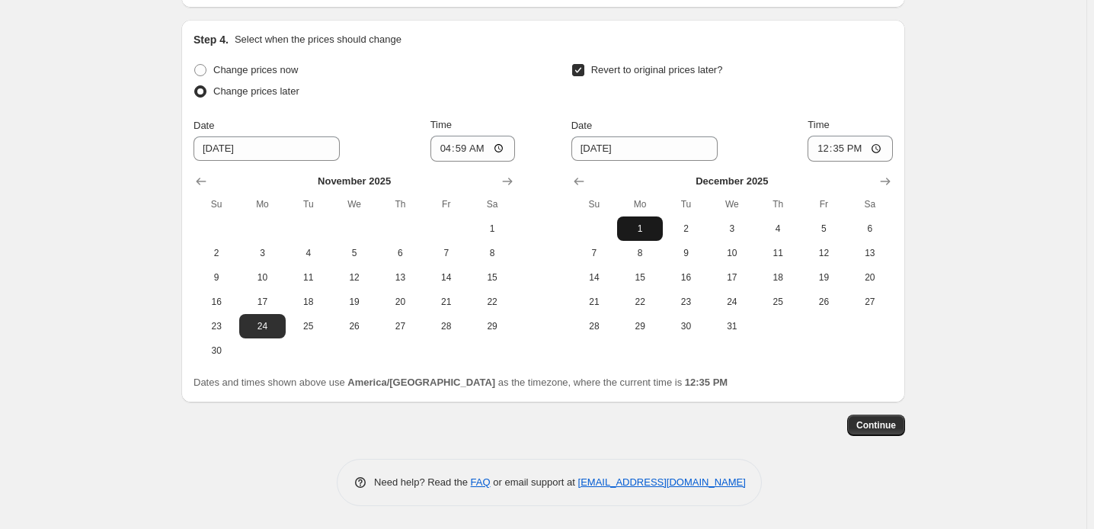
click at [657, 223] on span "1" at bounding box center [640, 229] width 34 height 12
type input "[DATE]"
click at [893, 136] on input "12:35" at bounding box center [850, 149] width 85 height 26
type input "22:00"
click at [893, 341] on div "Change prices now Change prices later Date [DATE] Time 04:59 [DATE] Su Mo Tu We…" at bounding box center [544, 210] width 700 height 303
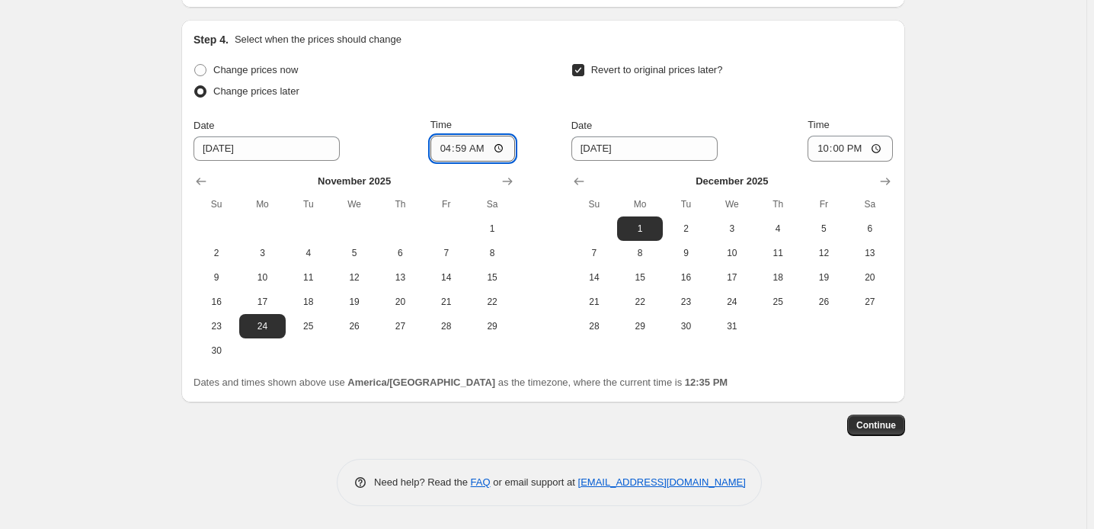
click at [488, 136] on input "04:59" at bounding box center [473, 149] width 85 height 26
type input "04:00"
click at [514, 59] on div "Change prices now Change prices later Date [DATE] Time 04:00 [DATE] Su Mo Tu We…" at bounding box center [544, 210] width 700 height 303
click at [896, 431] on span "Continue" at bounding box center [877, 425] width 40 height 12
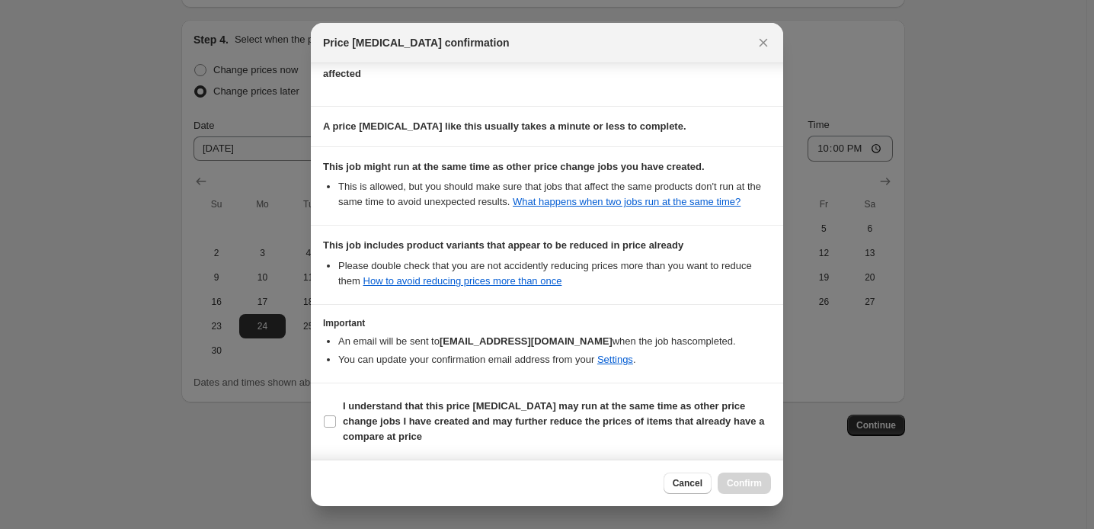
scroll to position [403, 0]
click at [324, 415] on input "I understand that this price [MEDICAL_DATA] may run at the same time as other p…" at bounding box center [330, 421] width 12 height 12
checkbox input "true"
click at [762, 477] on span "Confirm" at bounding box center [744, 483] width 35 height 12
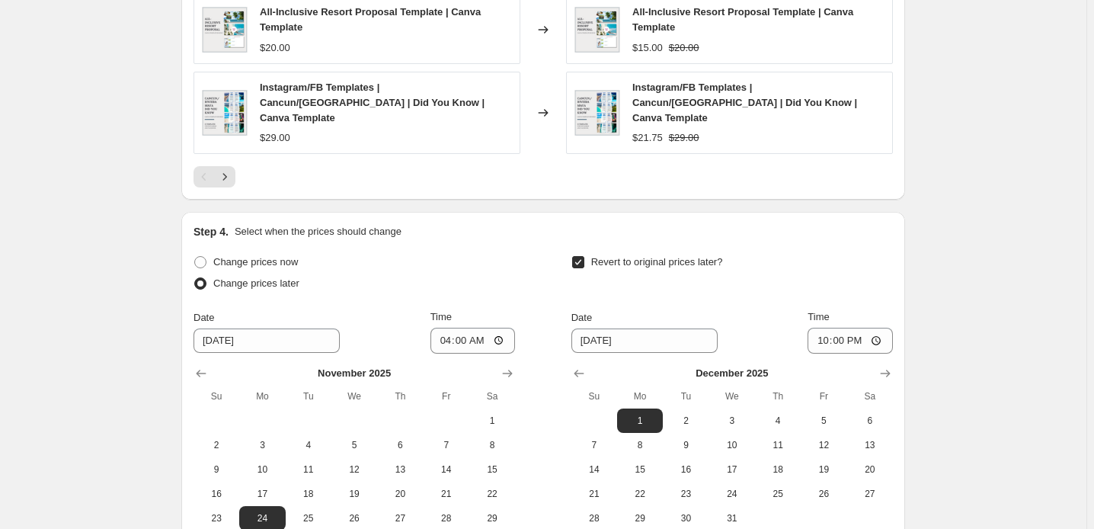
scroll to position [1492, 0]
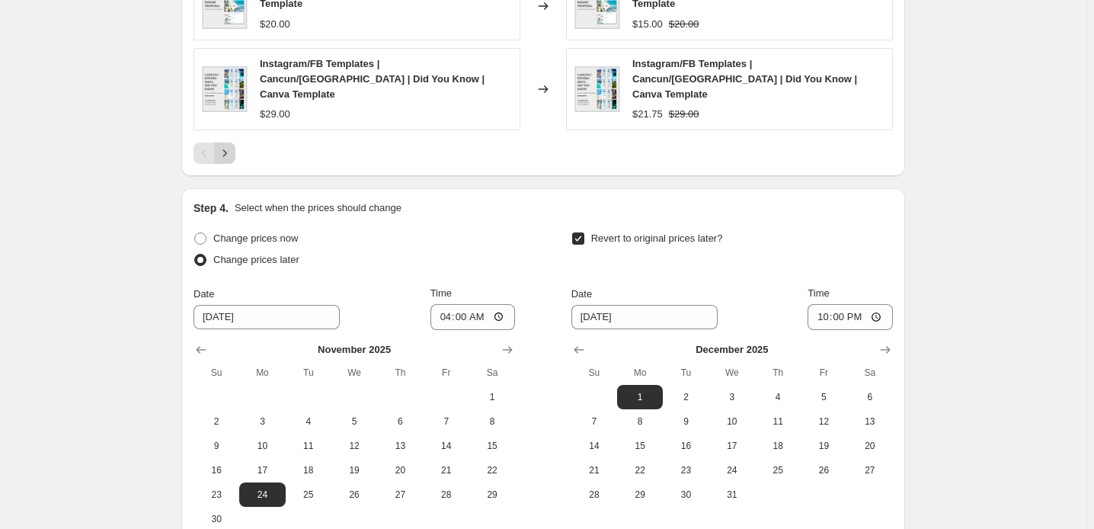
click at [217, 161] on icon "Next" at bounding box center [224, 153] width 15 height 15
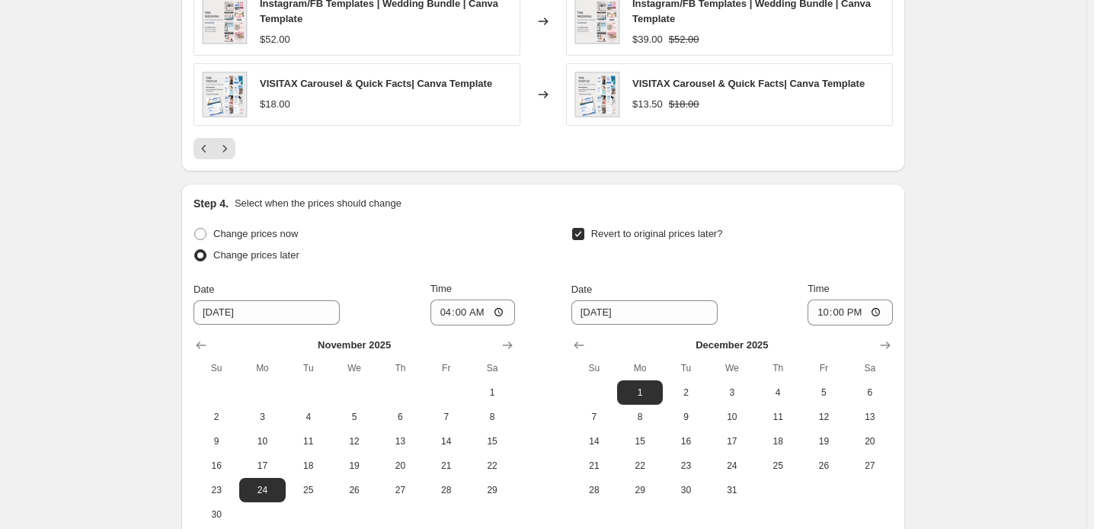
click at [217, 156] on icon "Next" at bounding box center [224, 148] width 15 height 15
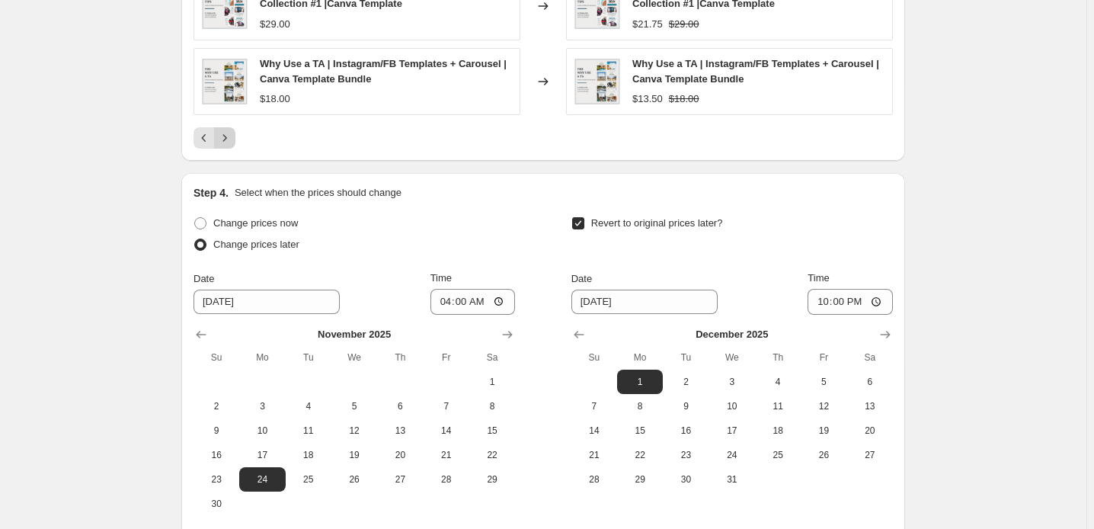
click at [217, 146] on icon "Next" at bounding box center [224, 137] width 15 height 15
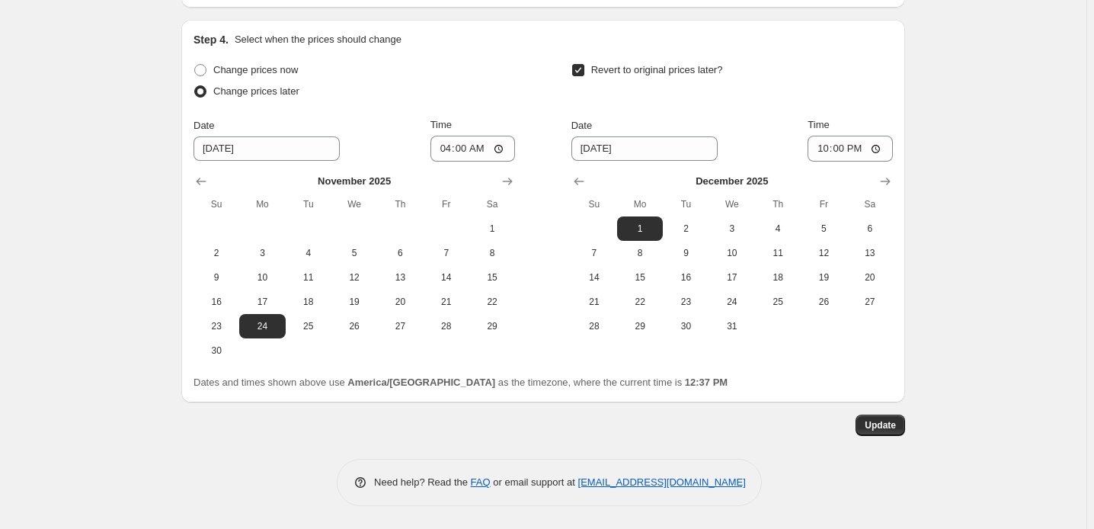
scroll to position [1768, 0]
click at [896, 422] on span "Update" at bounding box center [880, 425] width 31 height 12
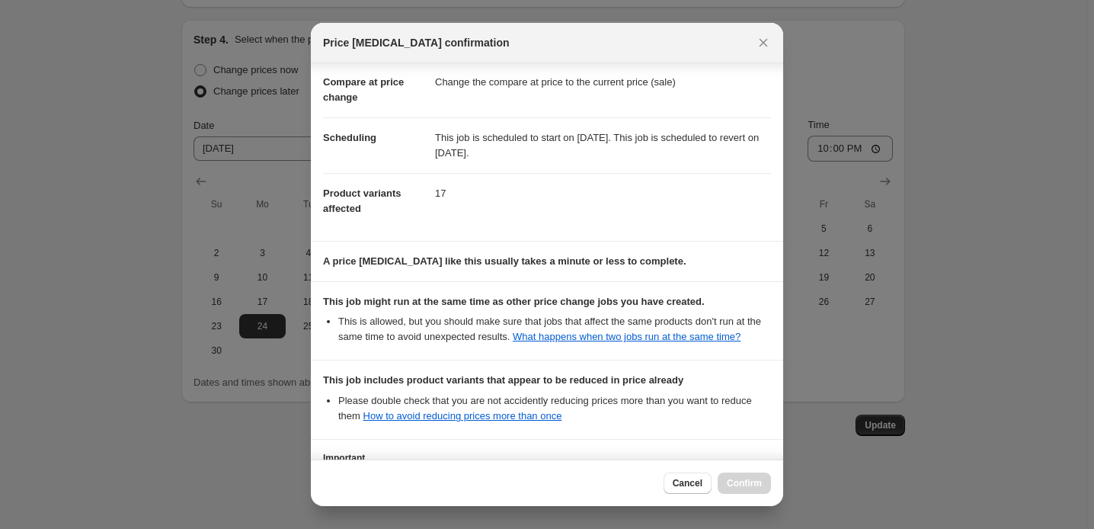
scroll to position [403, 0]
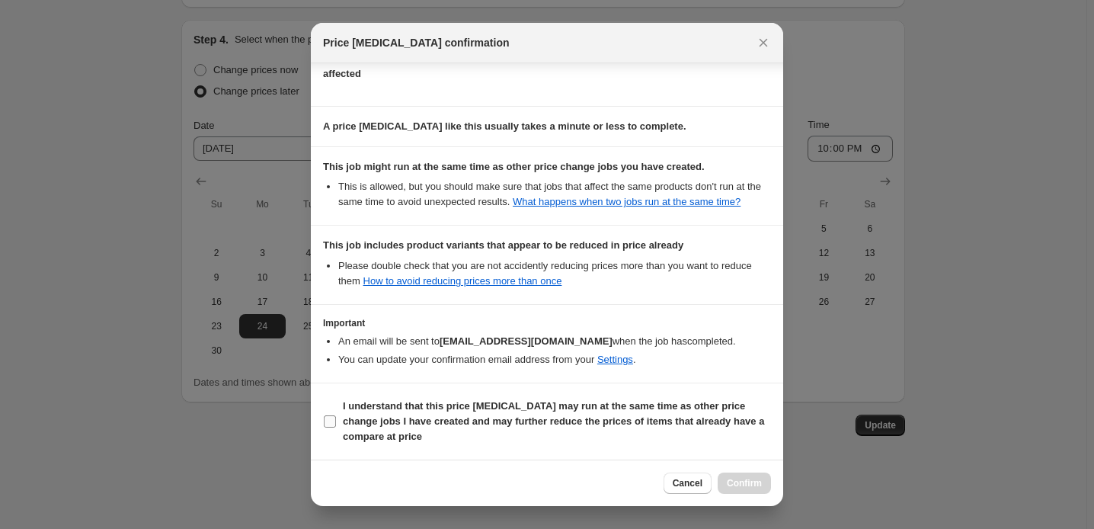
click at [324, 415] on input "I understand that this price [MEDICAL_DATA] may run at the same time as other p…" at bounding box center [330, 421] width 12 height 12
checkbox input "true"
click at [762, 477] on span "Confirm" at bounding box center [744, 483] width 35 height 12
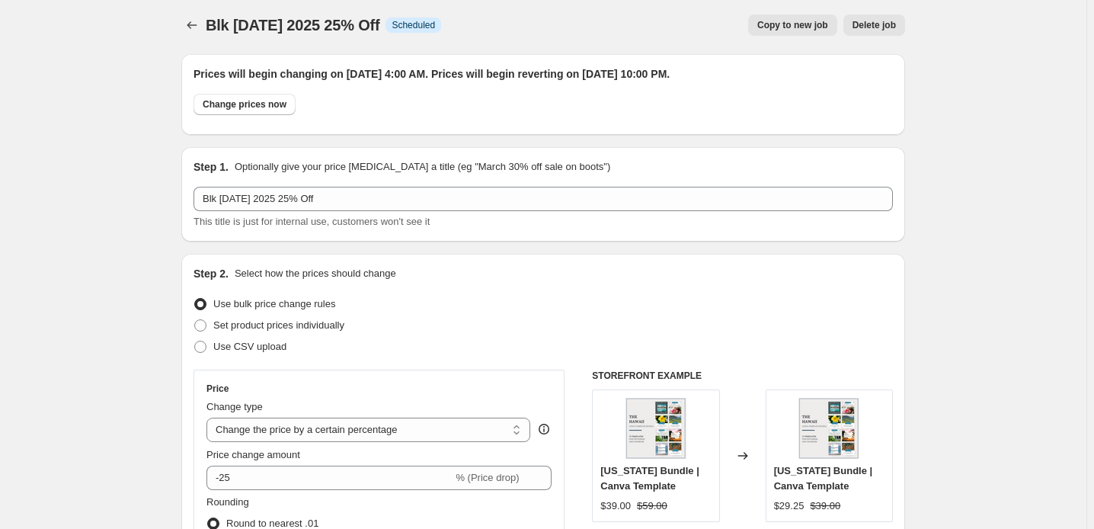
scroll to position [0, 0]
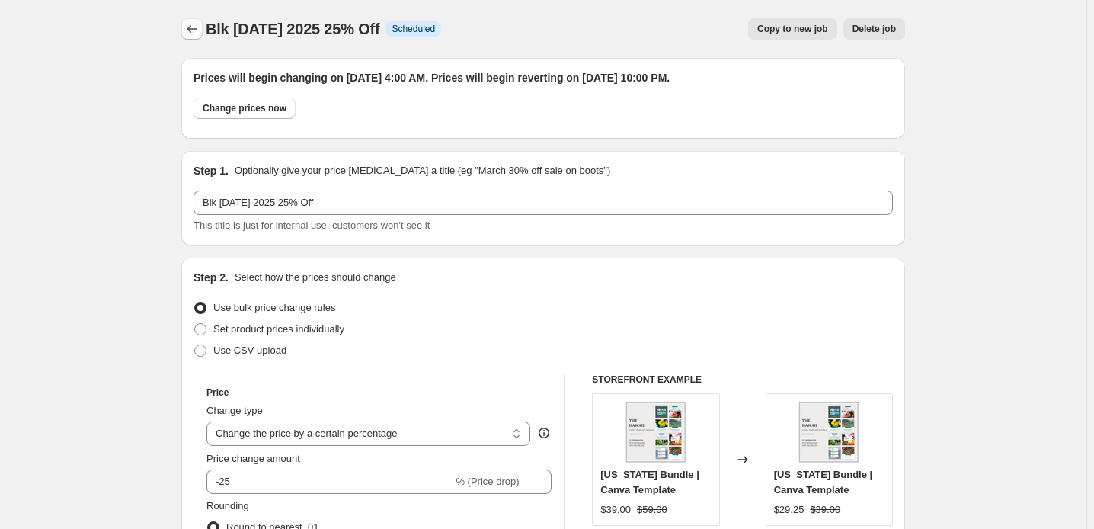
click at [184, 36] on icon "Price change jobs" at bounding box center [191, 28] width 15 height 15
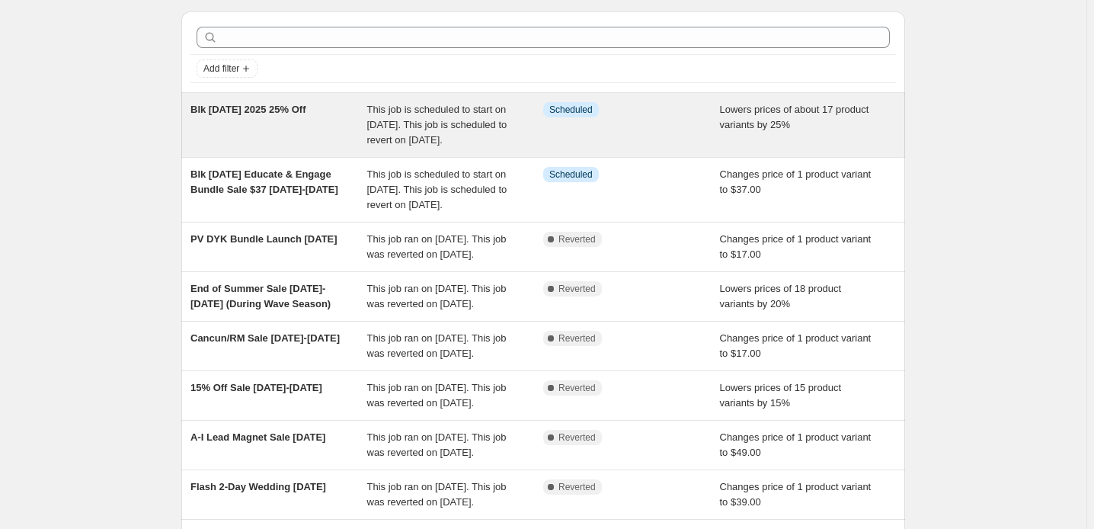
scroll to position [69, 0]
